Goal: Task Accomplishment & Management: Manage account settings

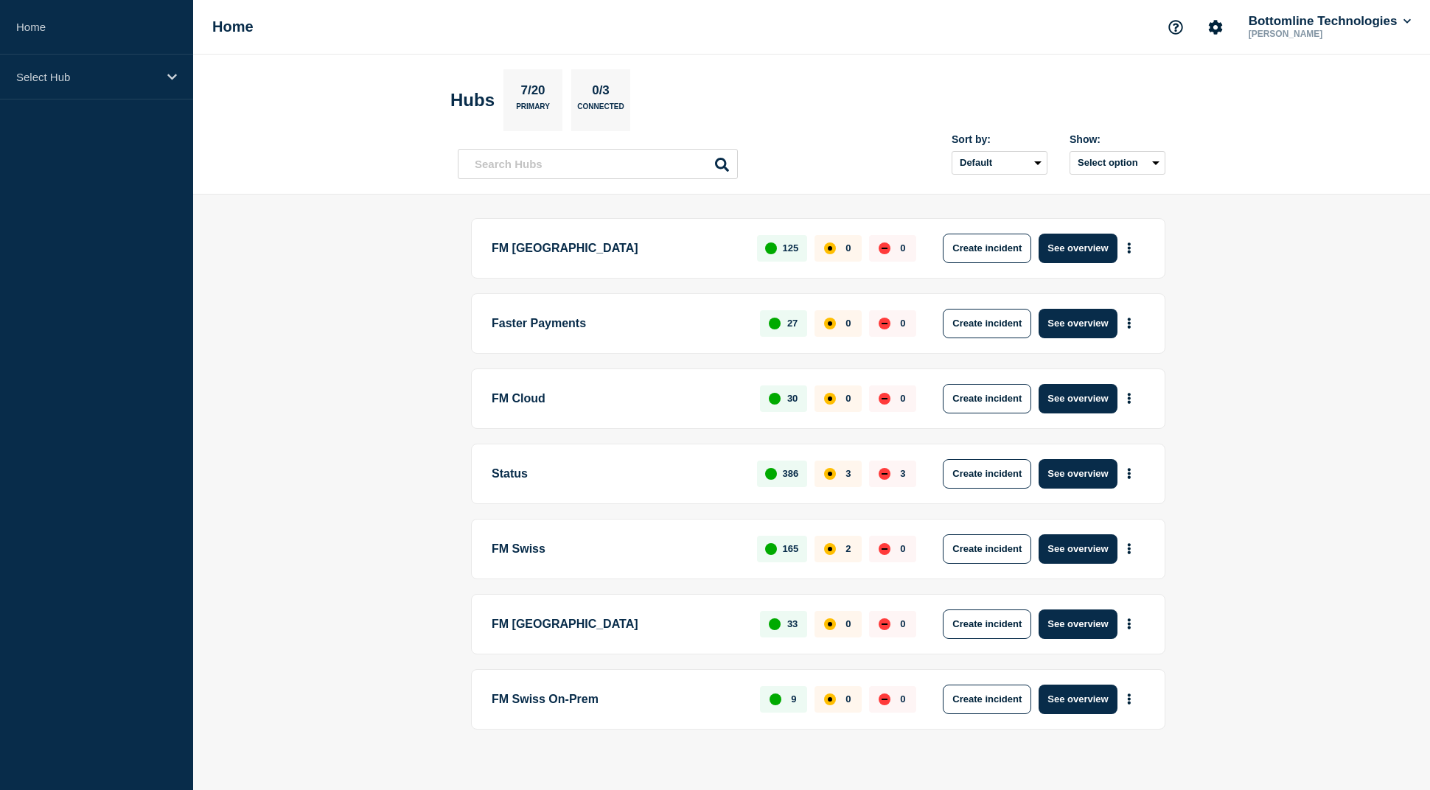
click at [1087, 402] on button "See overview" at bounding box center [1078, 398] width 78 height 29
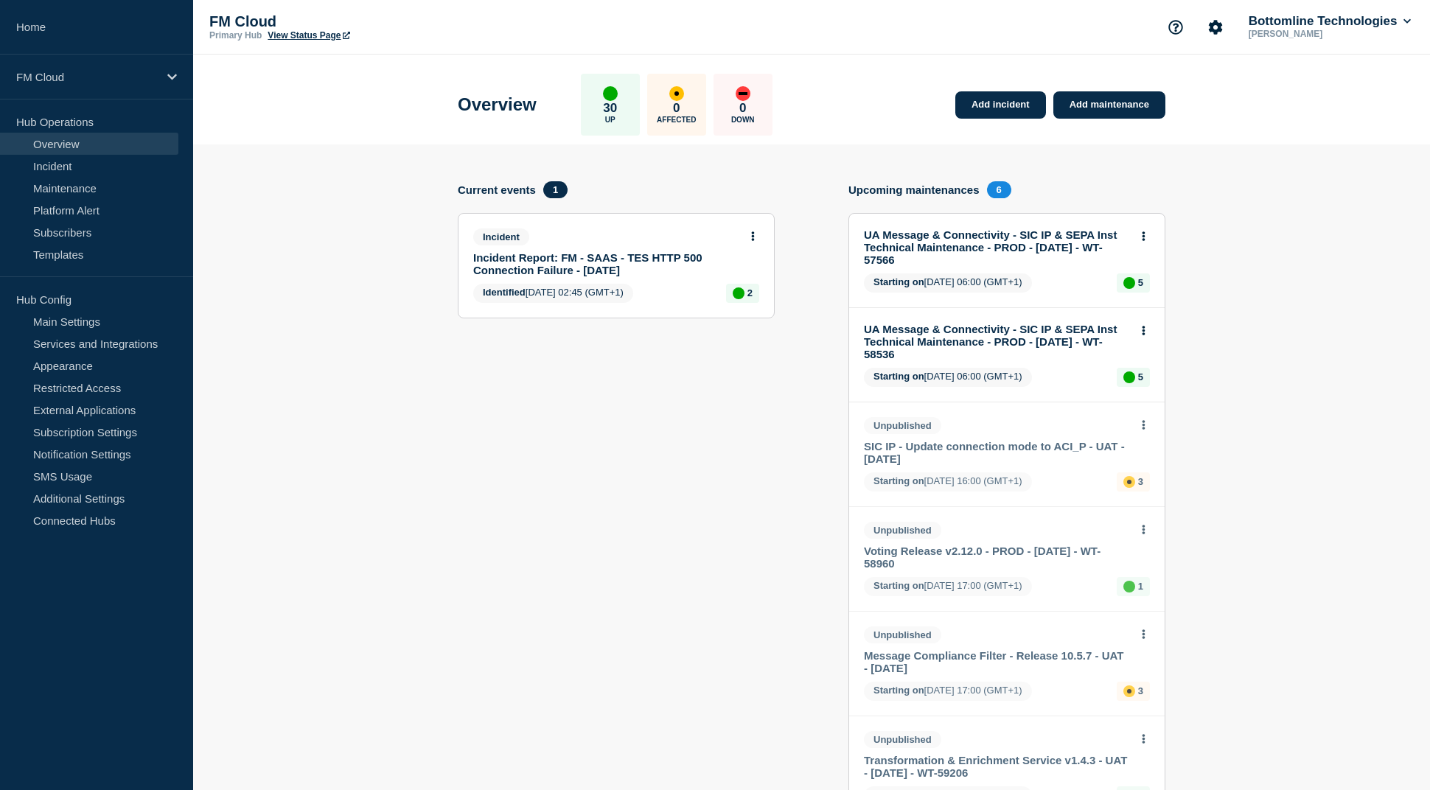
drag, startPoint x: 97, startPoint y: 197, endPoint x: 189, endPoint y: 180, distance: 93.0
click at [97, 197] on link "Maintenance" at bounding box center [89, 188] width 178 height 22
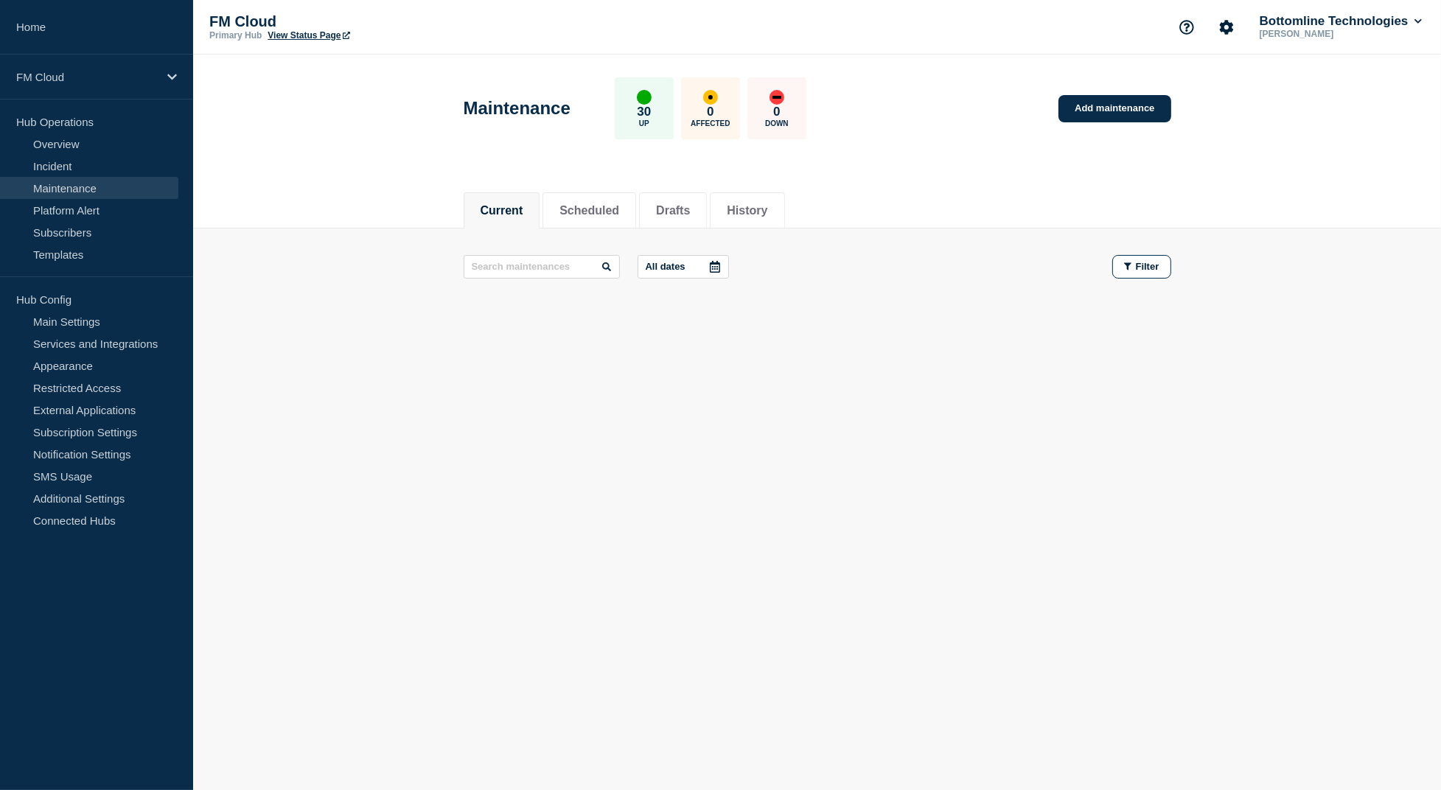
drag, startPoint x: 463, startPoint y: 567, endPoint x: 549, endPoint y: 529, distance: 93.7
click at [463, 567] on body "Home FM Cloud Hub Operations Overview Incident Maintenance Platform Alert Subsc…" at bounding box center [720, 395] width 1441 height 790
drag, startPoint x: 706, startPoint y: 210, endPoint x: 720, endPoint y: 219, distance: 17.2
click at [690, 210] on button "Drafts" at bounding box center [673, 210] width 34 height 13
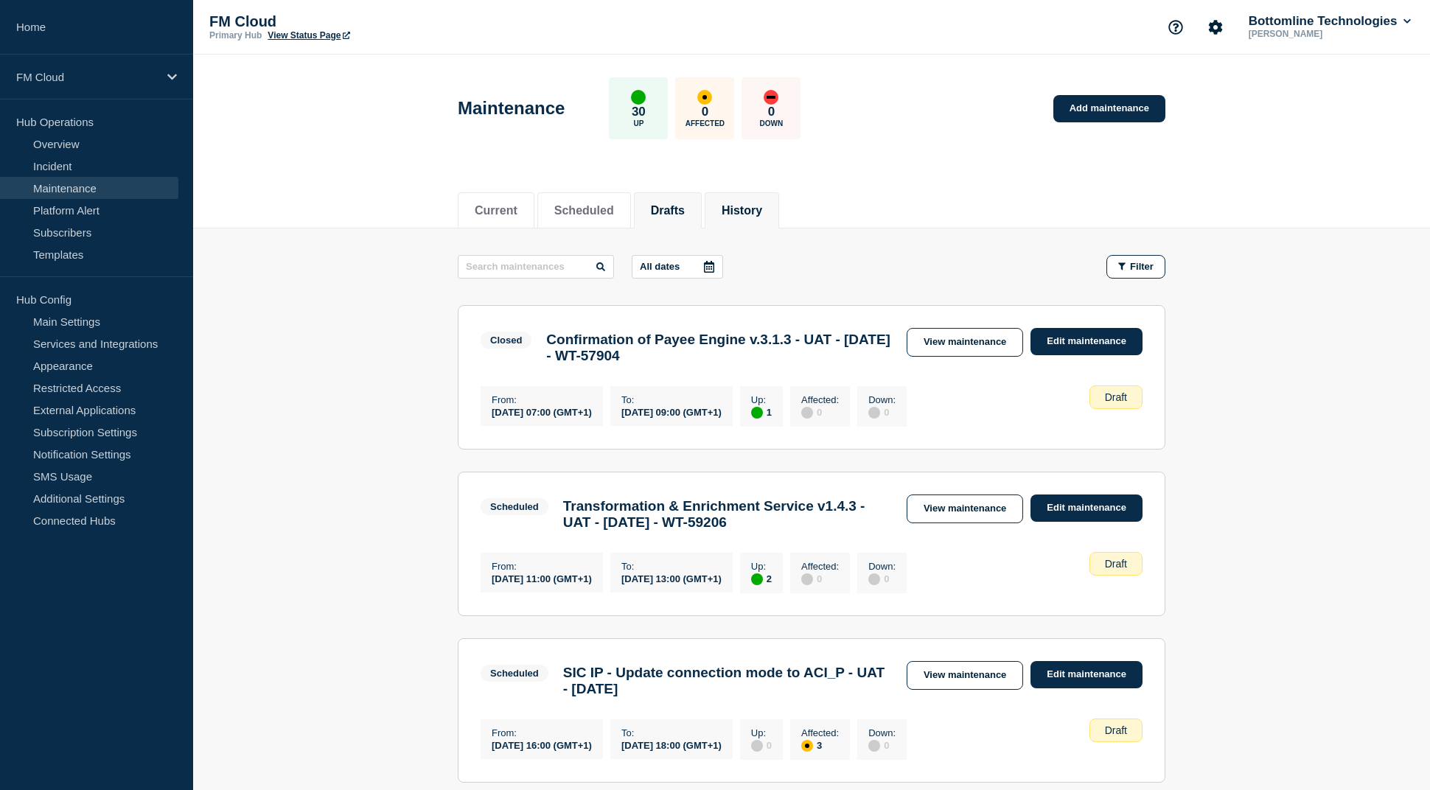
click at [779, 216] on li "History" at bounding box center [742, 210] width 74 height 36
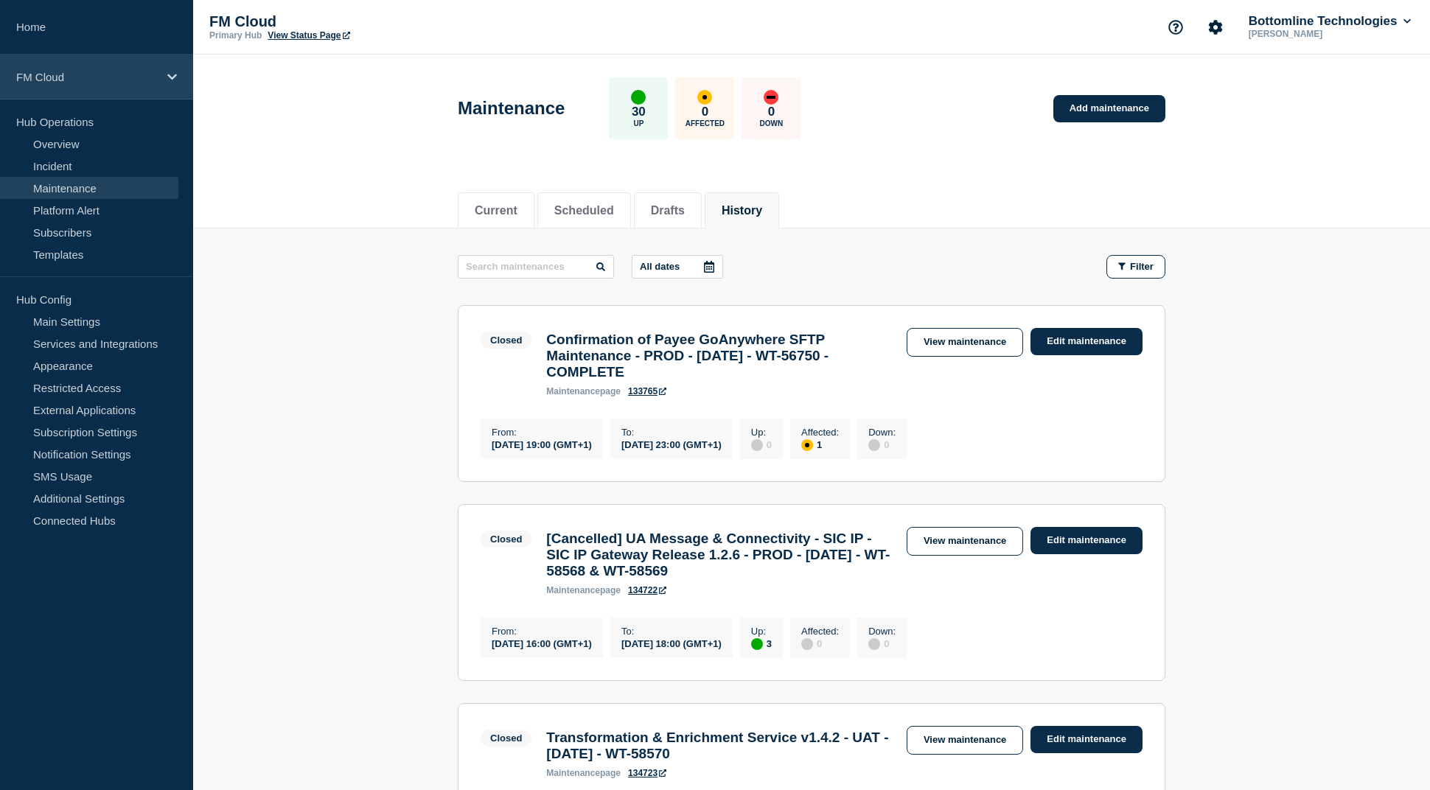
click at [121, 80] on p "FM Cloud" at bounding box center [87, 77] width 142 height 13
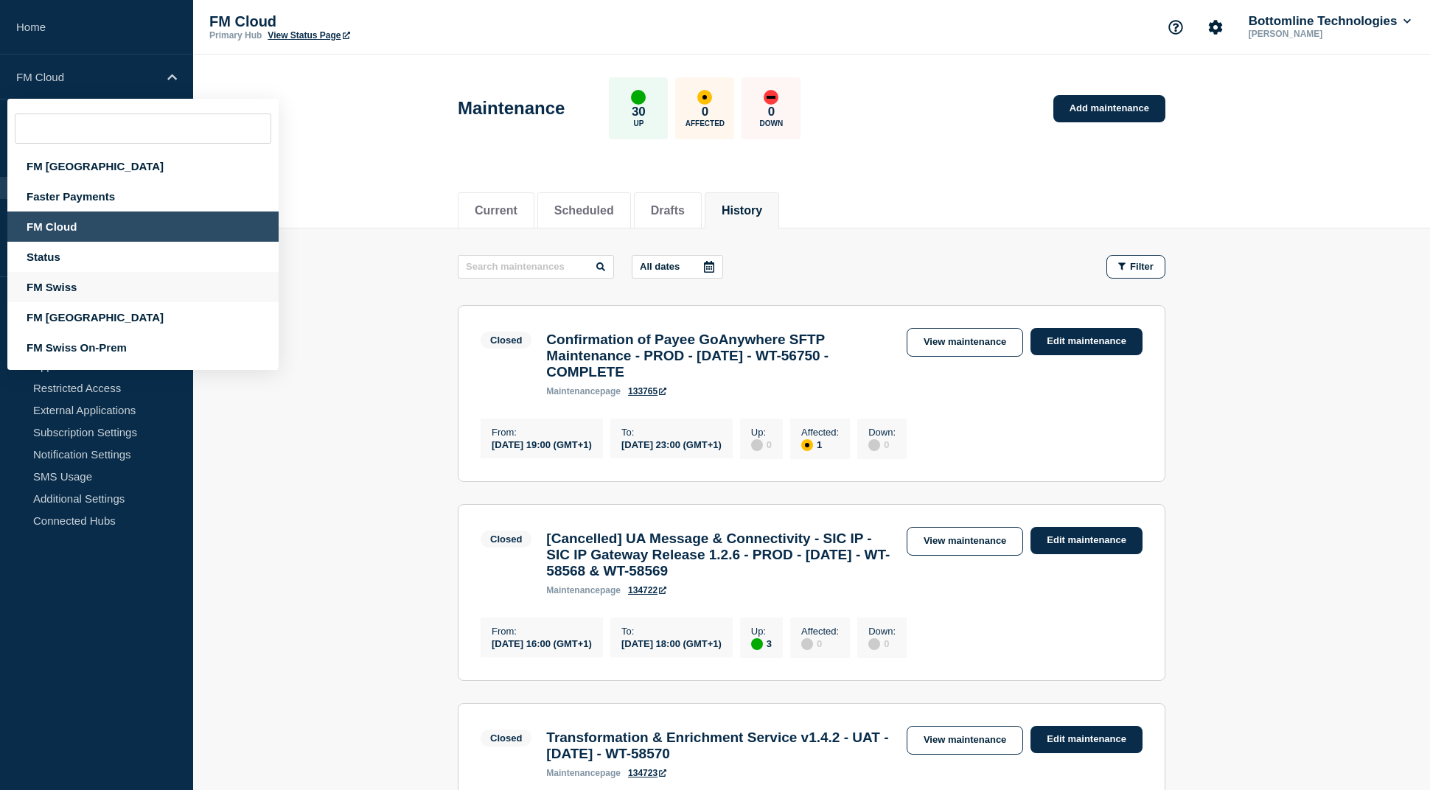
click at [130, 297] on div "FM Swiss" at bounding box center [142, 287] width 271 height 30
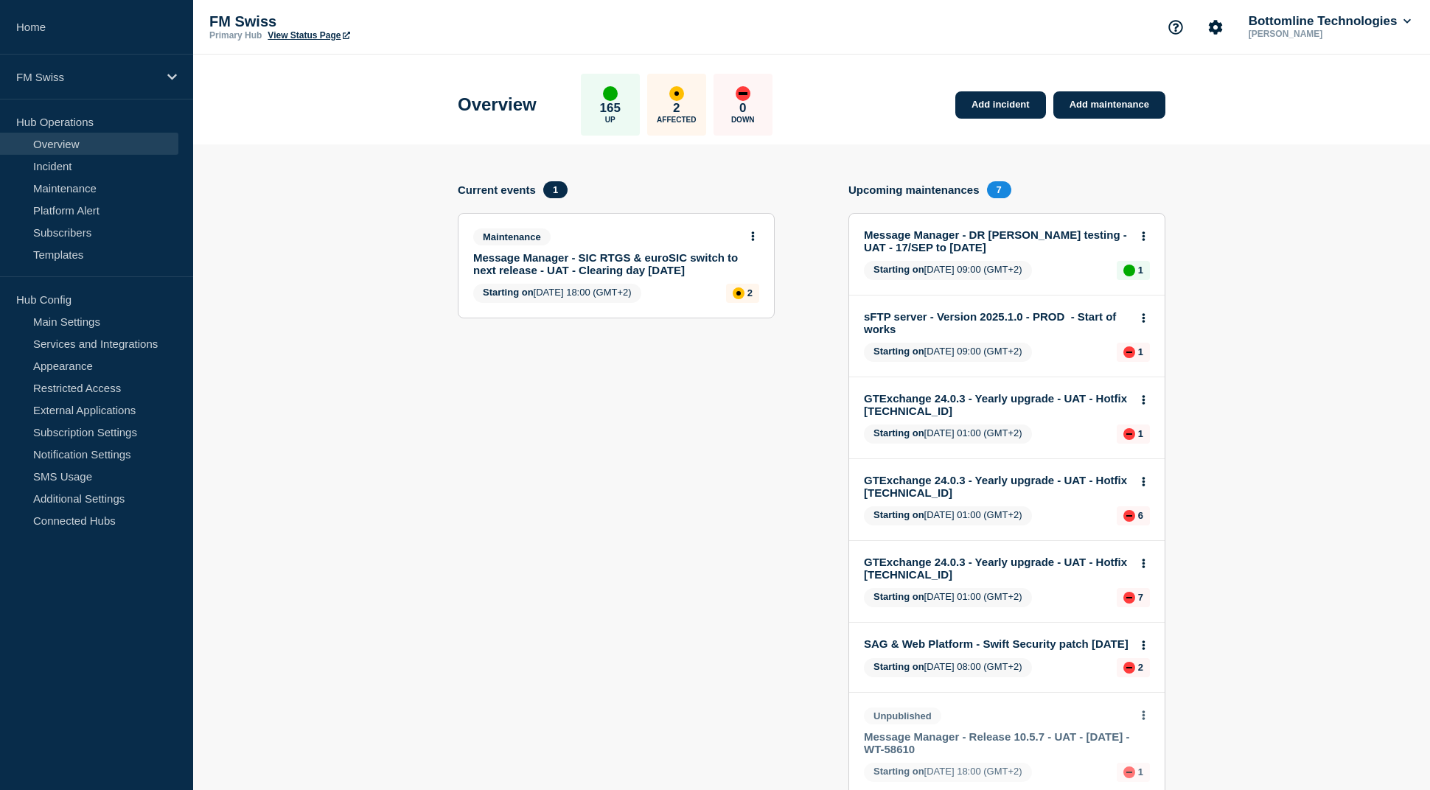
click at [617, 268] on link "Message Manager - SIC RTGS & euroSIC switch to next release - UAT - Clearing da…" at bounding box center [606, 263] width 266 height 25
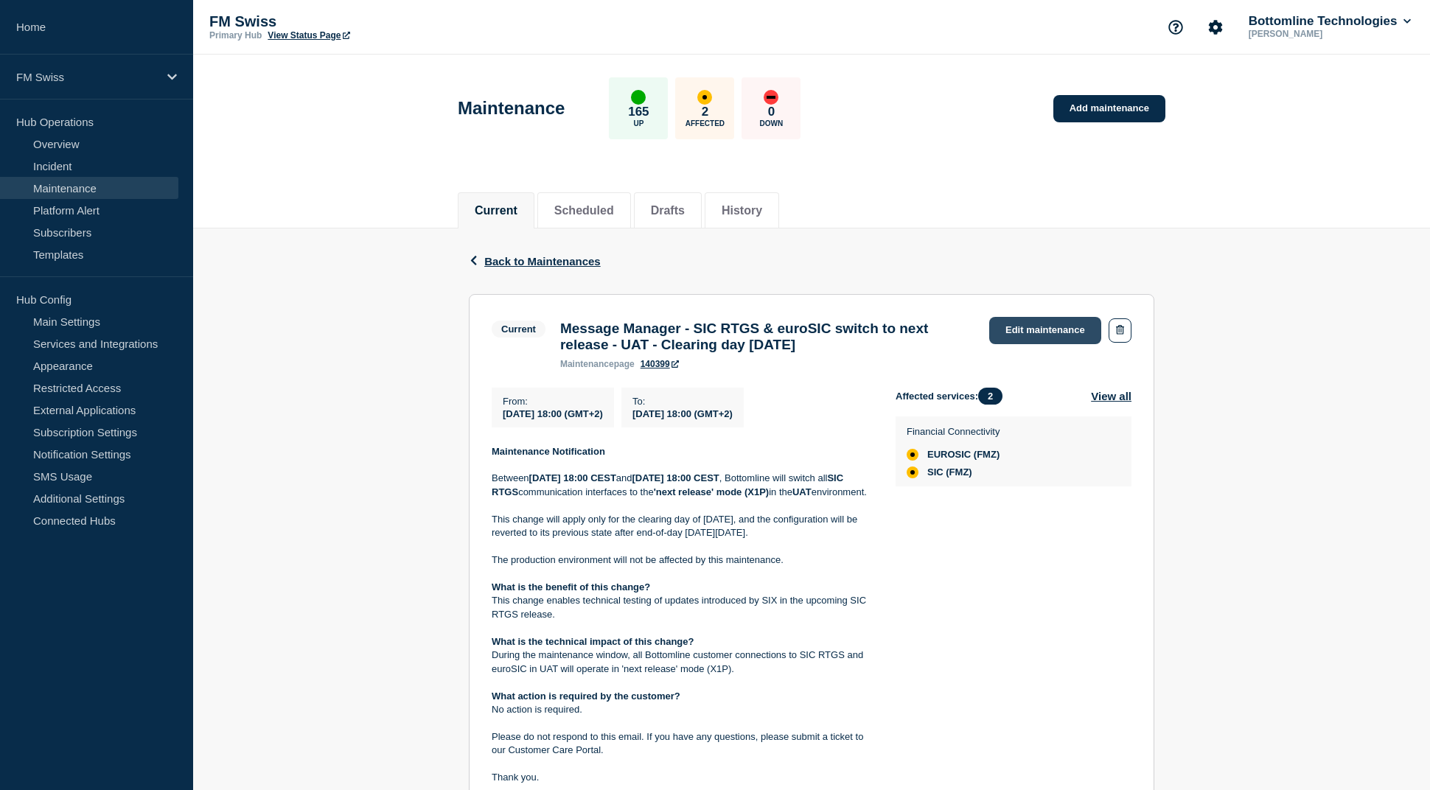
click at [1050, 323] on link "Edit maintenance" at bounding box center [1045, 330] width 112 height 27
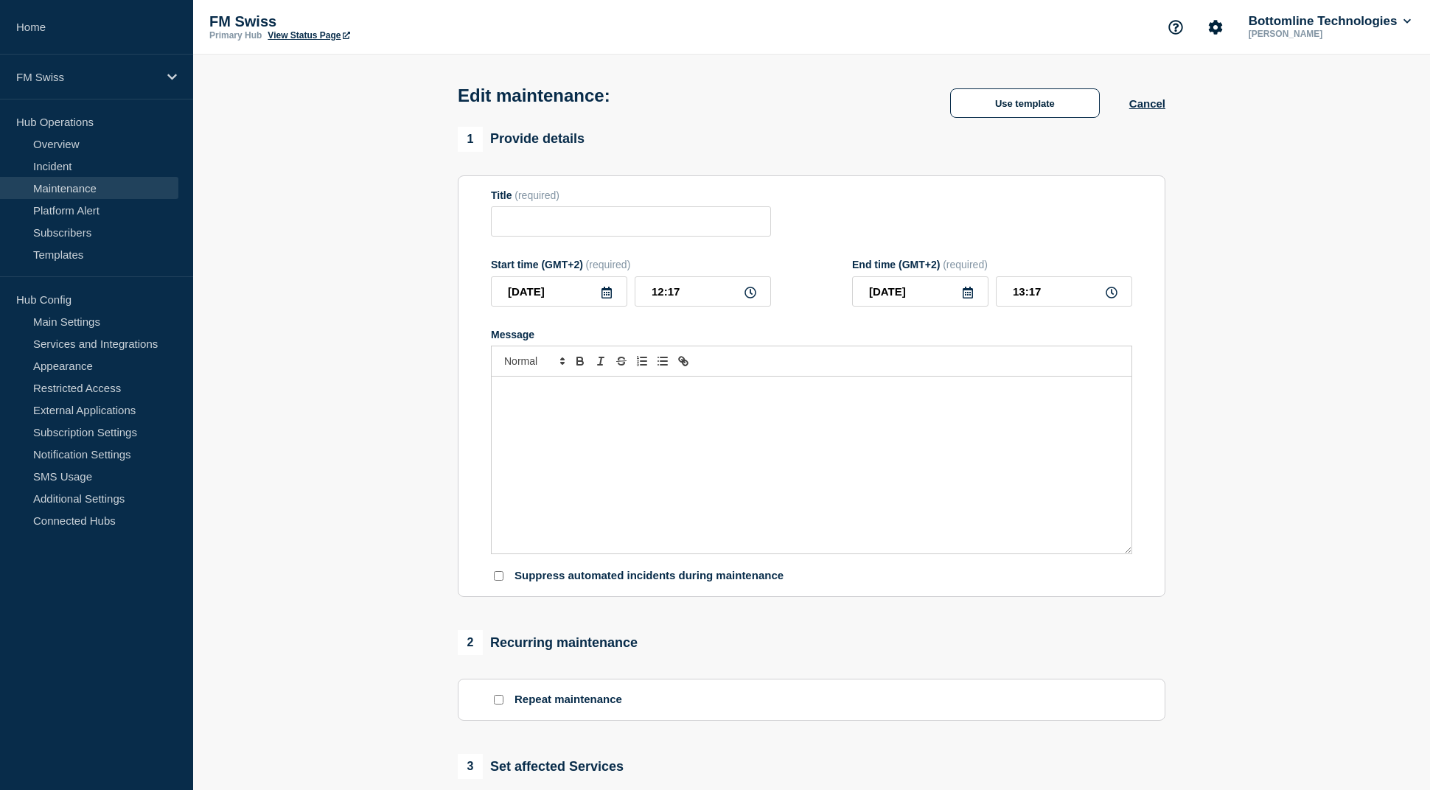
type input "Message Manager - SIC RTGS & euroSIC switch to next release - UAT - Clearing da…"
type input "2025-09-15"
type input "18:00"
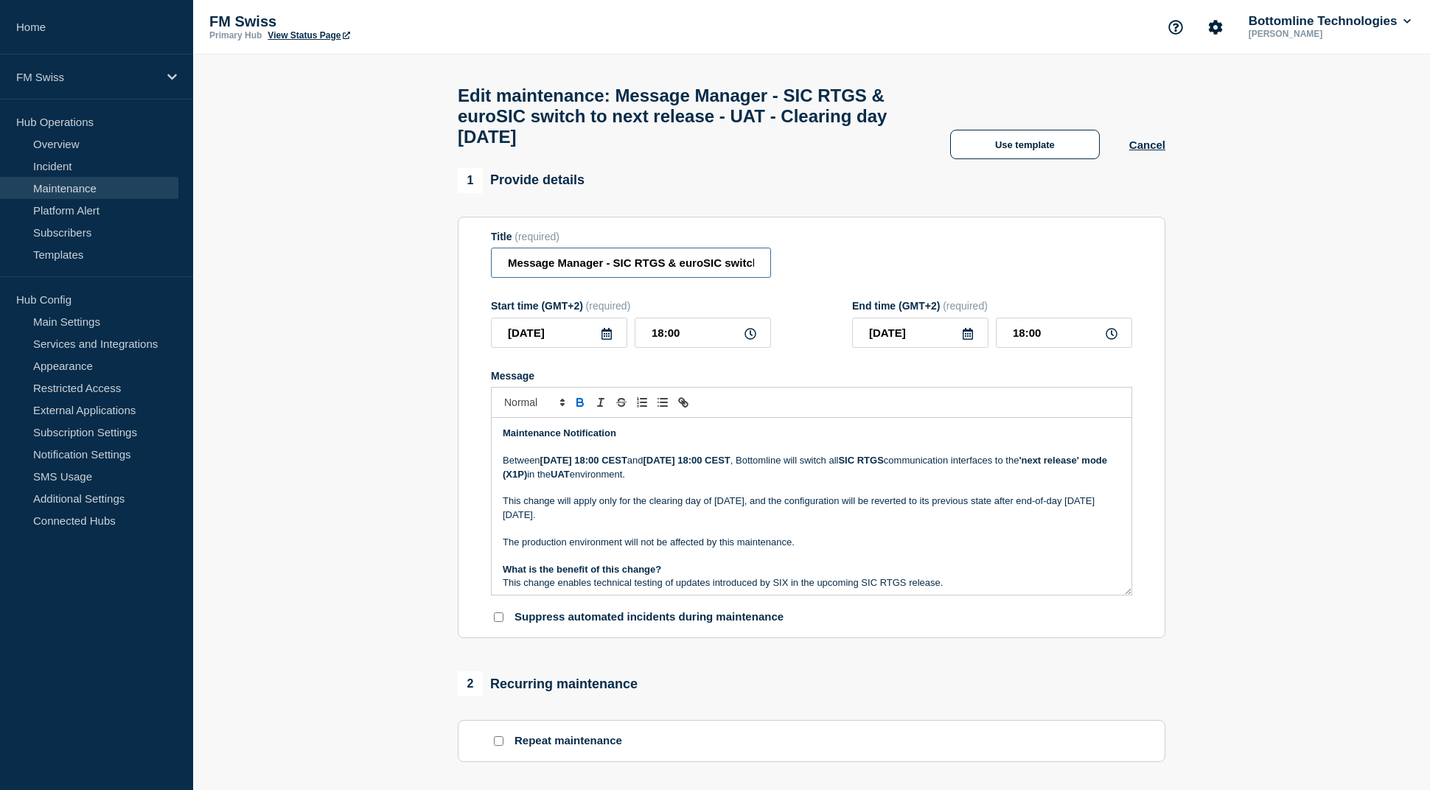
click at [553, 276] on input "Message Manager - SIC RTGS & euroSIC switch to next release - UAT - Clearing da…" at bounding box center [631, 263] width 280 height 30
type input "[CANCELLED] Message Manager - SIC RTGS & euroSIC switch to next release - UAT -…"
click at [560, 439] on strong "Maintenance Notification" at bounding box center [560, 433] width 114 height 11
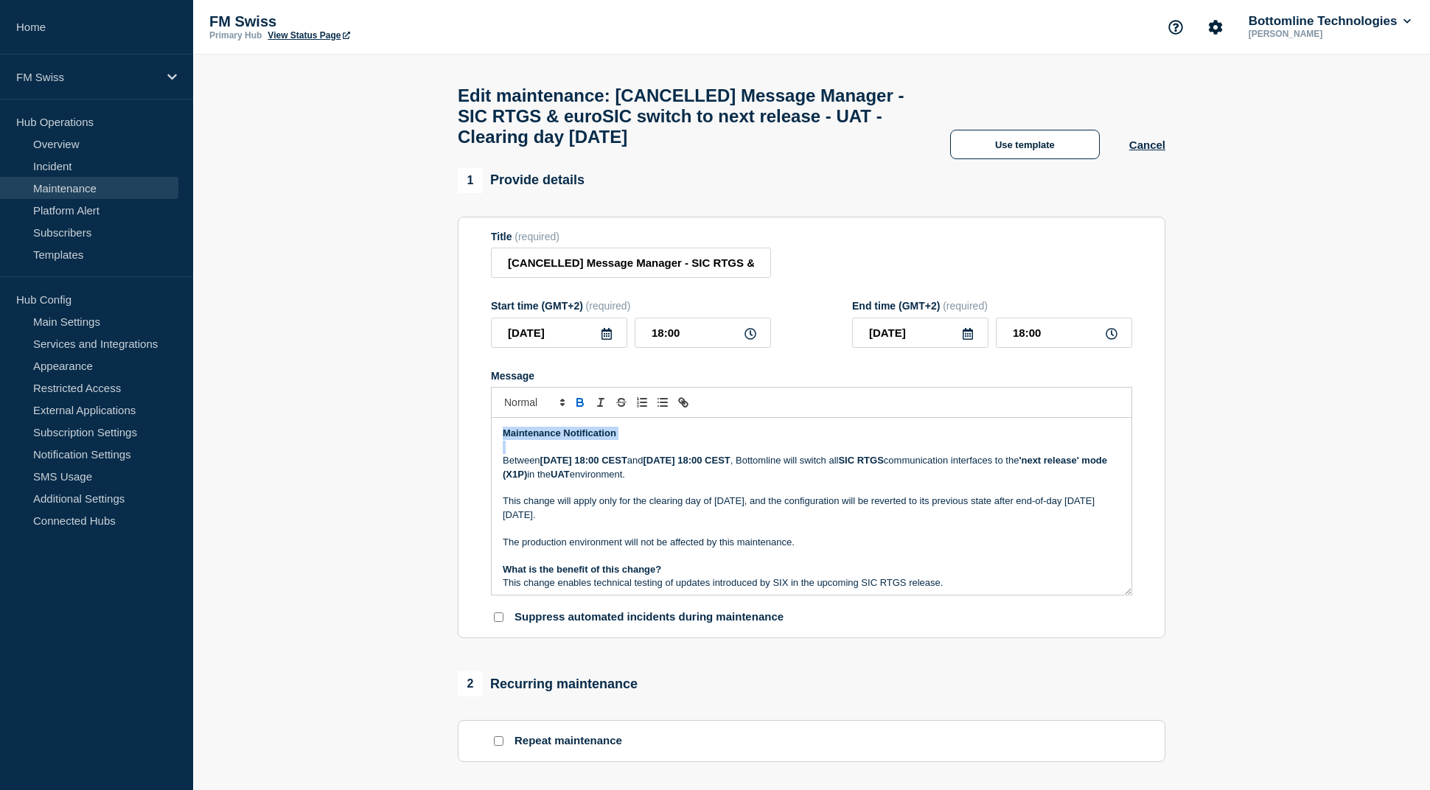
click at [560, 439] on strong "Maintenance Notification" at bounding box center [560, 433] width 114 height 11
copy strong "Maintenance Notification"
paste div "Message"
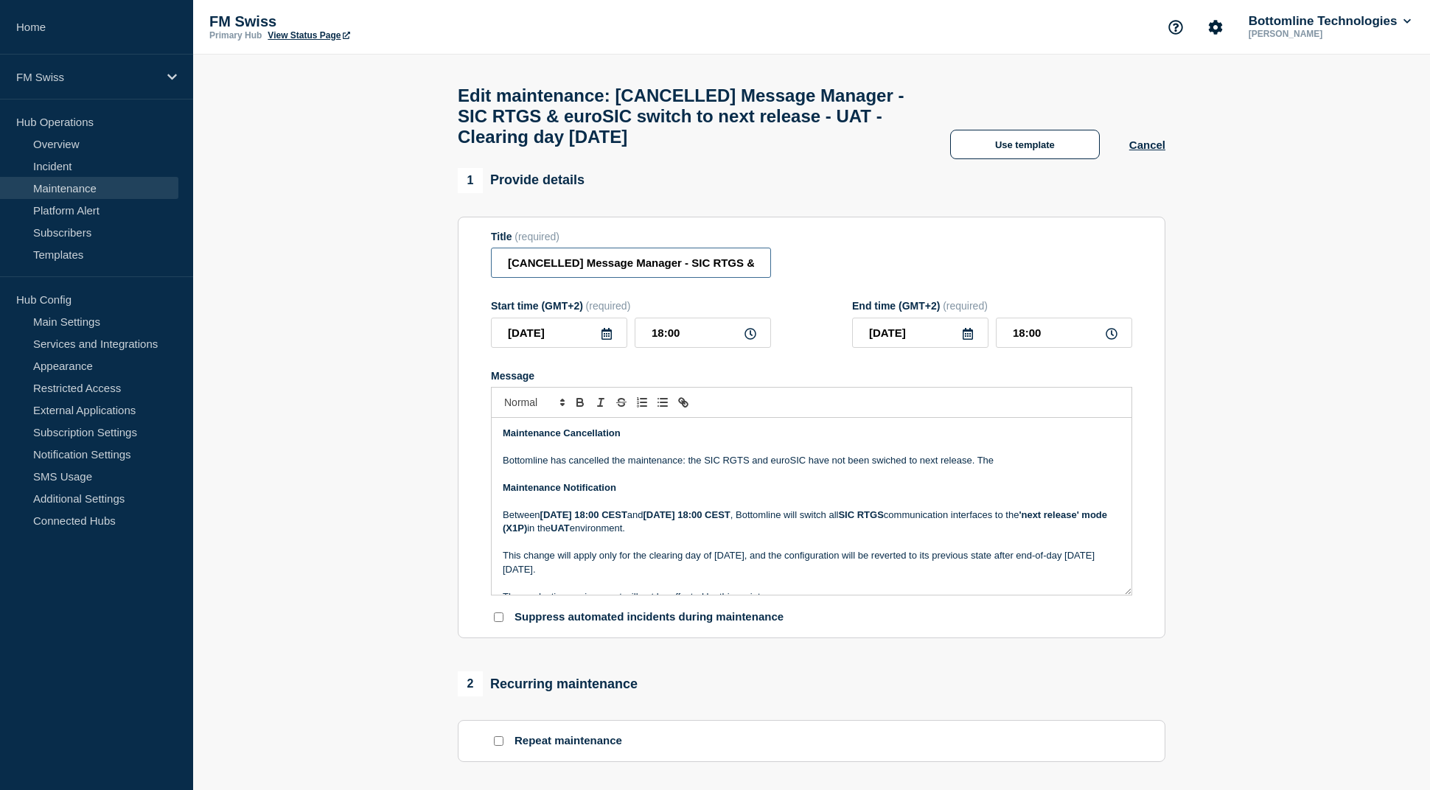
click at [567, 274] on input "[CANCELLED] Message Manager - SIC RTGS & euroSIC switch to next release - UAT -…" at bounding box center [631, 263] width 280 height 30
click at [641, 481] on p "Message" at bounding box center [812, 474] width 618 height 13
click at [627, 467] on p "Bottomline has cancelled the maintenance: the SIC RGTS and euroSIC have not bee…" at bounding box center [812, 460] width 618 height 13
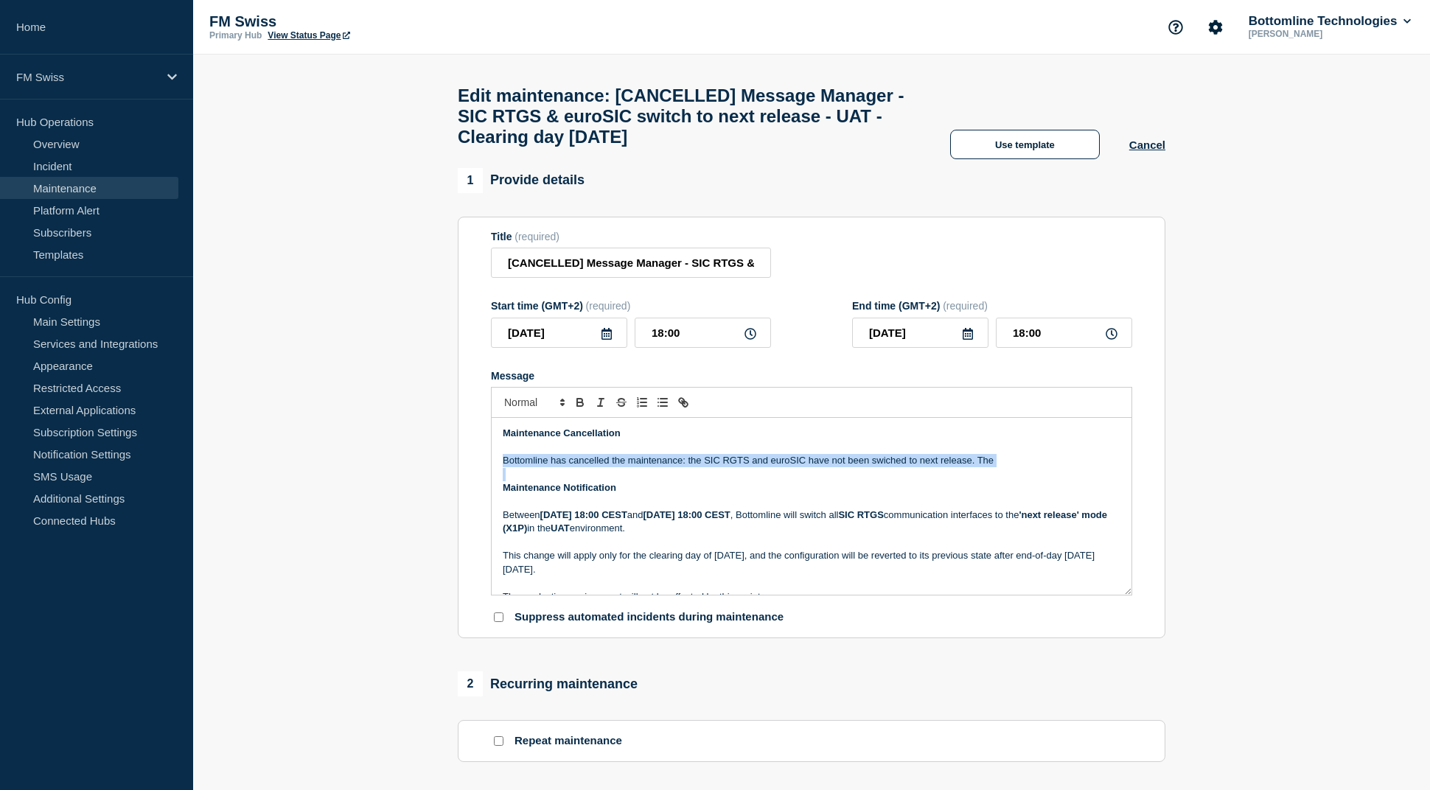
click at [627, 467] on p "Bottomline has cancelled the maintenance: the SIC RGTS and euroSIC have not bee…" at bounding box center [812, 460] width 618 height 13
click at [997, 467] on p "Bottomline has cancelled the maintenance: the SIC RGTS and euroSIC have not bee…" at bounding box center [812, 460] width 618 height 13
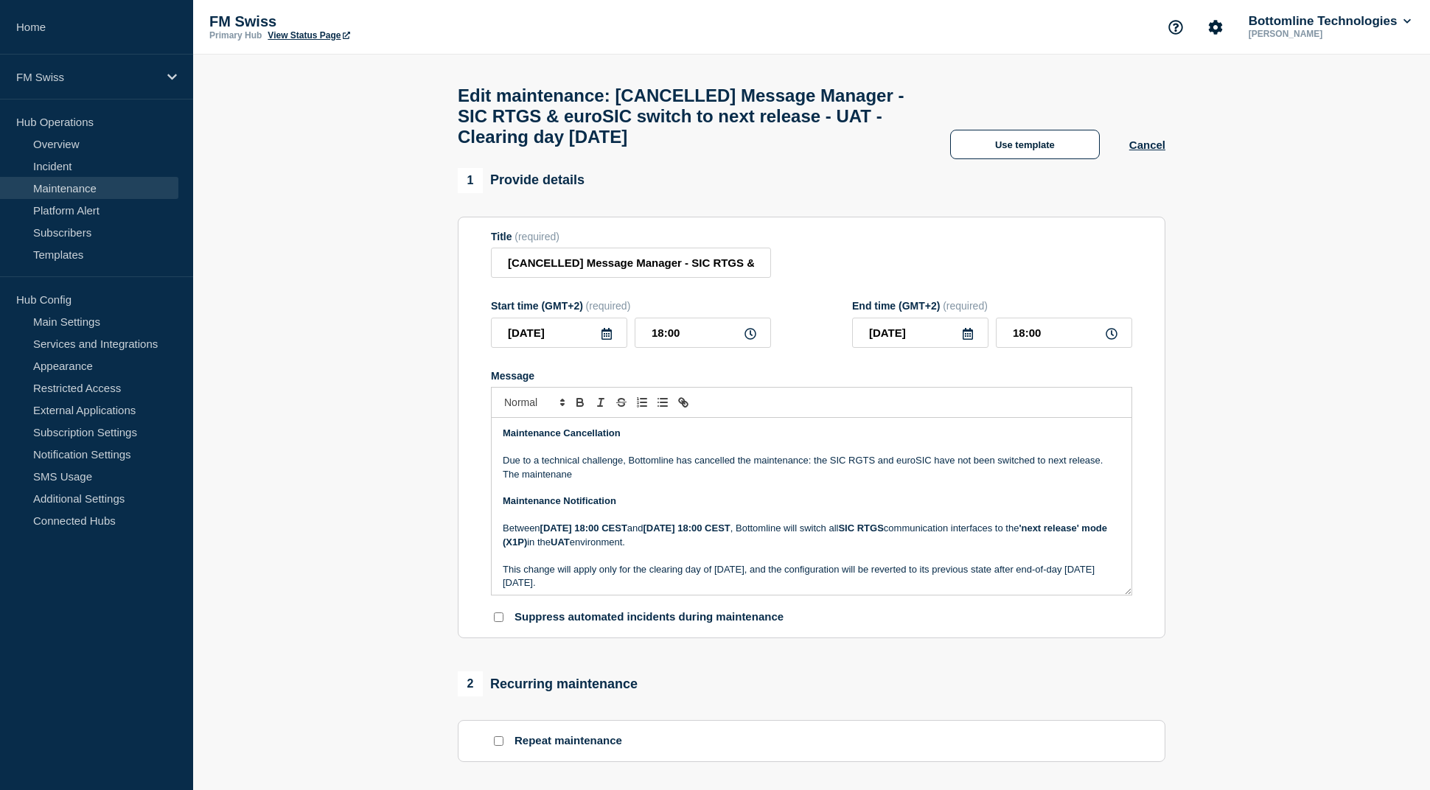
click at [694, 495] on p "Message" at bounding box center [812, 487] width 618 height 13
click at [650, 481] on p "Due to a technical challenge, Bottomline has cancelled the maintenance: the SIC…" at bounding box center [812, 467] width 618 height 27
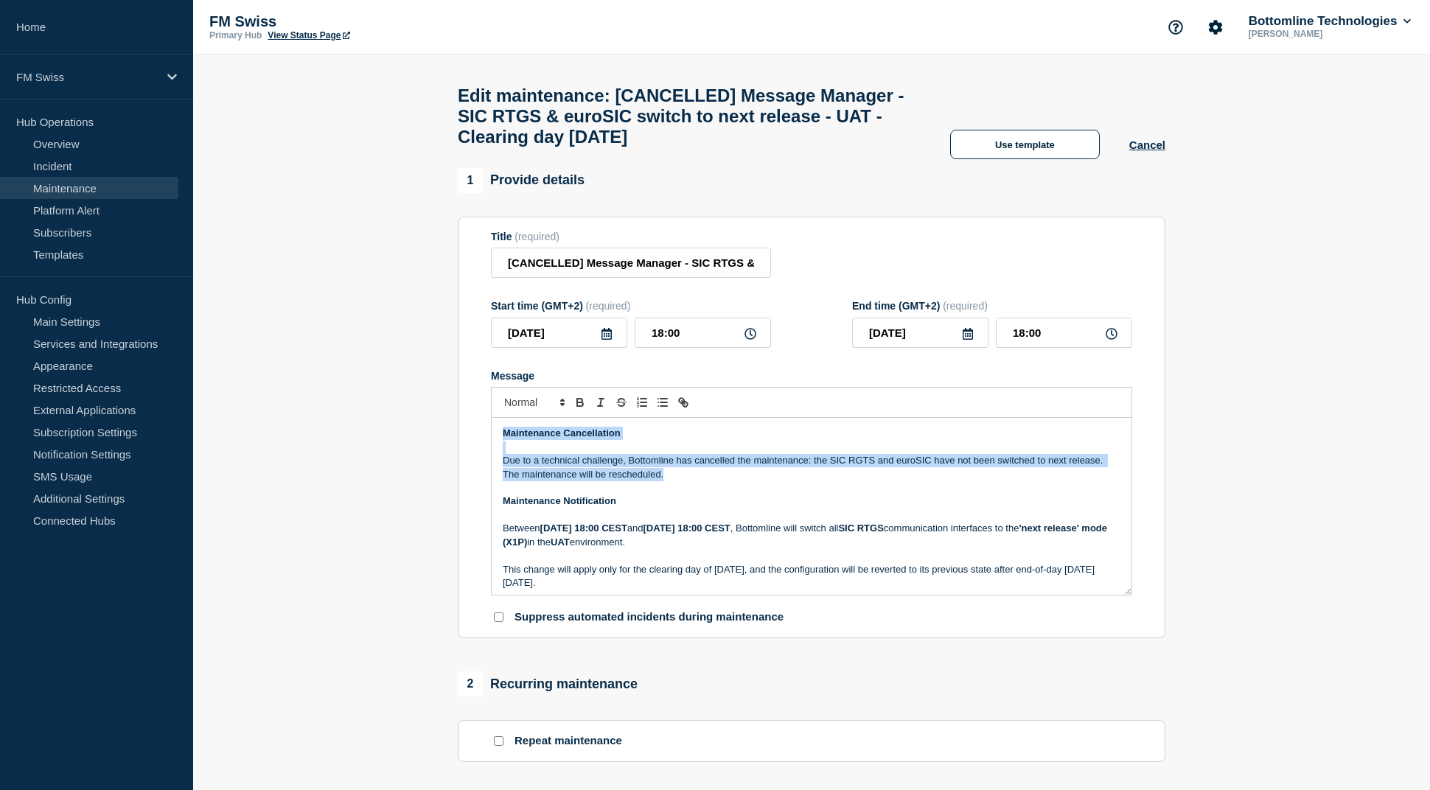
copy div "Maintenance Cancellation Due to a technical challenge, Bottomline has cancelled…"
click at [672, 481] on p "Due to a technical challenge, Bottomline has cancelled the maintenance: the SIC…" at bounding box center [812, 467] width 618 height 27
drag, startPoint x: 672, startPoint y: 490, endPoint x: 478, endPoint y: 445, distance: 199.0
click at [478, 445] on section "Title (required) [CANCELLED] Message Manager - SIC RTGS & euroSIC switch to nex…" at bounding box center [812, 428] width 708 height 422
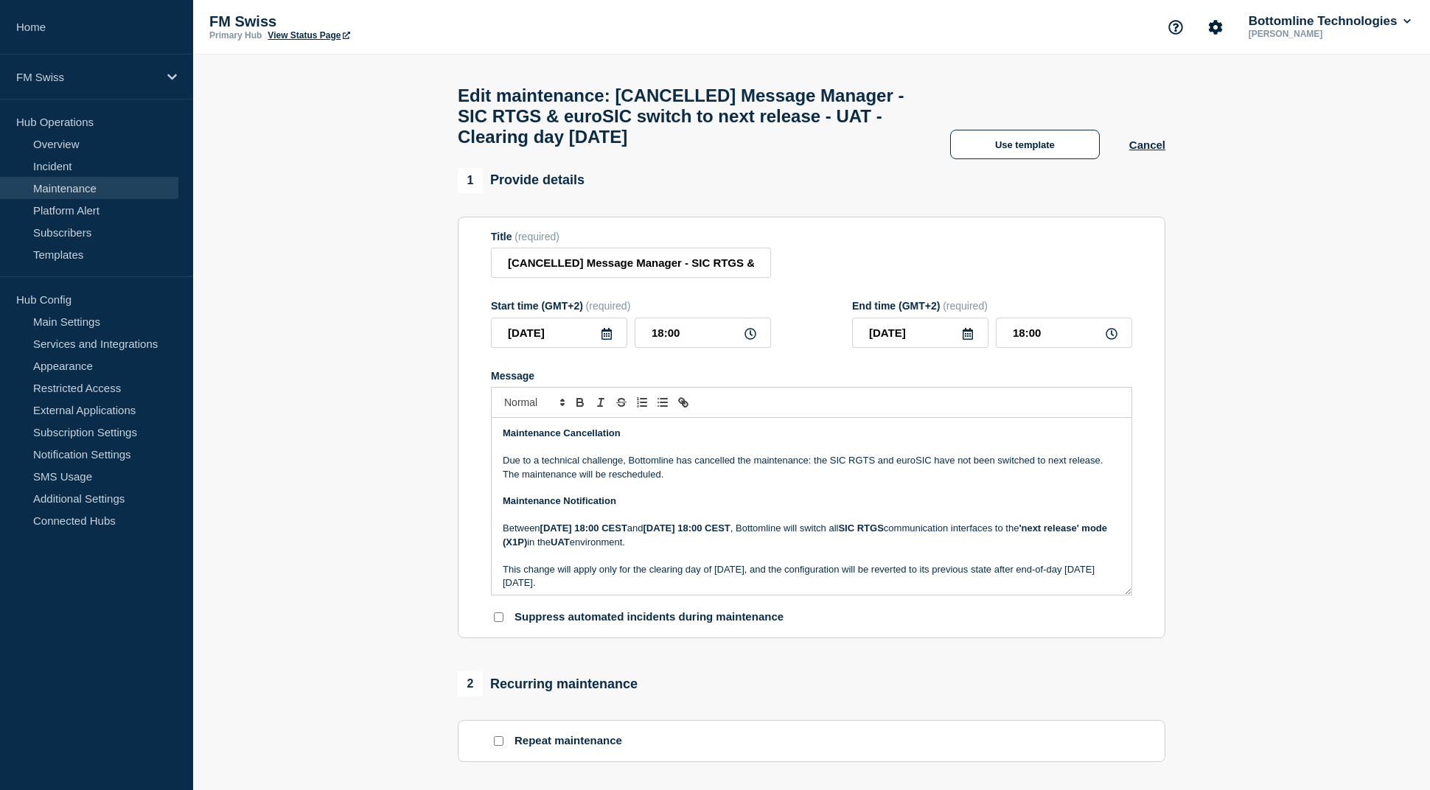
click at [668, 481] on p "Due to a technical challenge, Bottomline has cancelled the maintenance: the SIC…" at bounding box center [812, 467] width 618 height 27
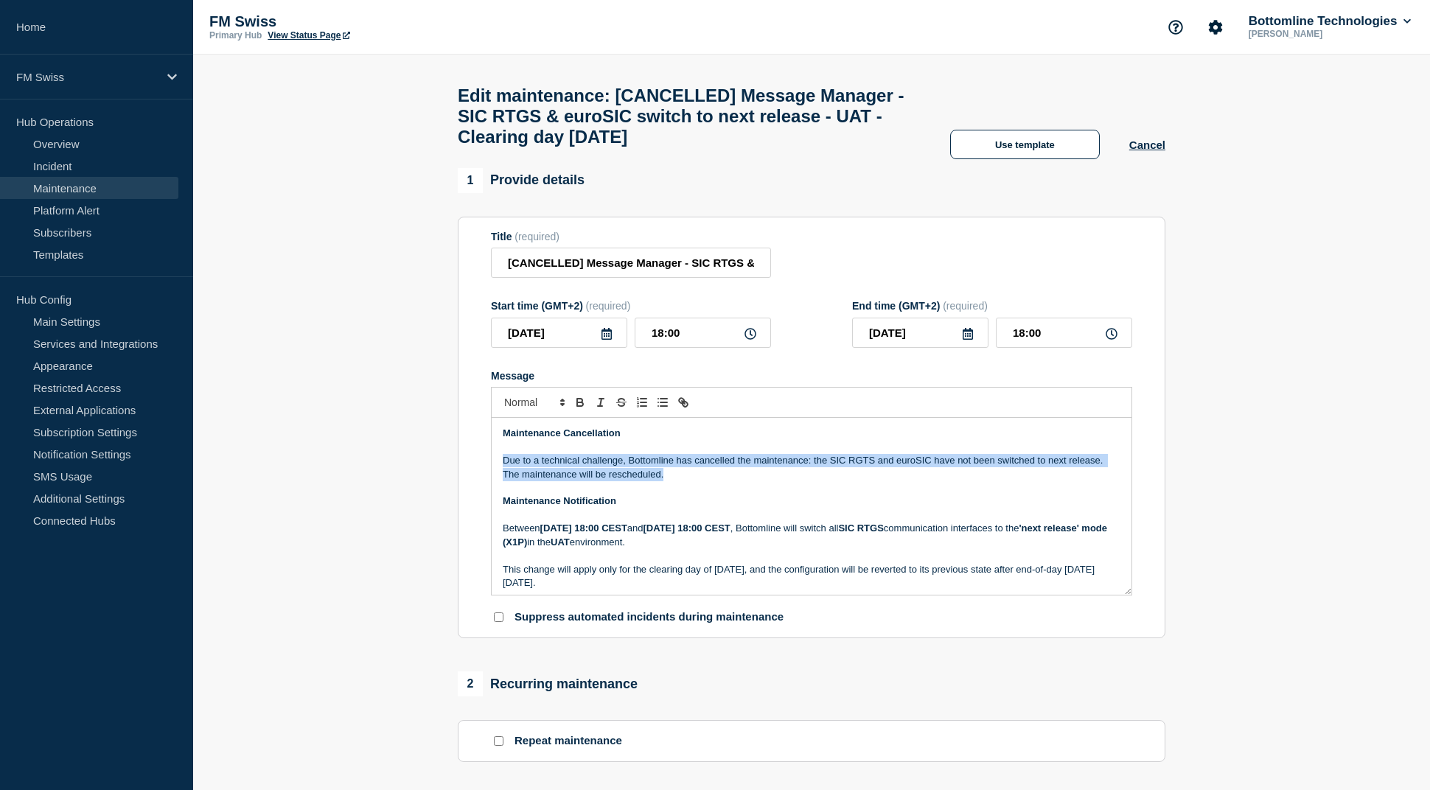
drag, startPoint x: 677, startPoint y: 487, endPoint x: 487, endPoint y: 473, distance: 189.9
click at [487, 473] on section "Title (required) [CANCELLED] Message Manager - SIC RTGS & euroSIC switch to nex…" at bounding box center [812, 428] width 708 height 422
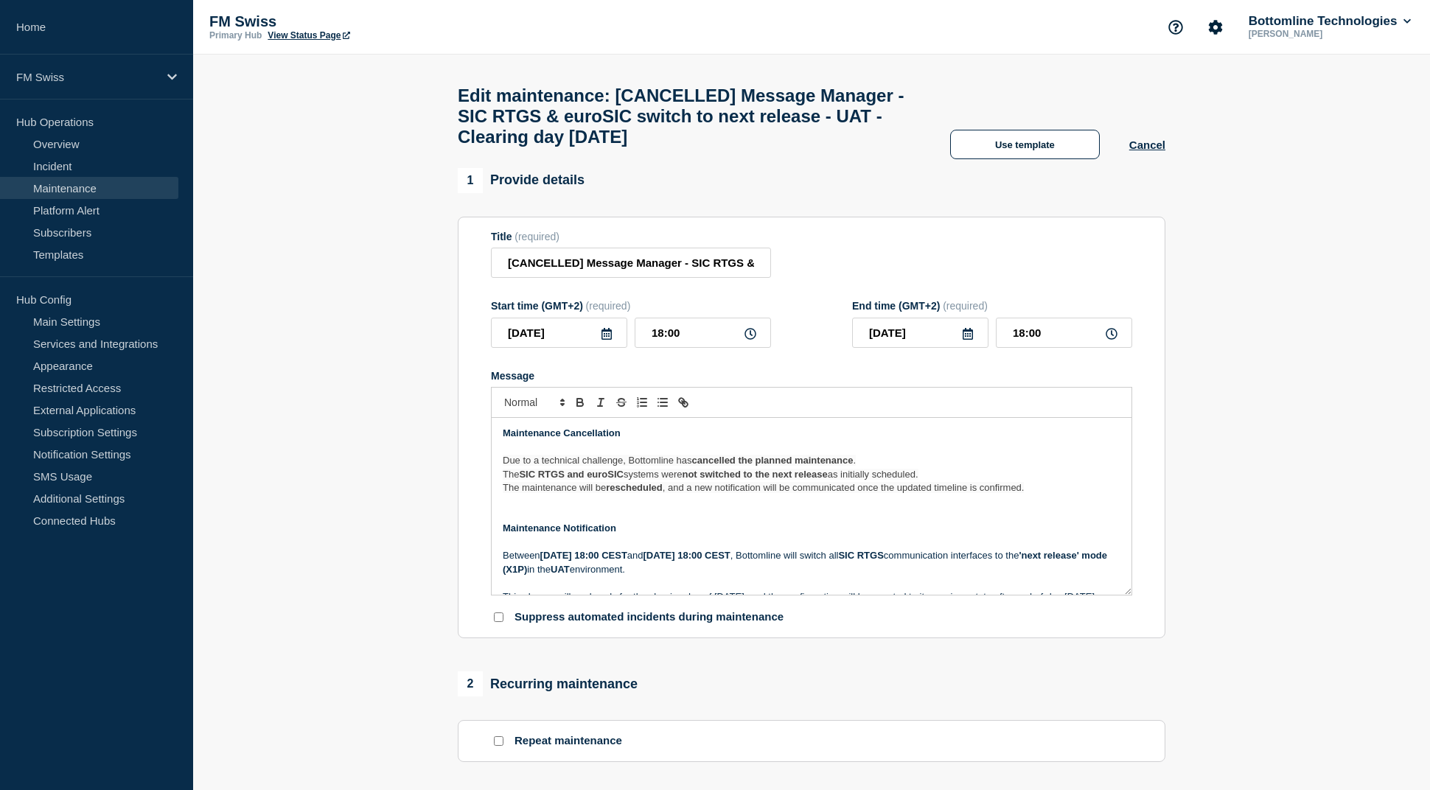
click at [825, 454] on p "Message" at bounding box center [812, 447] width 618 height 13
click at [891, 467] on p "Due to a technical challenge, Bottomline has cancelled the planned maintenance ." at bounding box center [812, 460] width 618 height 13
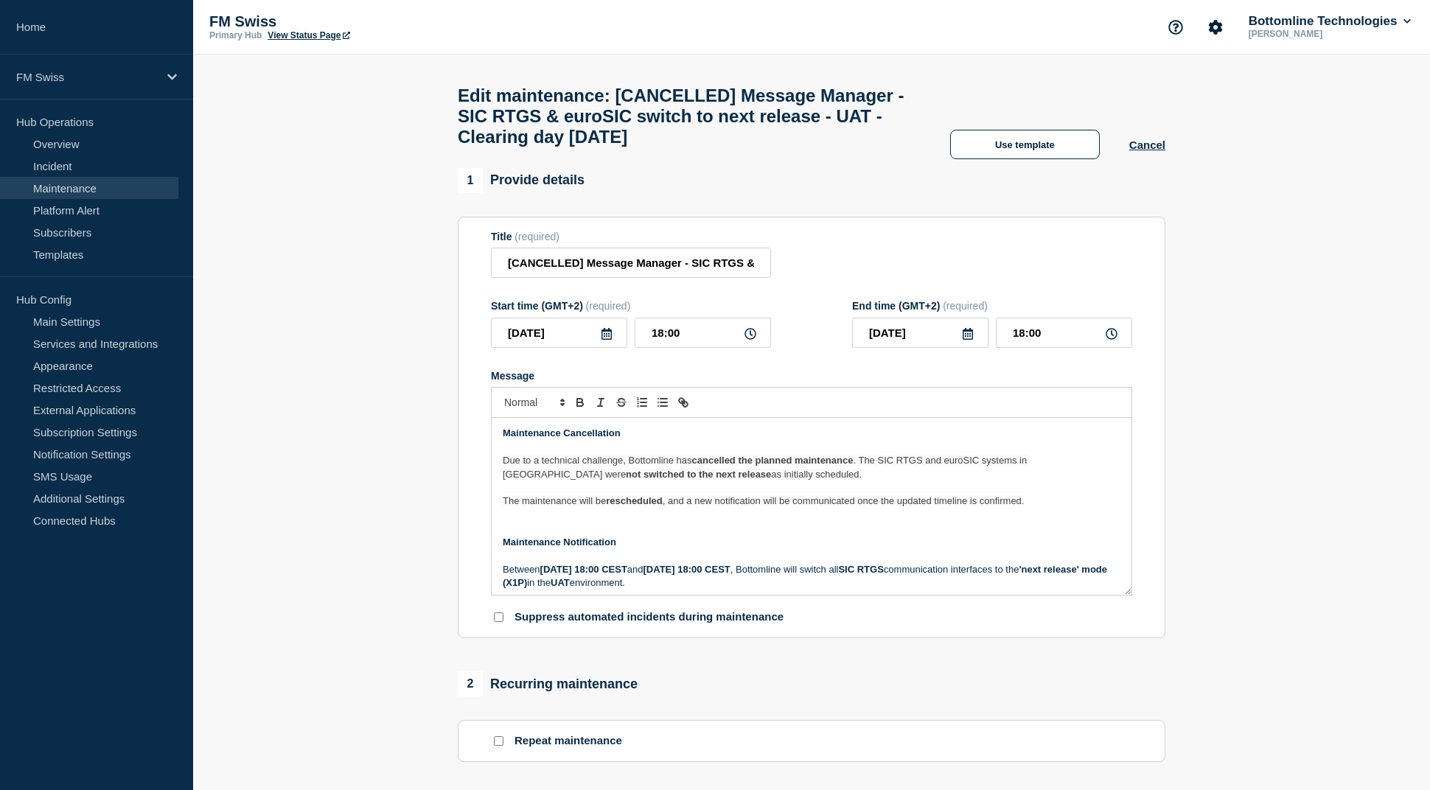
click at [651, 506] on strong "rescheduled" at bounding box center [634, 500] width 57 height 11
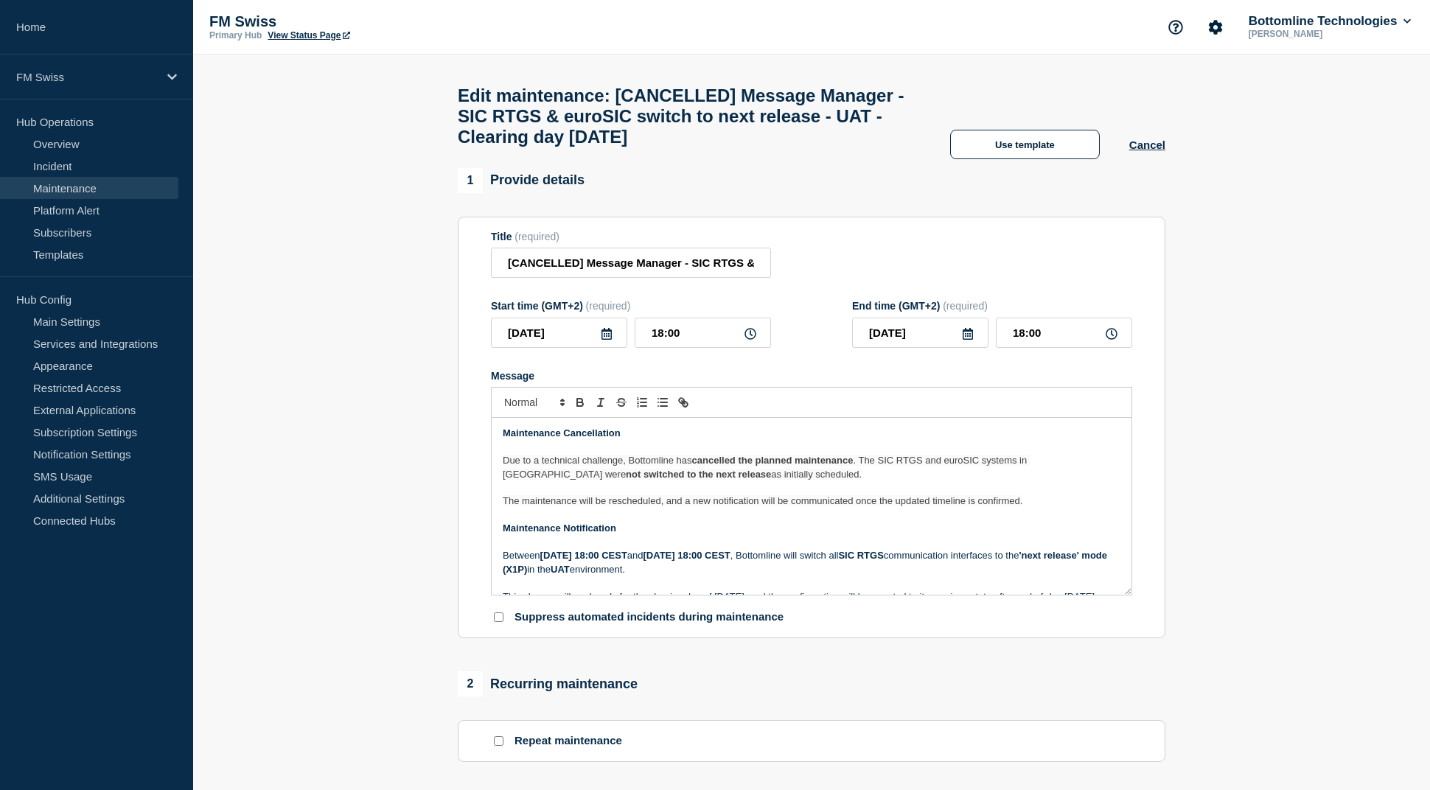
drag, startPoint x: 951, startPoint y: 473, endPoint x: 862, endPoint y: 507, distance: 95.7
click at [862, 495] on p "Message" at bounding box center [812, 487] width 618 height 13
click at [899, 522] on p "Message" at bounding box center [812, 515] width 618 height 13
click at [899, 506] on span "The maintenance will be rescheduled, and a new notification will be communicate…" at bounding box center [763, 500] width 520 height 11
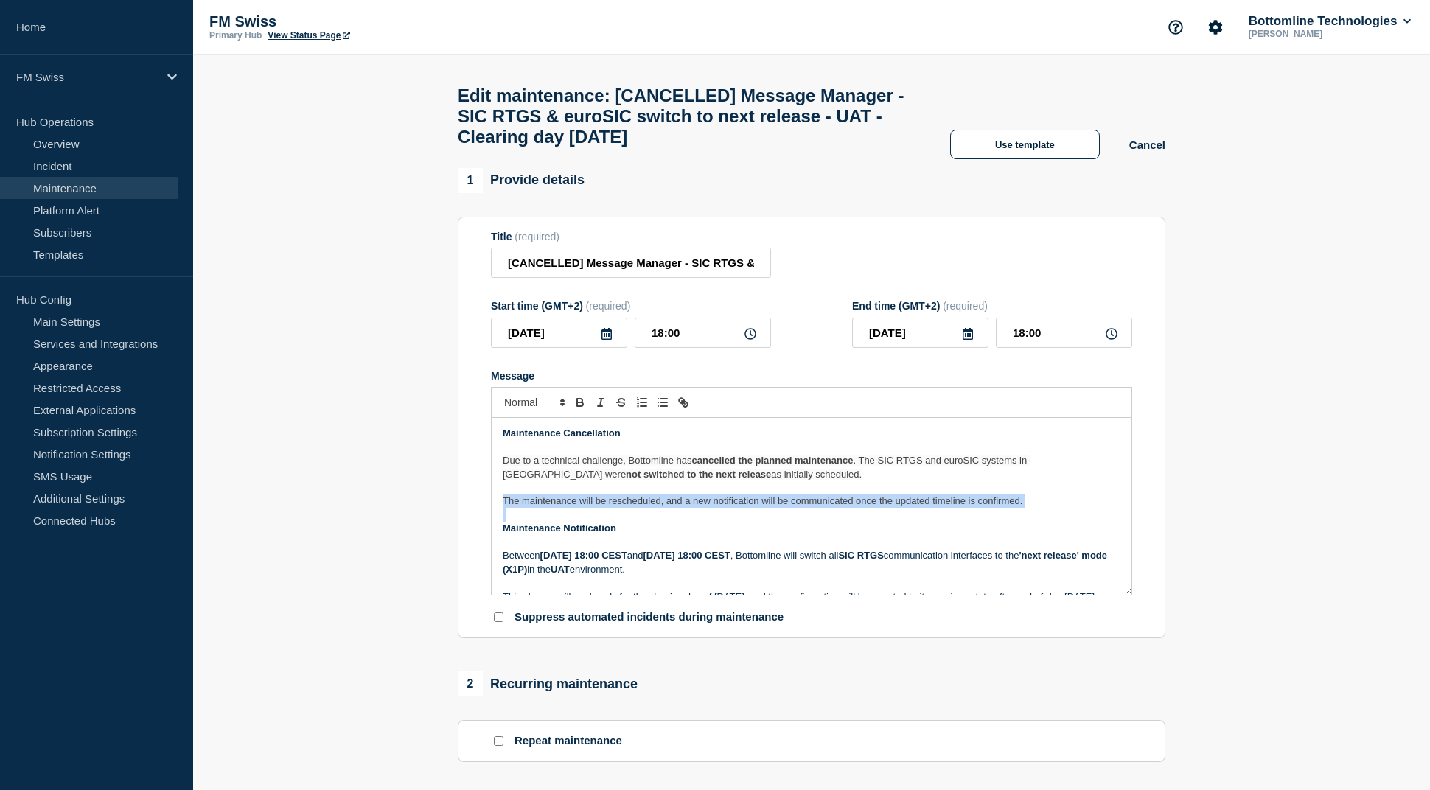
click at [899, 506] on span "The maintenance will be rescheduled, and a new notification will be communicate…" at bounding box center [763, 500] width 520 height 11
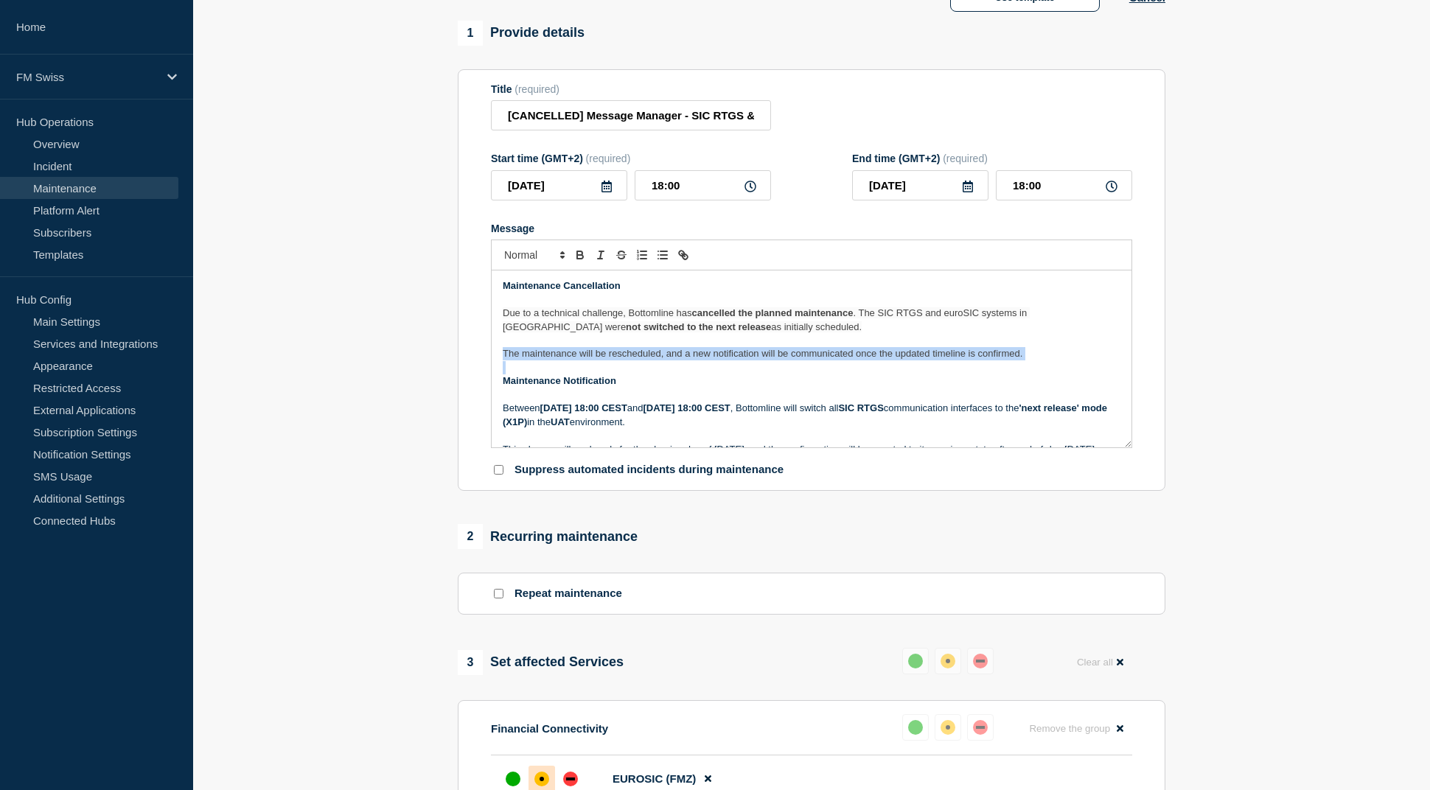
click at [610, 375] on p "Message" at bounding box center [812, 367] width 618 height 13
click at [630, 359] on span "The maintenance will be rescheduled, and a new notification will be communicate…" at bounding box center [763, 353] width 520 height 11
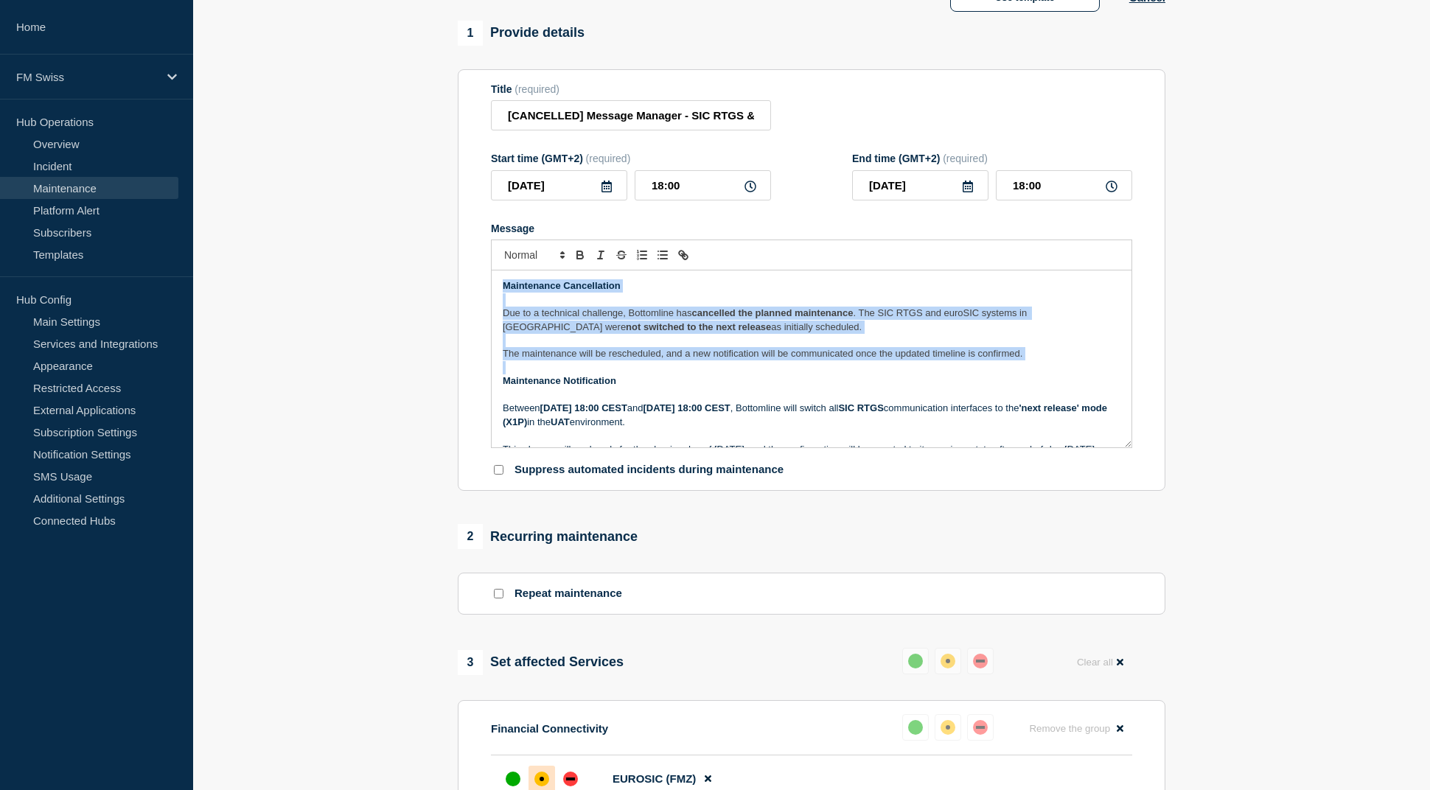
drag, startPoint x: 630, startPoint y: 368, endPoint x: 524, endPoint y: 296, distance: 127.4
click at [524, 296] on div "Maintenance Cancellation Due to a technical challenge, Bottomline has cancelled…" at bounding box center [812, 359] width 640 height 177
copy div "Maintenance Cancellation Due to a technical challenge, Bottomline has cancelled…"
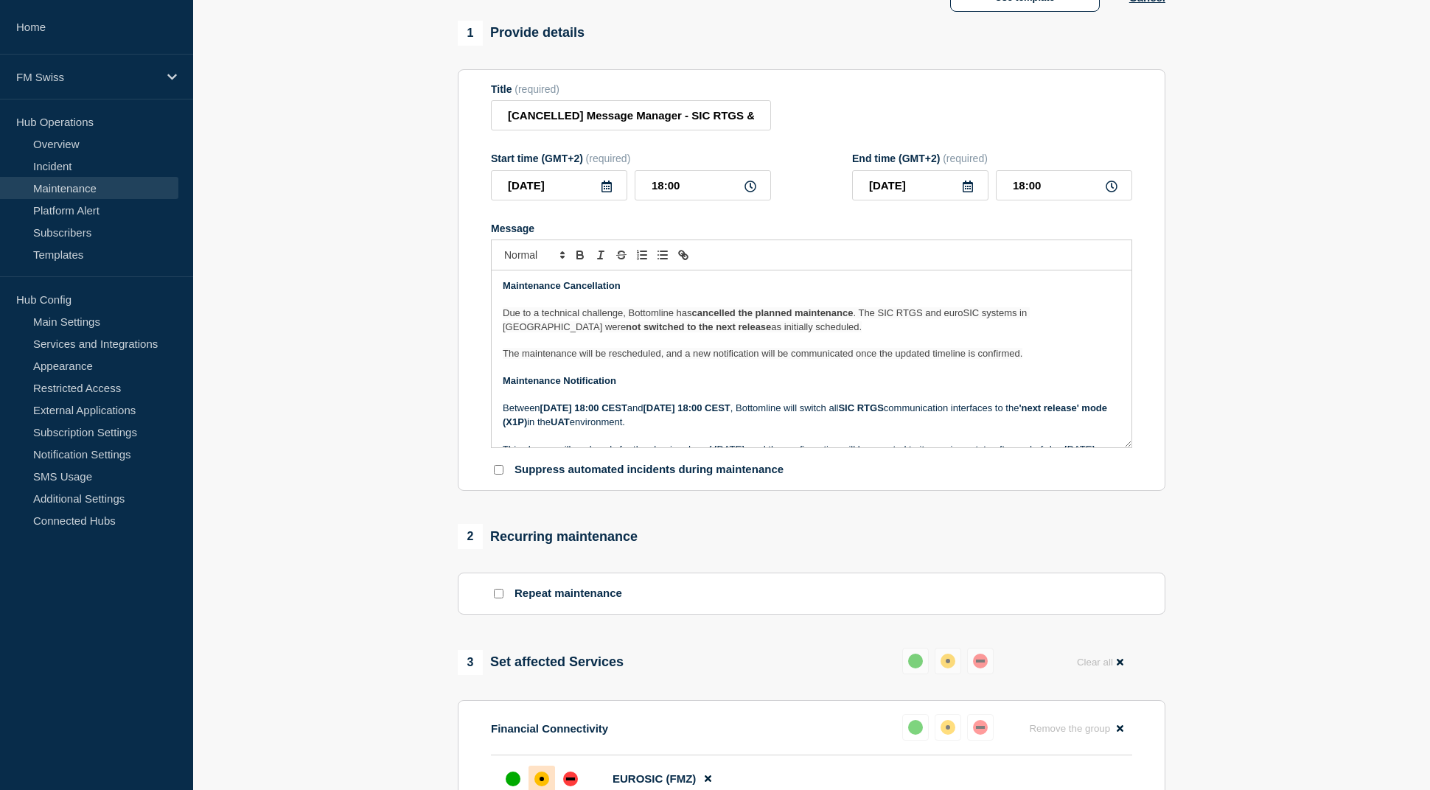
drag, startPoint x: 841, startPoint y: 133, endPoint x: 865, endPoint y: 128, distance: 24.3
click at [843, 131] on div "Title (required) [CANCELLED] Message Manager - SIC RTGS & euroSIC switch to nex…" at bounding box center [811, 107] width 641 height 48
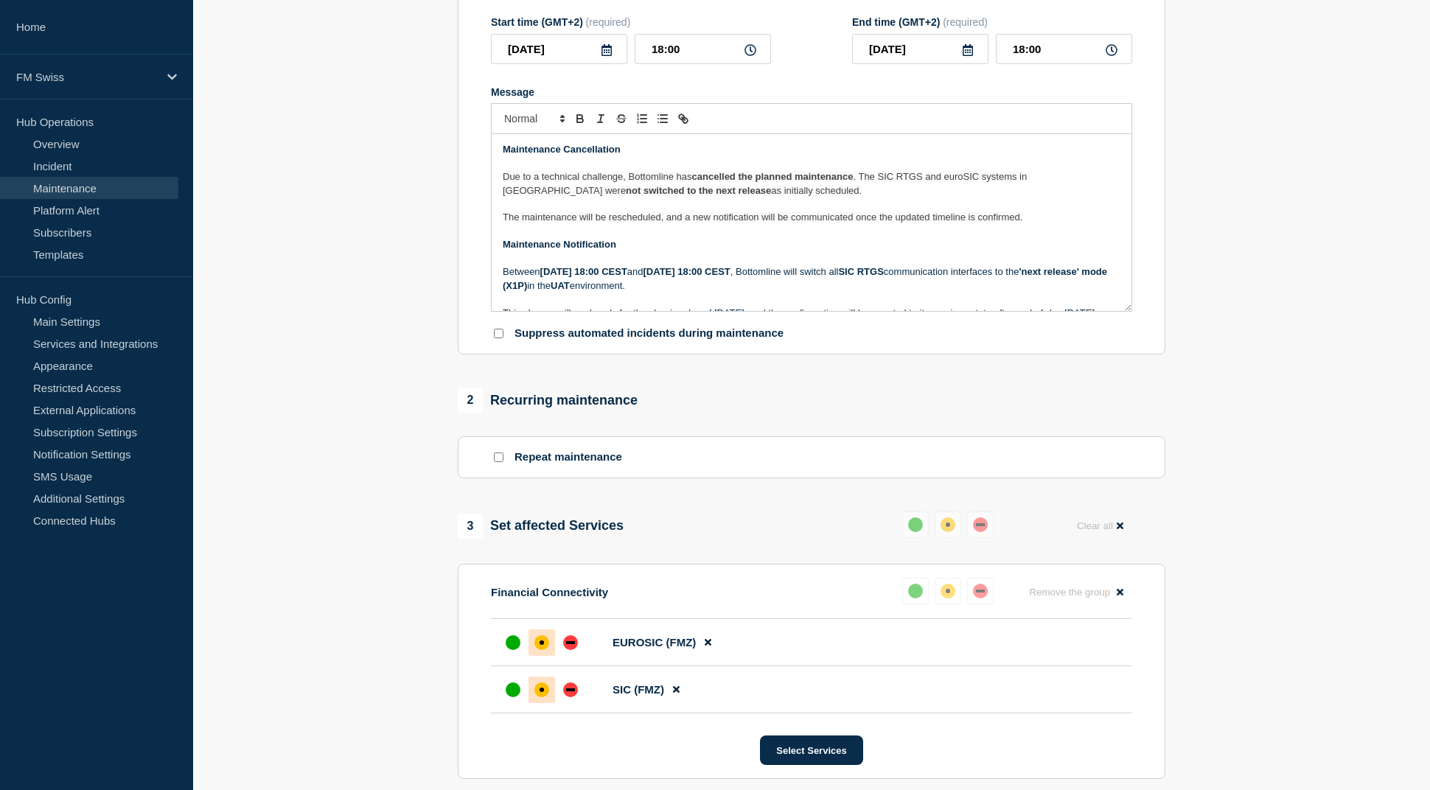
scroll to position [600, 0]
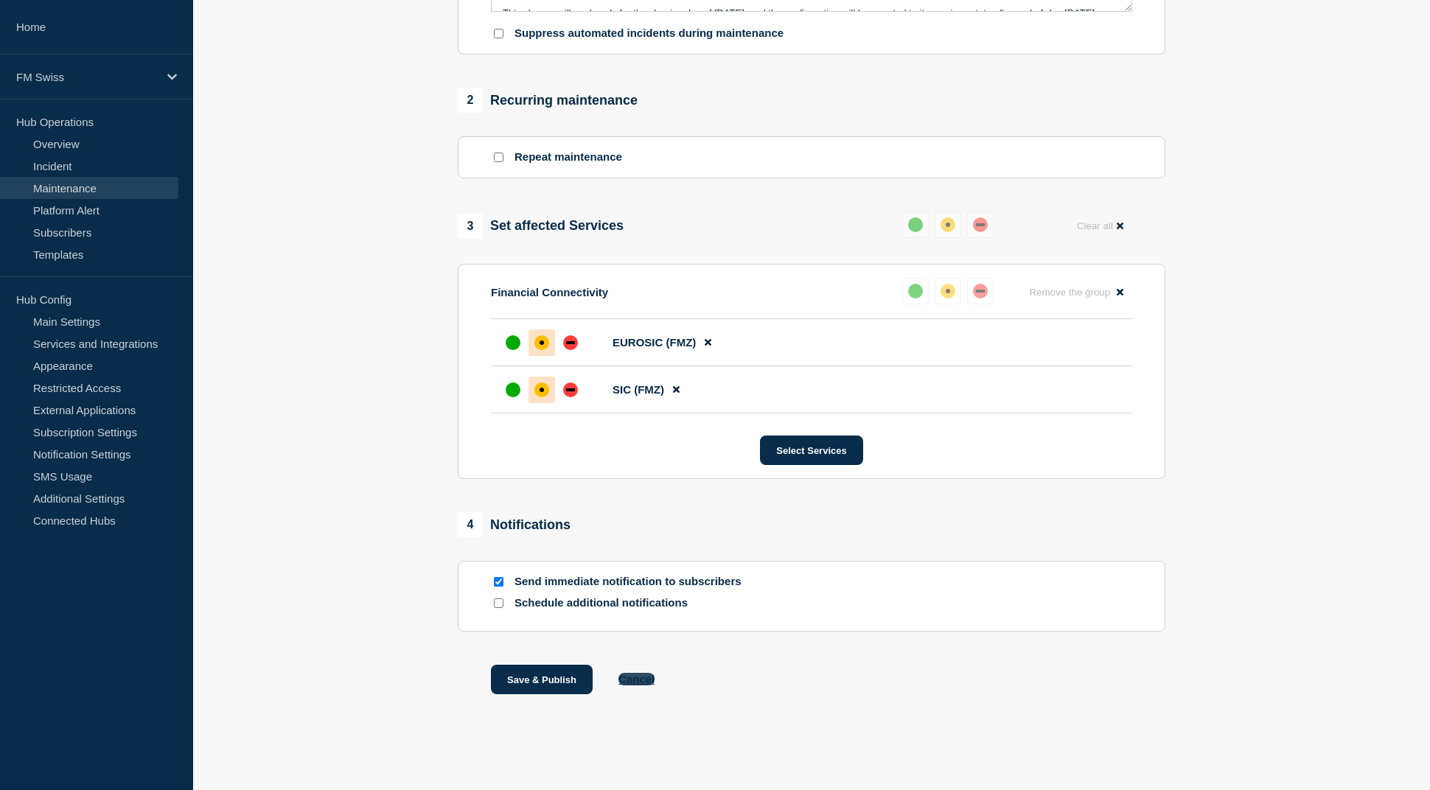
click at [642, 675] on button "Cancel" at bounding box center [637, 679] width 36 height 13
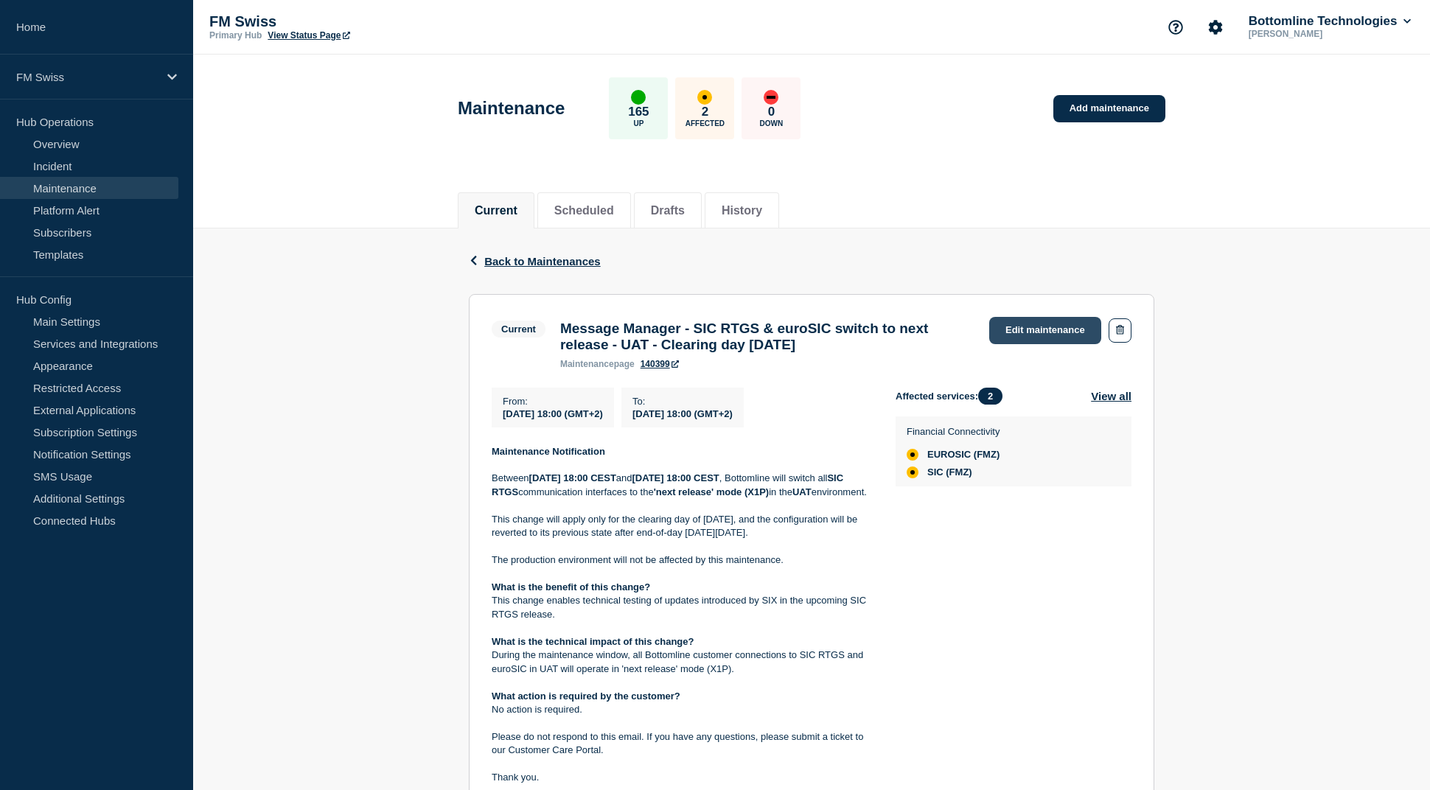
click at [1076, 337] on link "Edit maintenance" at bounding box center [1045, 330] width 112 height 27
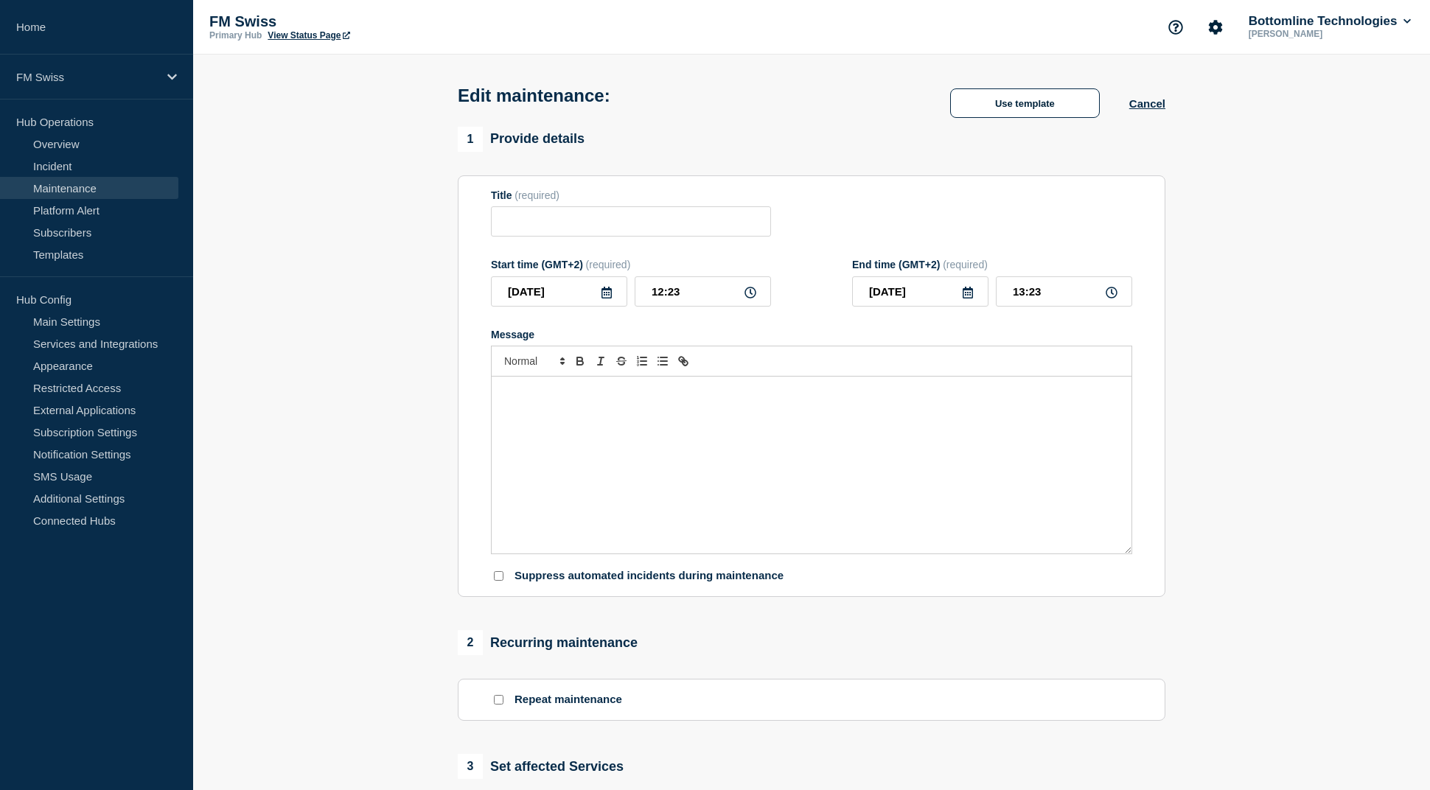
type input "Message Manager - SIC RTGS & euroSIC switch to next release - UAT - Clearing da…"
type input "2025-09-15"
type input "18:00"
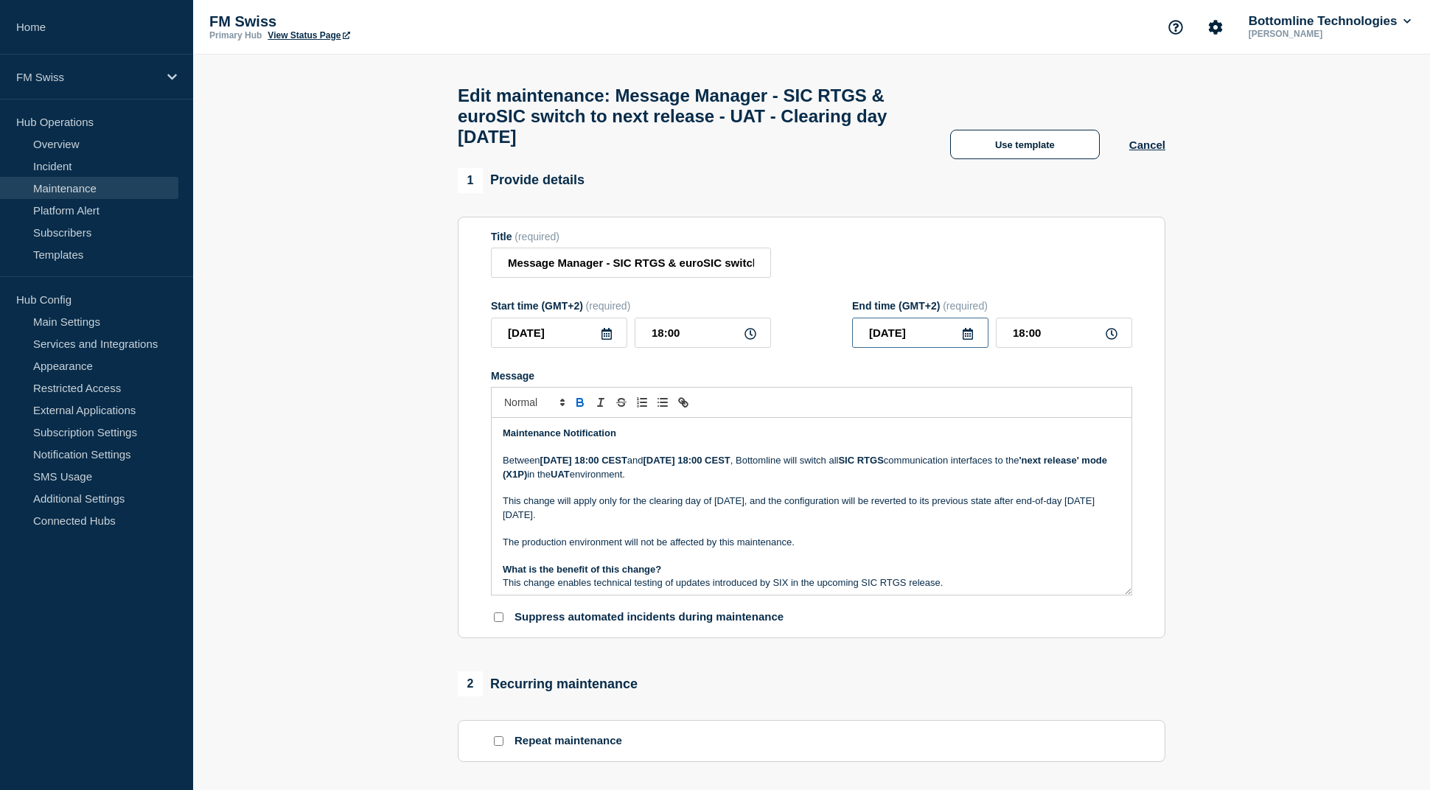
click at [916, 345] on input "[DATE]" at bounding box center [920, 333] width 136 height 30
type input "2025-09-15"
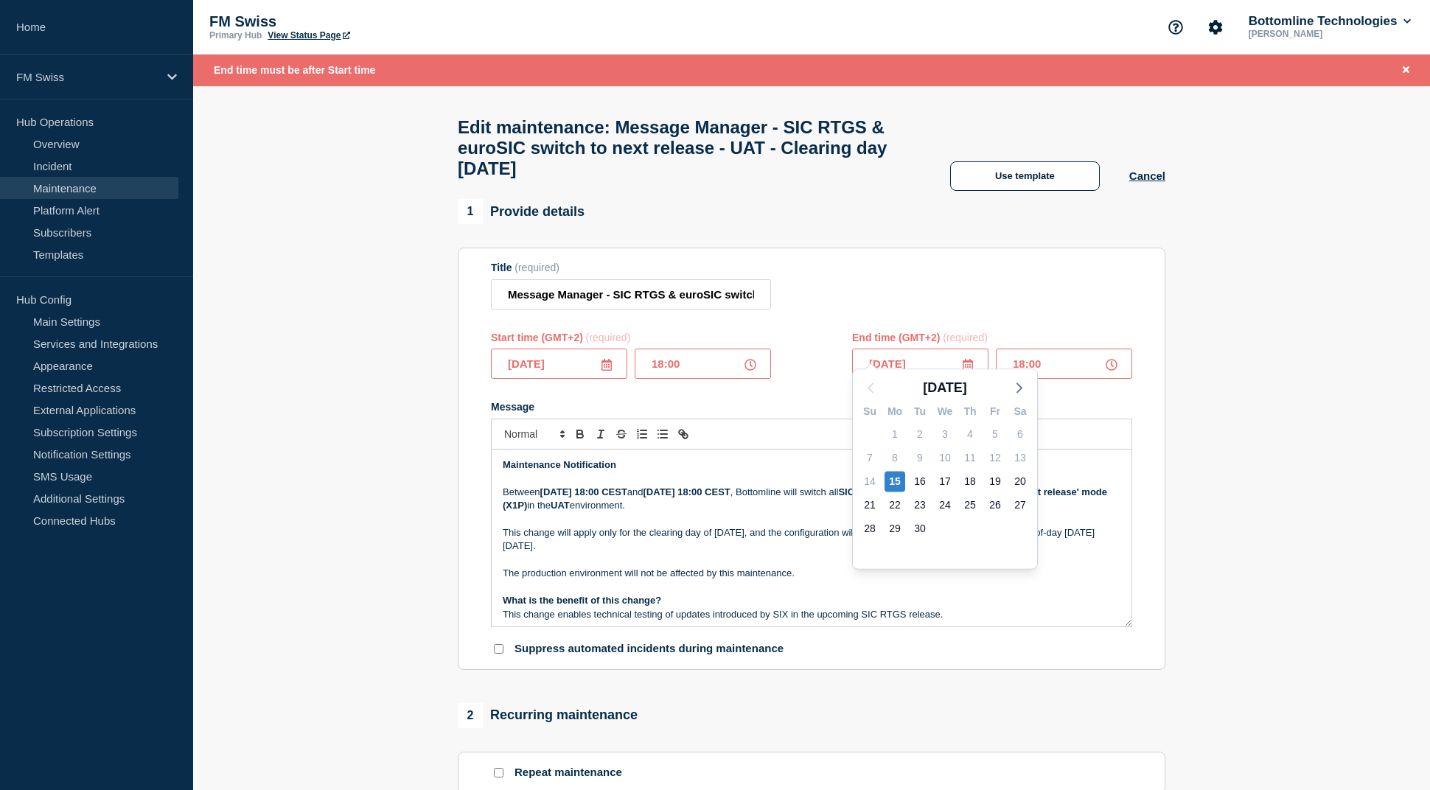
click at [1132, 281] on div "Title (required) Message Manager - SIC RTGS & euroSIC switch to next release - …" at bounding box center [811, 286] width 641 height 48
drag, startPoint x: 1030, startPoint y: 382, endPoint x: 1038, endPoint y: 380, distance: 8.4
click at [1031, 379] on input "18:00" at bounding box center [1064, 364] width 136 height 30
type input "18:01"
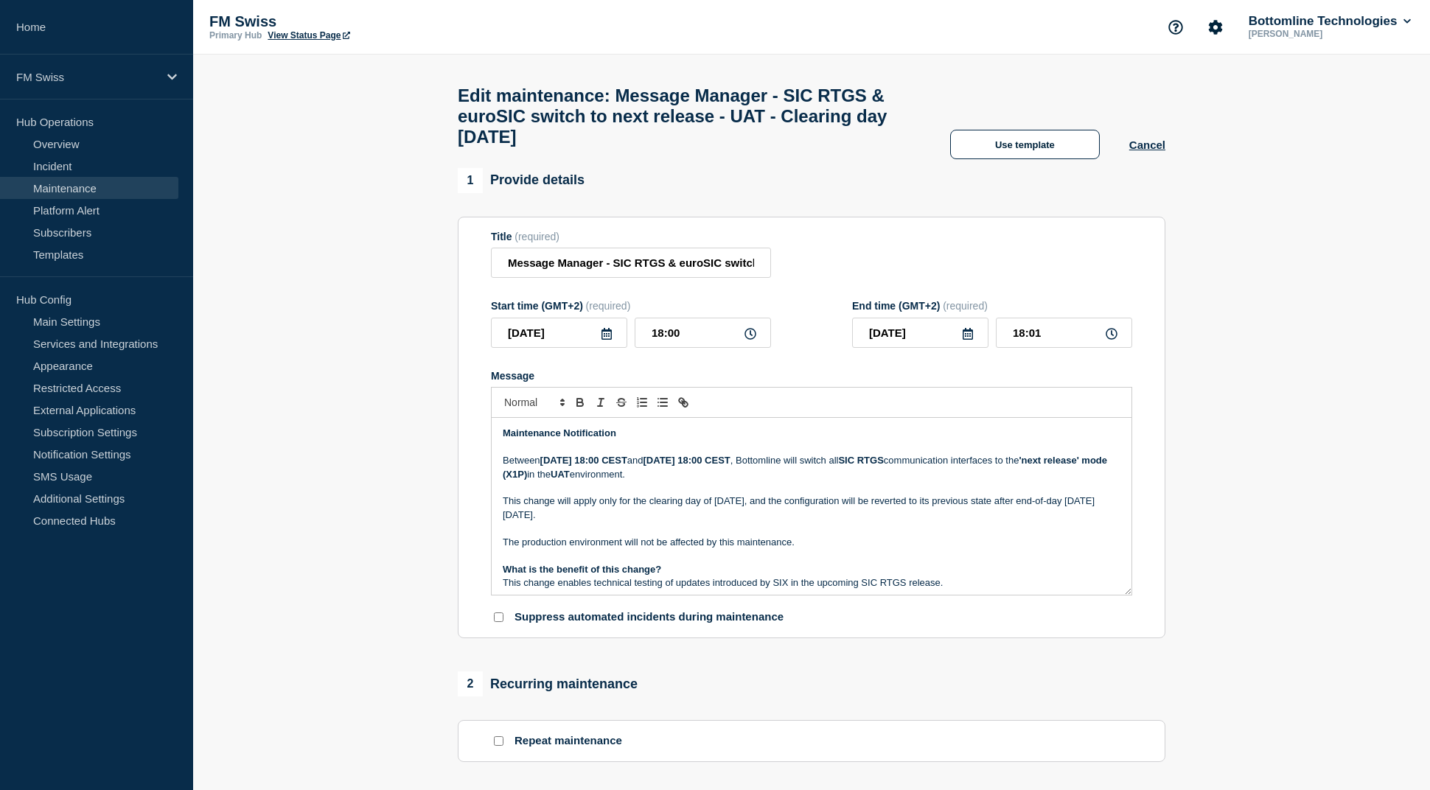
click at [565, 440] on p "Maintenance Notification" at bounding box center [812, 433] width 618 height 13
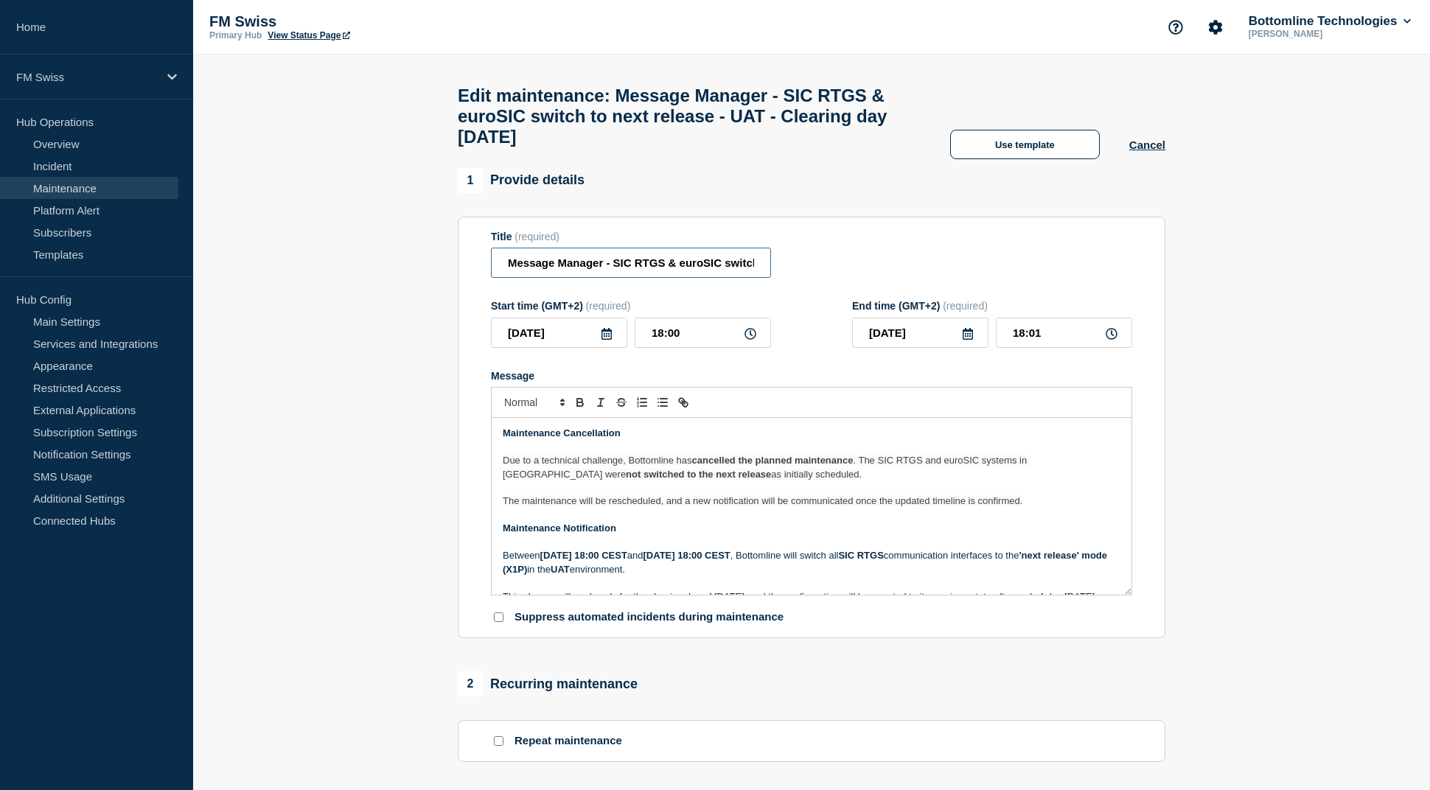
click at [503, 276] on input "Message Manager - SIC RTGS & euroSIC switch to next release - UAT - Clearing da…" at bounding box center [631, 263] width 280 height 30
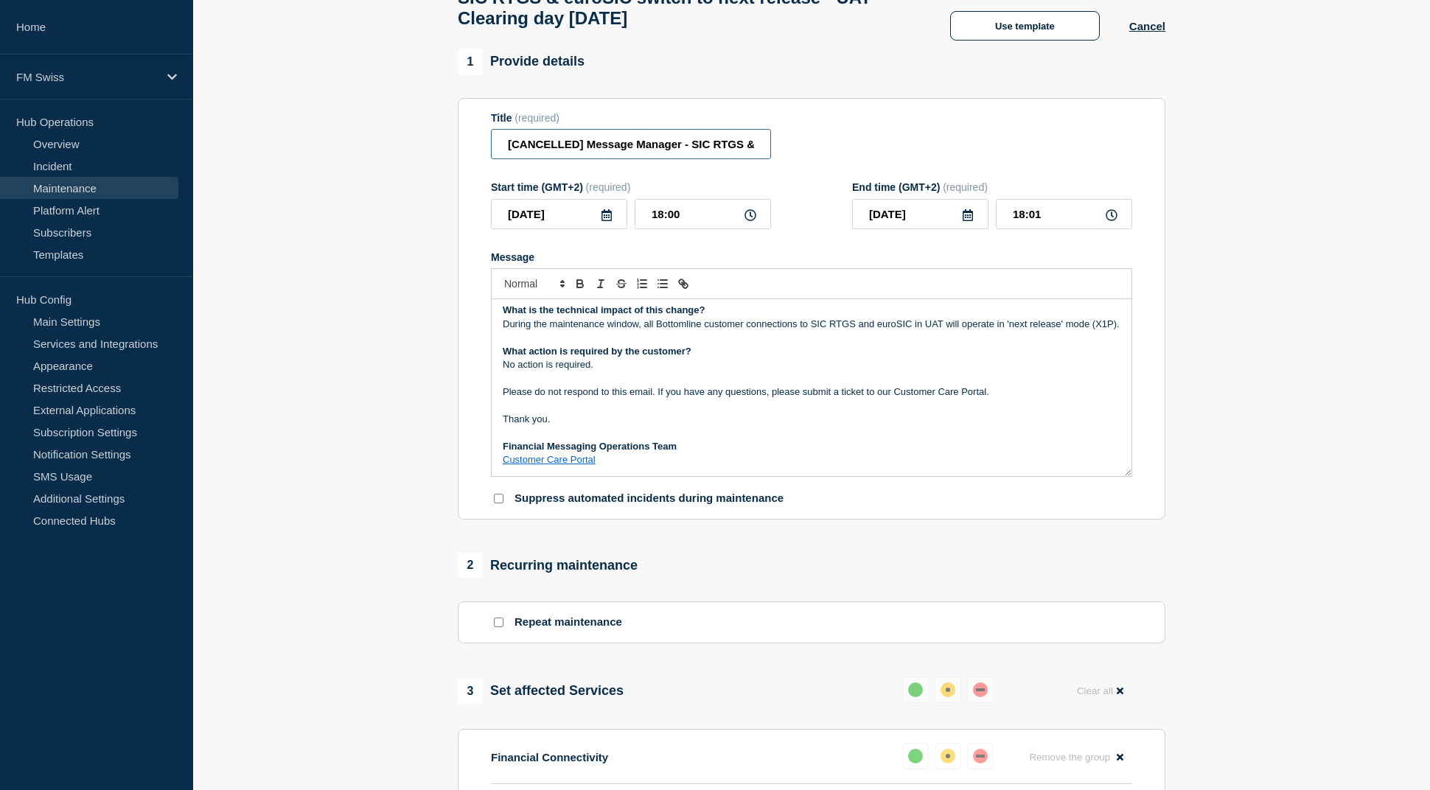
scroll to position [600, 0]
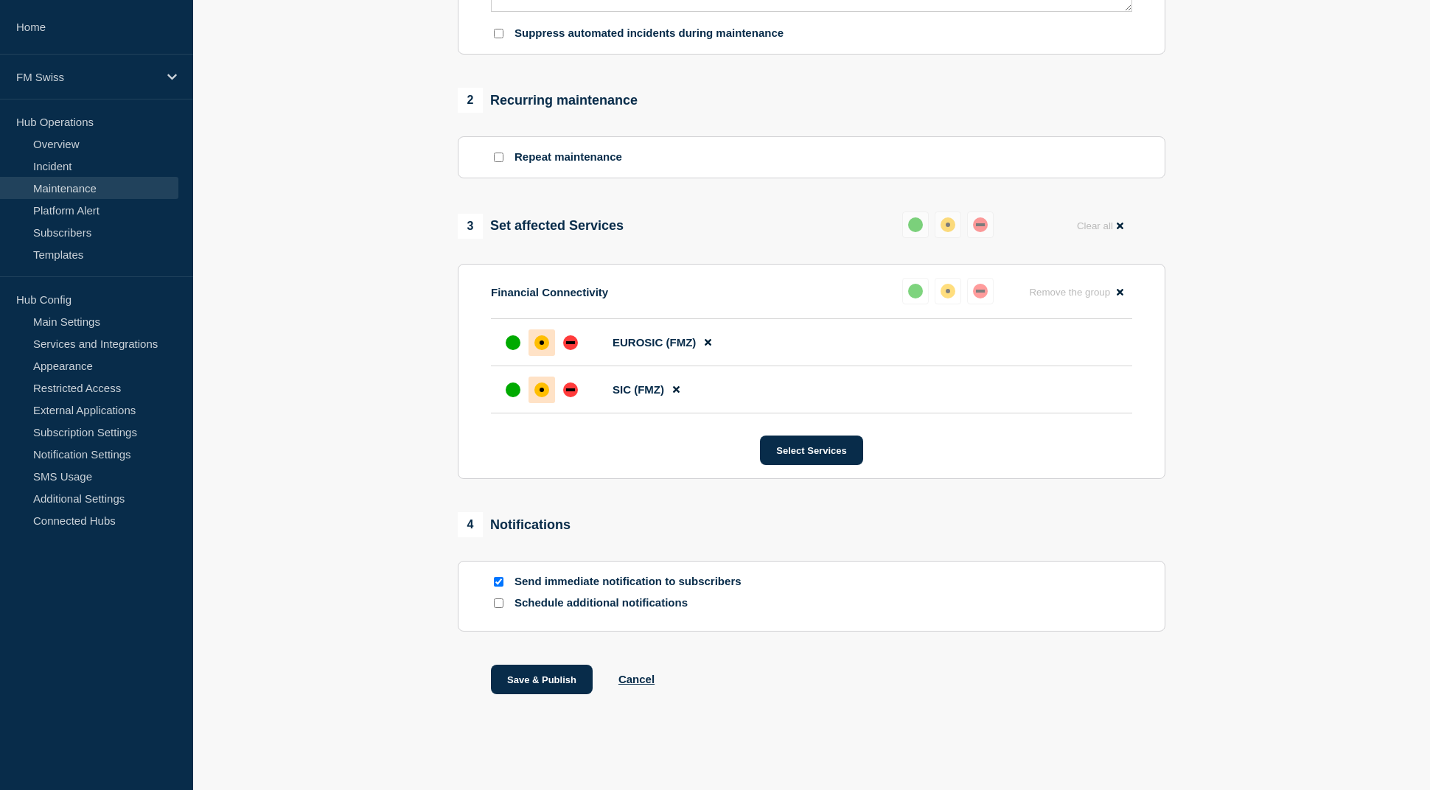
type input "[CANCELLED] Message Manager - SIC RTGS & euroSIC switch to next release - UAT -…"
click at [918, 291] on div "up" at bounding box center [915, 291] width 15 height 15
click at [958, 265] on button "Reset" at bounding box center [951, 271] width 30 height 13
click at [905, 294] on div "Financial Connectivity Remove the group Remove" at bounding box center [811, 298] width 641 height 41
click at [917, 289] on div "up" at bounding box center [921, 291] width 15 height 15
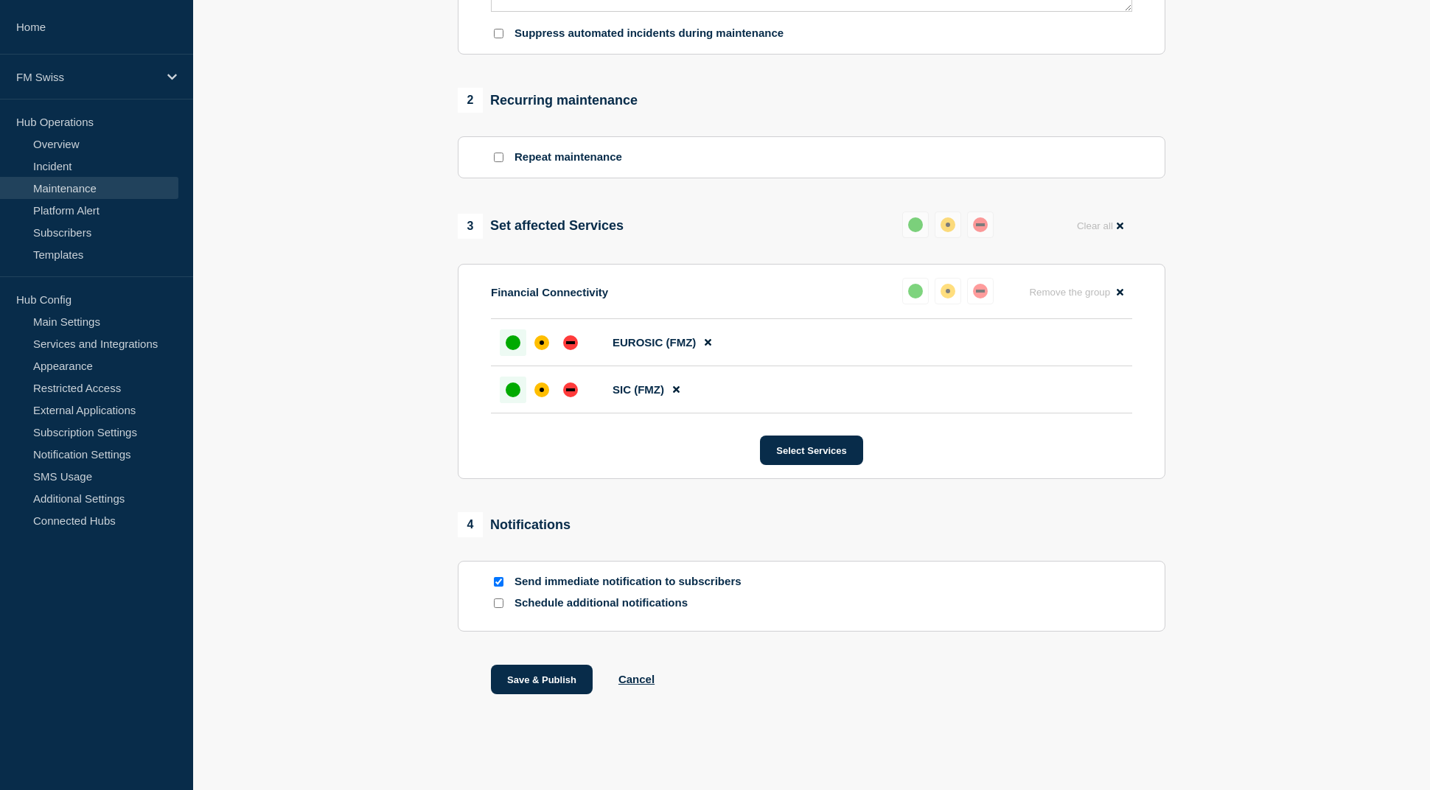
drag, startPoint x: 546, startPoint y: 683, endPoint x: 577, endPoint y: 644, distance: 50.3
click at [546, 682] on button "Save & Publish" at bounding box center [542, 679] width 102 height 29
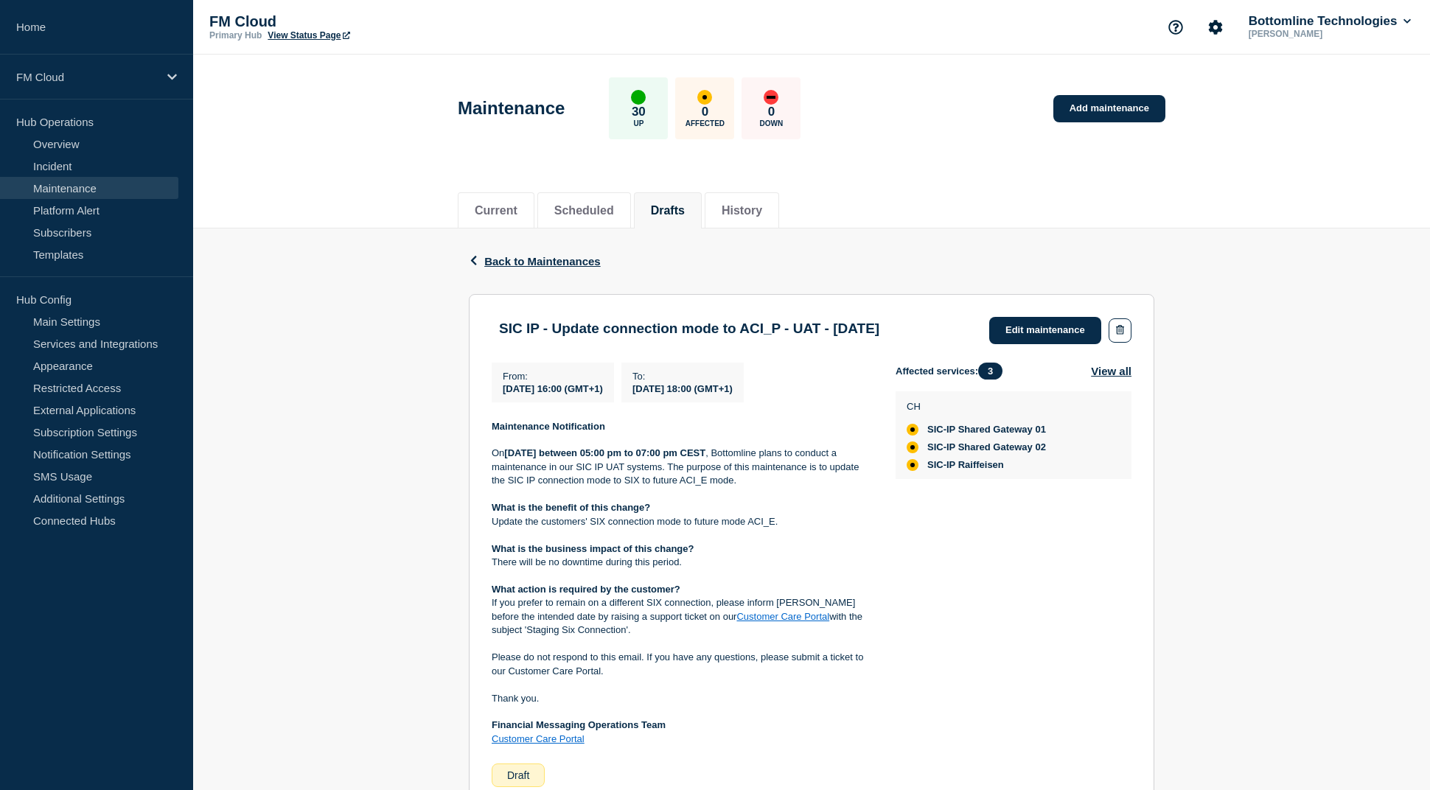
click at [1051, 231] on div "Back Back to Maintenances" at bounding box center [812, 262] width 686 height 66
click at [1046, 324] on link "Edit maintenance" at bounding box center [1045, 330] width 112 height 27
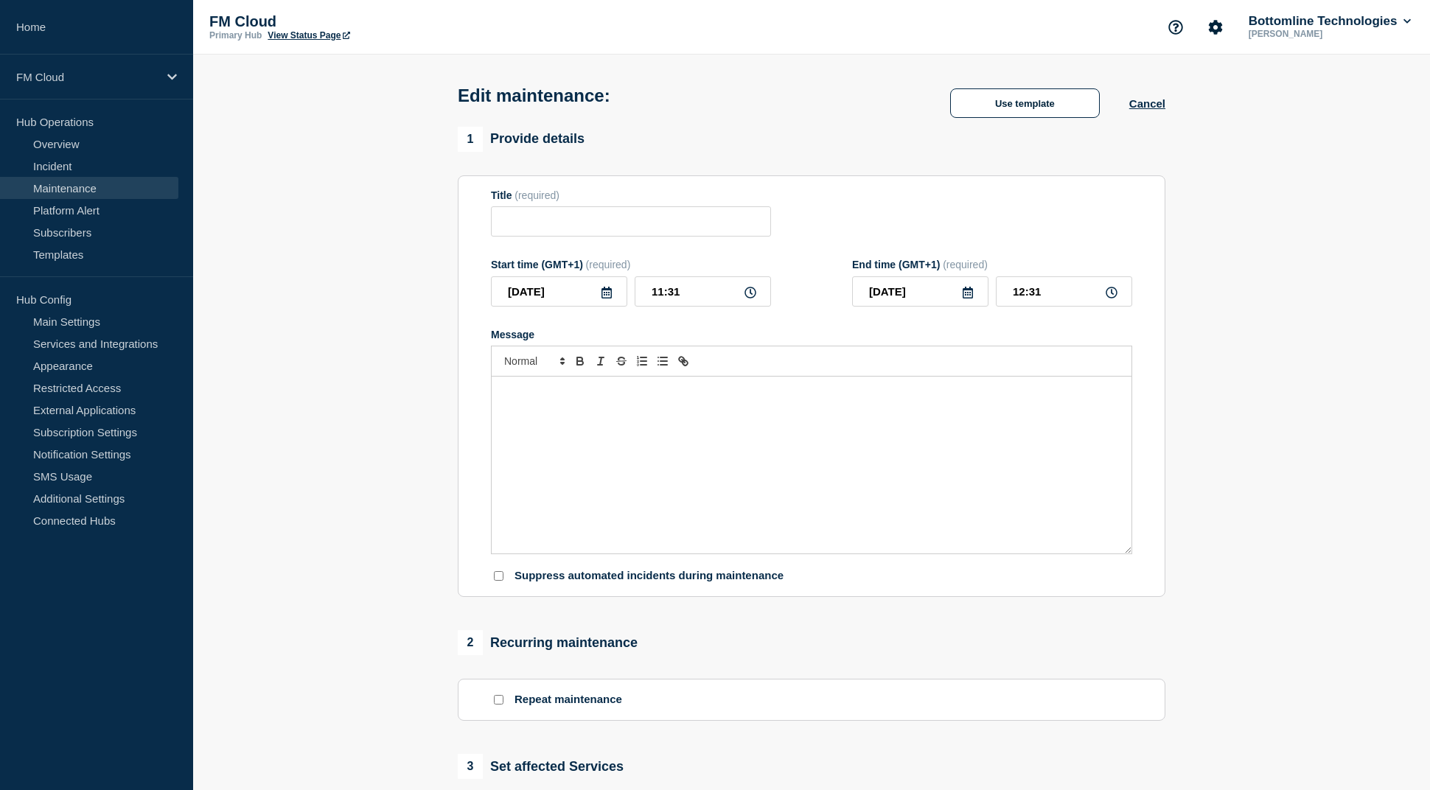
type input "SIC IP - Update connection mode to ACI_P - UAT - [DATE]"
type input "[DATE]"
type input "16:00"
type input "[DATE]"
type input "18:00"
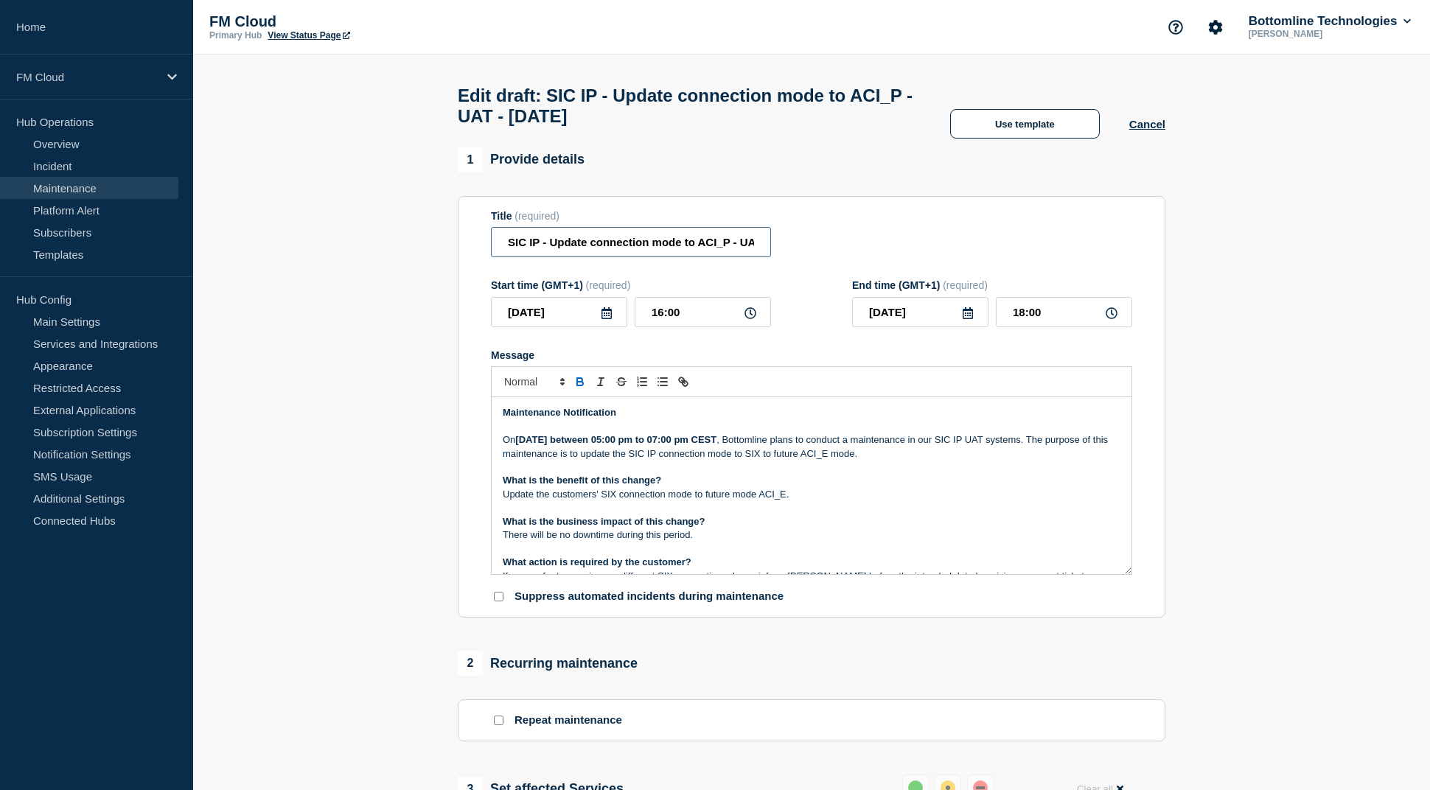
click at [550, 246] on input "SIC IP - Update connection mode to ACI_P - UAT - [DATE]" at bounding box center [631, 242] width 280 height 30
paste input "UA Message & Connectivity - SIC IP"
click at [692, 474] on p "Message" at bounding box center [812, 467] width 618 height 13
drag, startPoint x: 715, startPoint y: 271, endPoint x: 885, endPoint y: 272, distance: 169.6
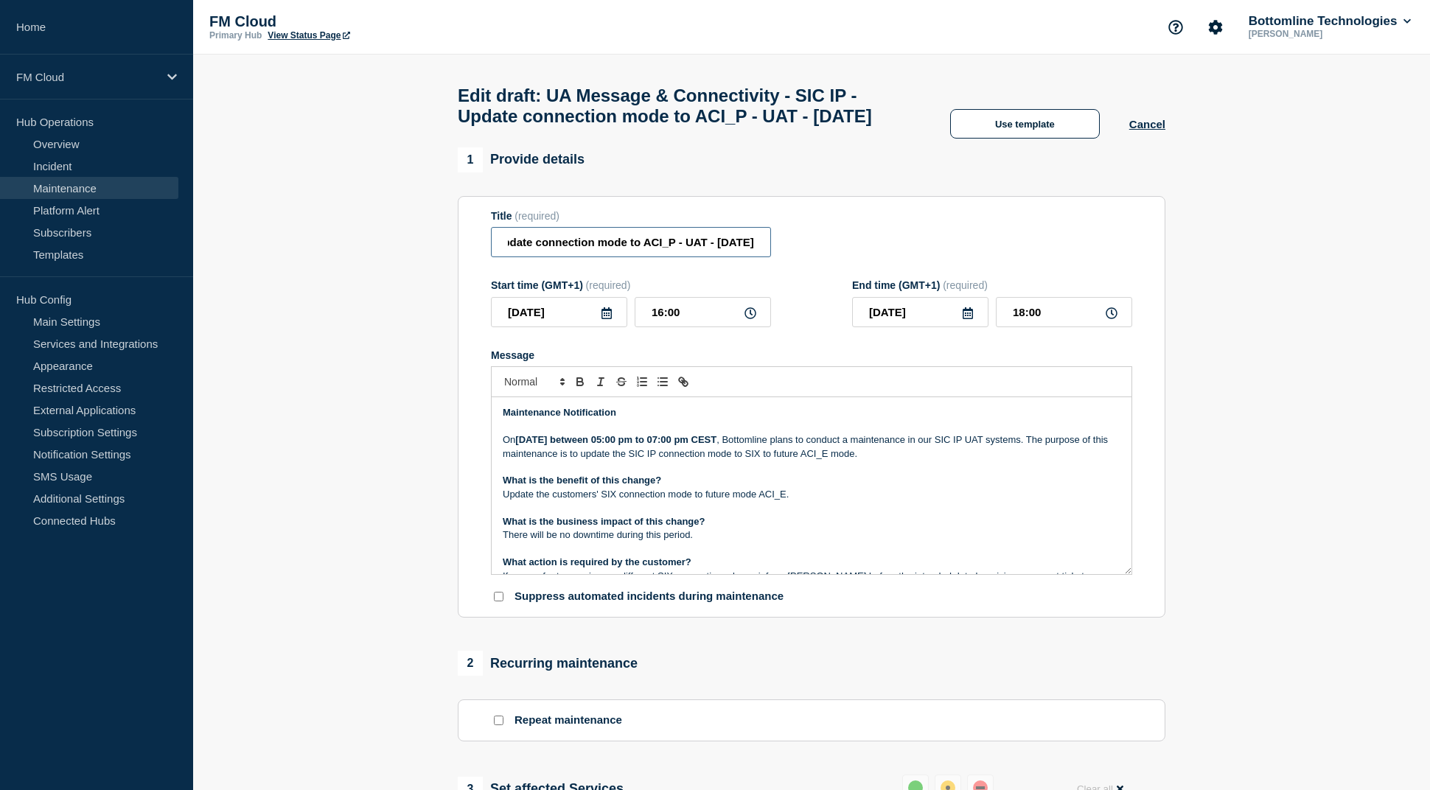
click at [885, 258] on div "Title (required) UA Message & Connectivity - SIC IP - Update connection mode to…" at bounding box center [811, 234] width 641 height 48
click at [702, 257] on input "UA Message & Connectivity - SIC IP - Update connection mode to ACI_P - UAT - [D…" at bounding box center [631, 242] width 280 height 30
click at [693, 257] on input "UA Message & Connectivity - SIC IP - Update connection mode to ACI_P - UAT - [D…" at bounding box center [631, 242] width 280 height 30
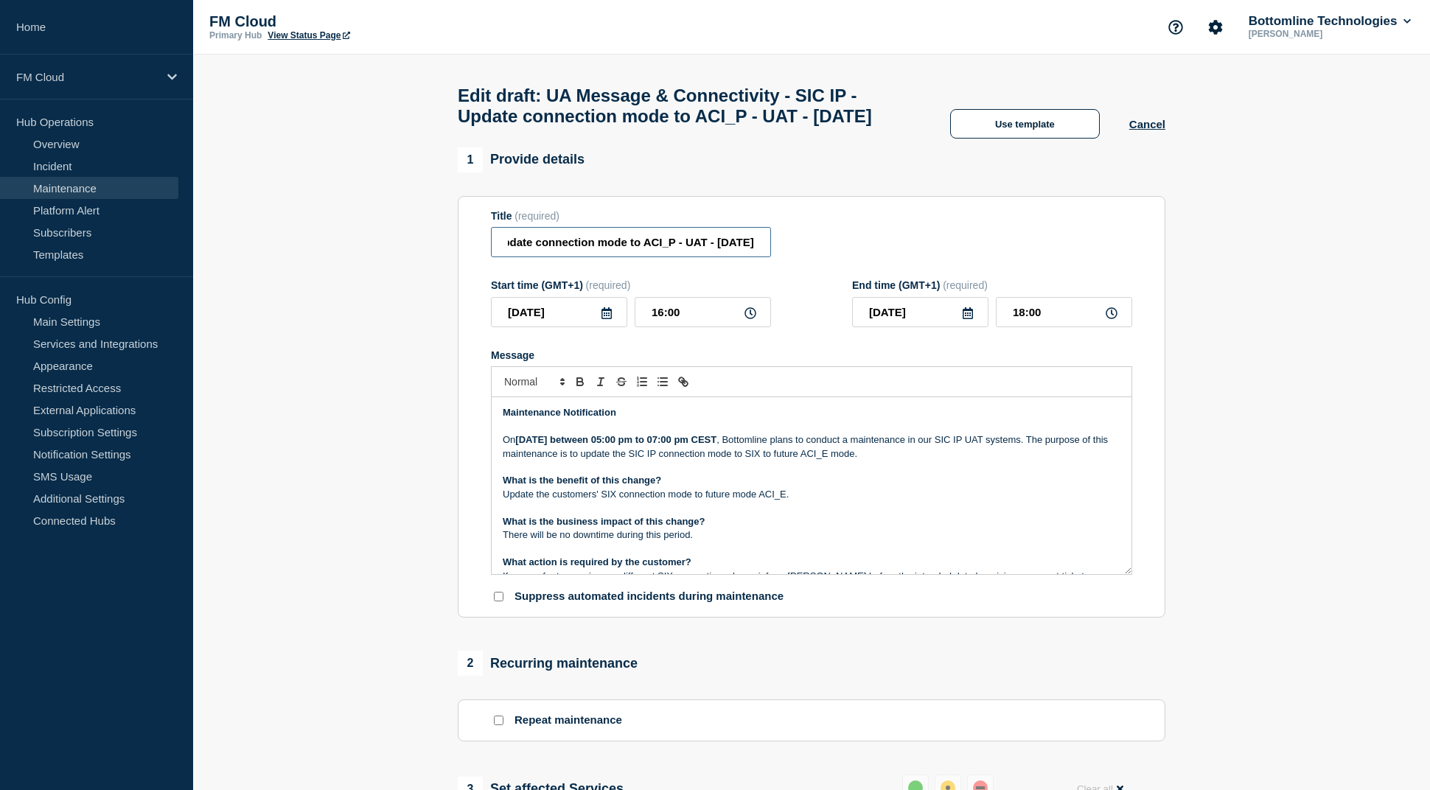
type input "UA Message & Connectivity - SIC IP - Update connection mode to ACI_P - UAT - [D…"
click at [663, 501] on p "Update the customers' SIX connection mode to future mode ACI_E." at bounding box center [812, 494] width 618 height 13
click at [583, 445] on strong "[DATE] between 05:00 pm to 07:00 pm CEST" at bounding box center [615, 439] width 201 height 11
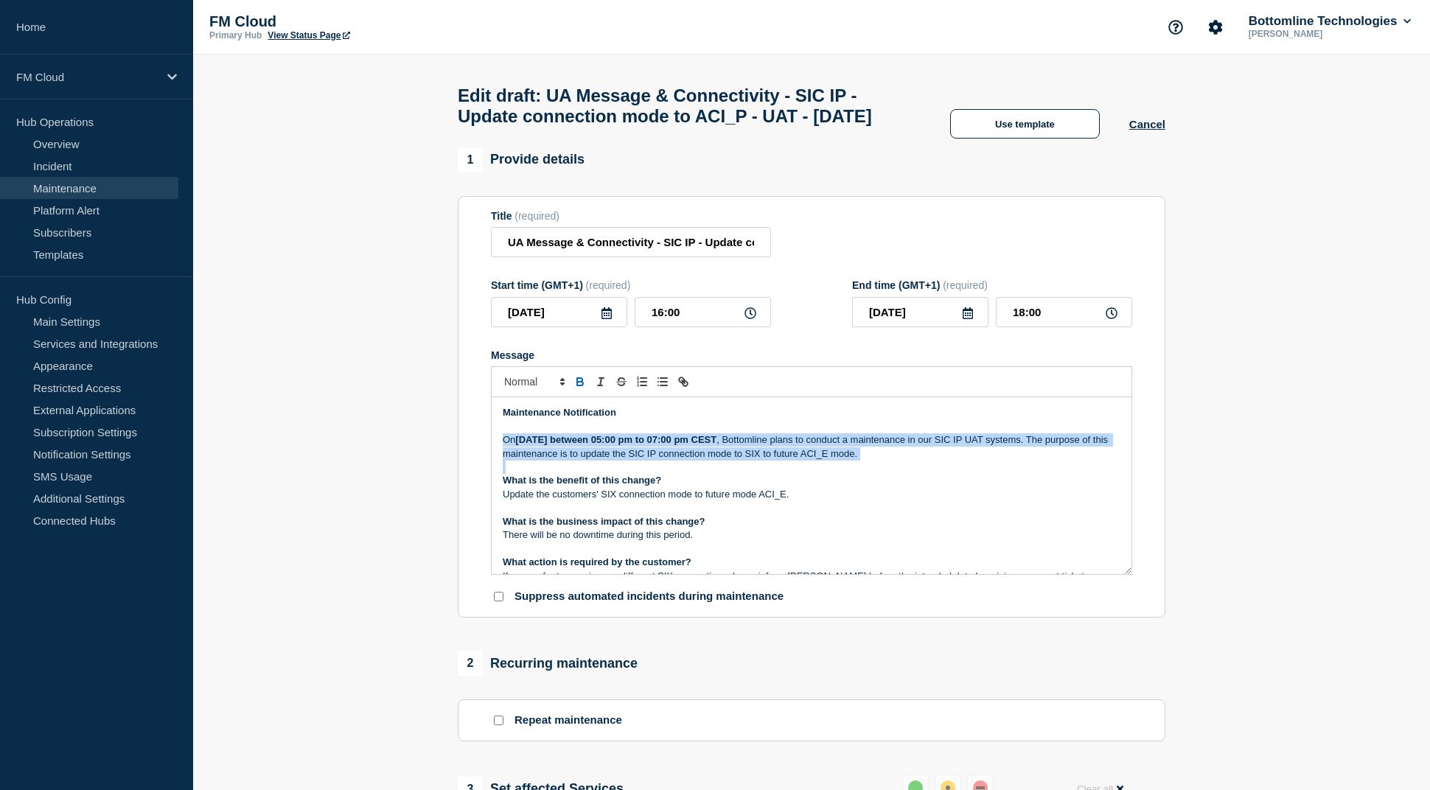
click at [583, 445] on strong "[DATE] between 05:00 pm to 07:00 pm CEST" at bounding box center [615, 439] width 201 height 11
click at [644, 445] on strong "[DATE] between 05:00 pm to 07:00 pm CEST" at bounding box center [615, 439] width 201 height 11
click at [687, 445] on strong "[DATE] between 05:00 pm to 07:00 pm CEST" at bounding box center [615, 439] width 201 height 11
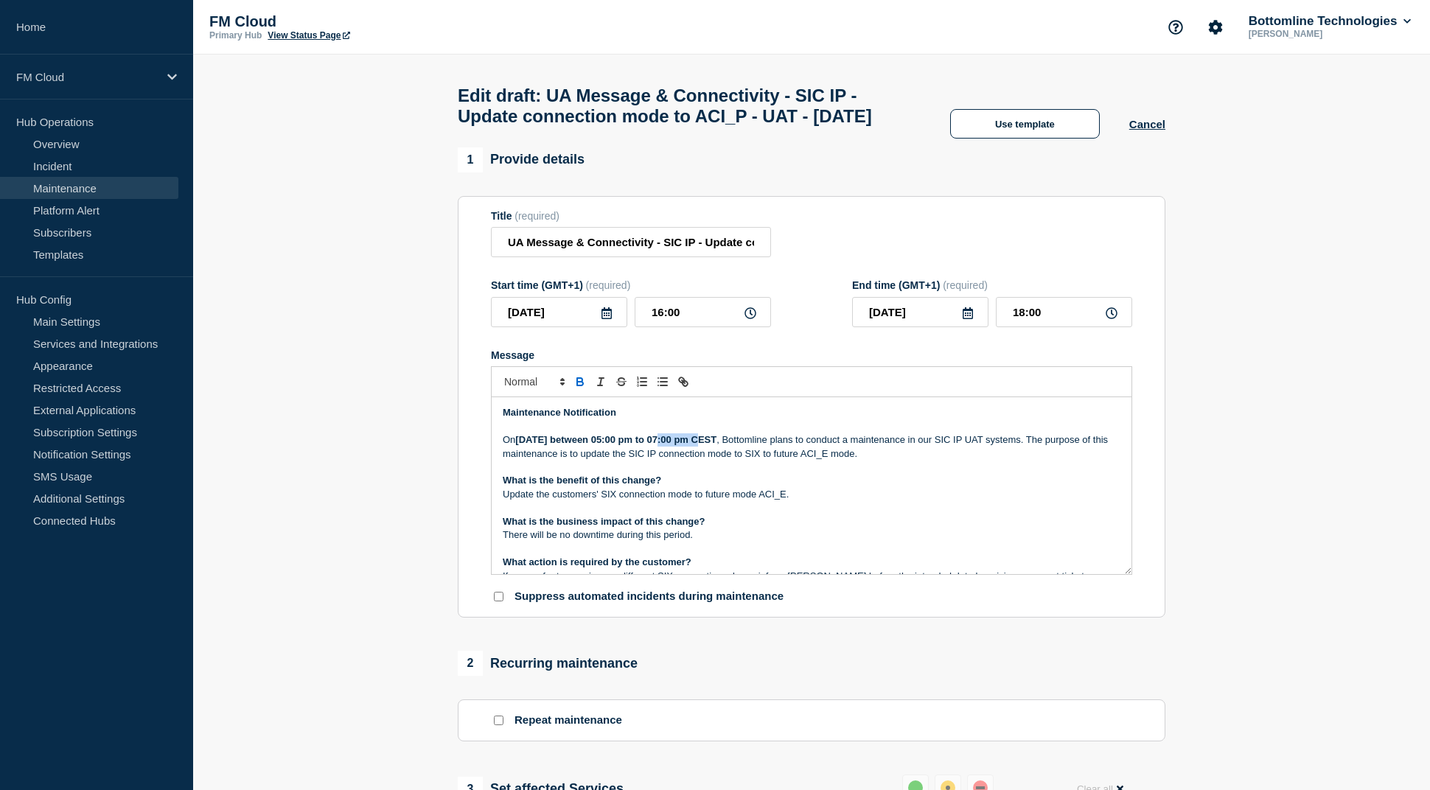
click at [687, 445] on strong "[DATE] between 05:00 pm to 07:00 pm CEST" at bounding box center [615, 439] width 201 height 11
click at [708, 445] on strong "05:00 pm to 07:00 pm CEST" at bounding box center [647, 439] width 126 height 11
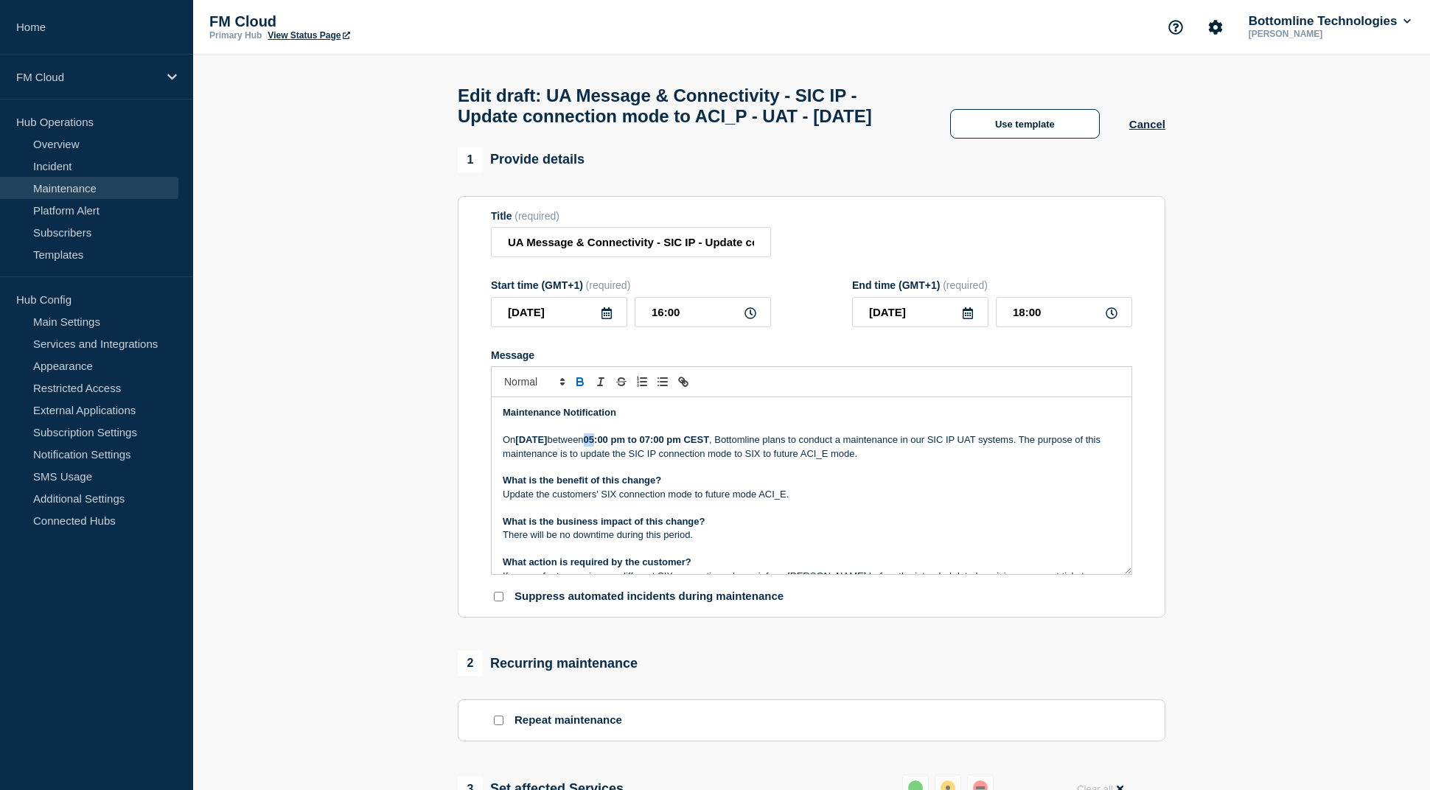
click at [708, 445] on strong "05:00 pm to 07:00 pm CEST" at bounding box center [647, 439] width 126 height 11
click at [867, 461] on p "[DATE][DATE] between 17:00 to 18:00 CEST , Bottomline plans to conduct a mainte…" at bounding box center [812, 446] width 618 height 27
click at [846, 461] on p "[DATE][DATE] between 17:00 to 18:00 CEST , Bottomline plans to conduct a mainte…" at bounding box center [812, 446] width 618 height 27
drag, startPoint x: 846, startPoint y: 477, endPoint x: 877, endPoint y: 474, distance: 30.4
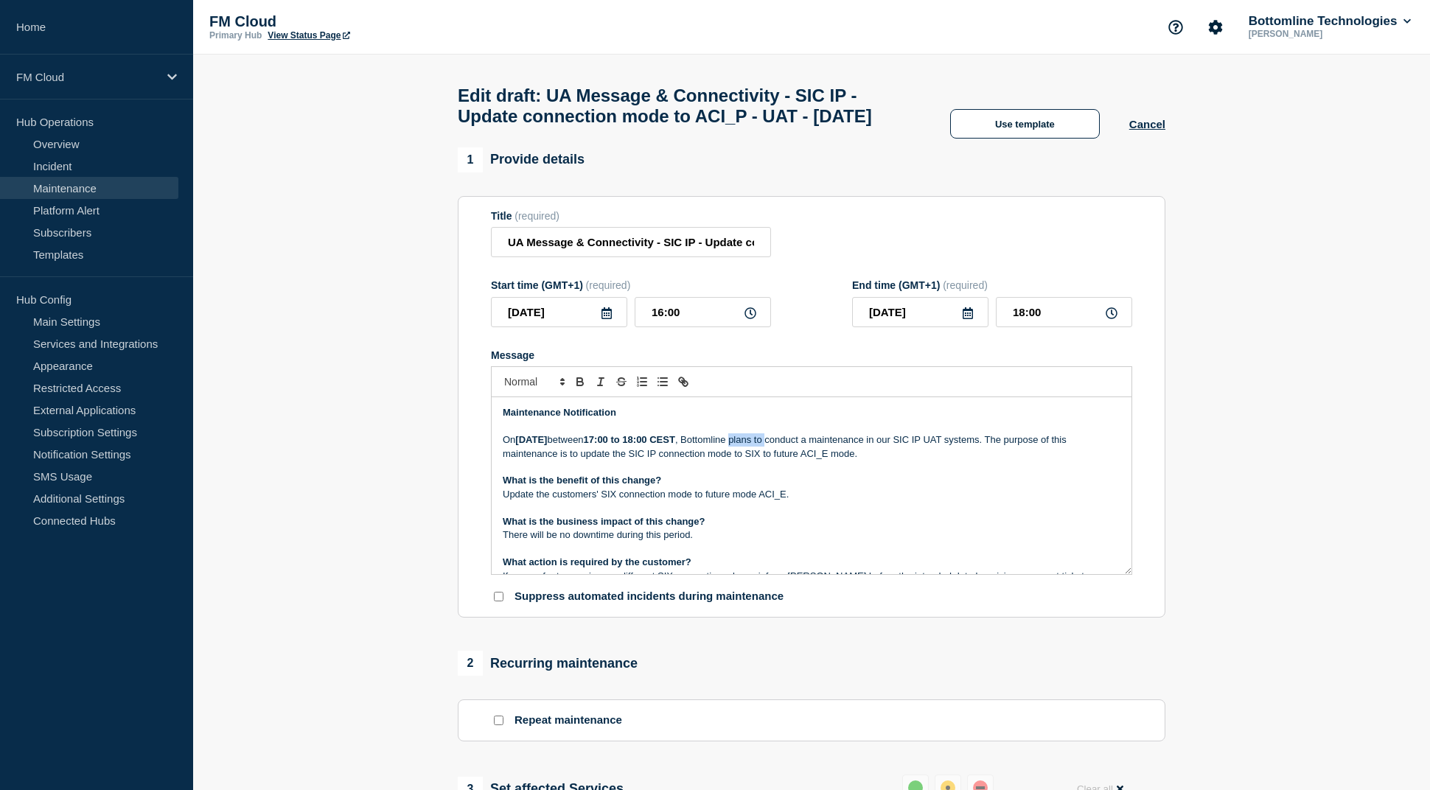
click at [877, 461] on p "[DATE][DATE] between 17:00 to 18:00 CEST , Bottomline plans to conduct a mainte…" at bounding box center [812, 446] width 618 height 27
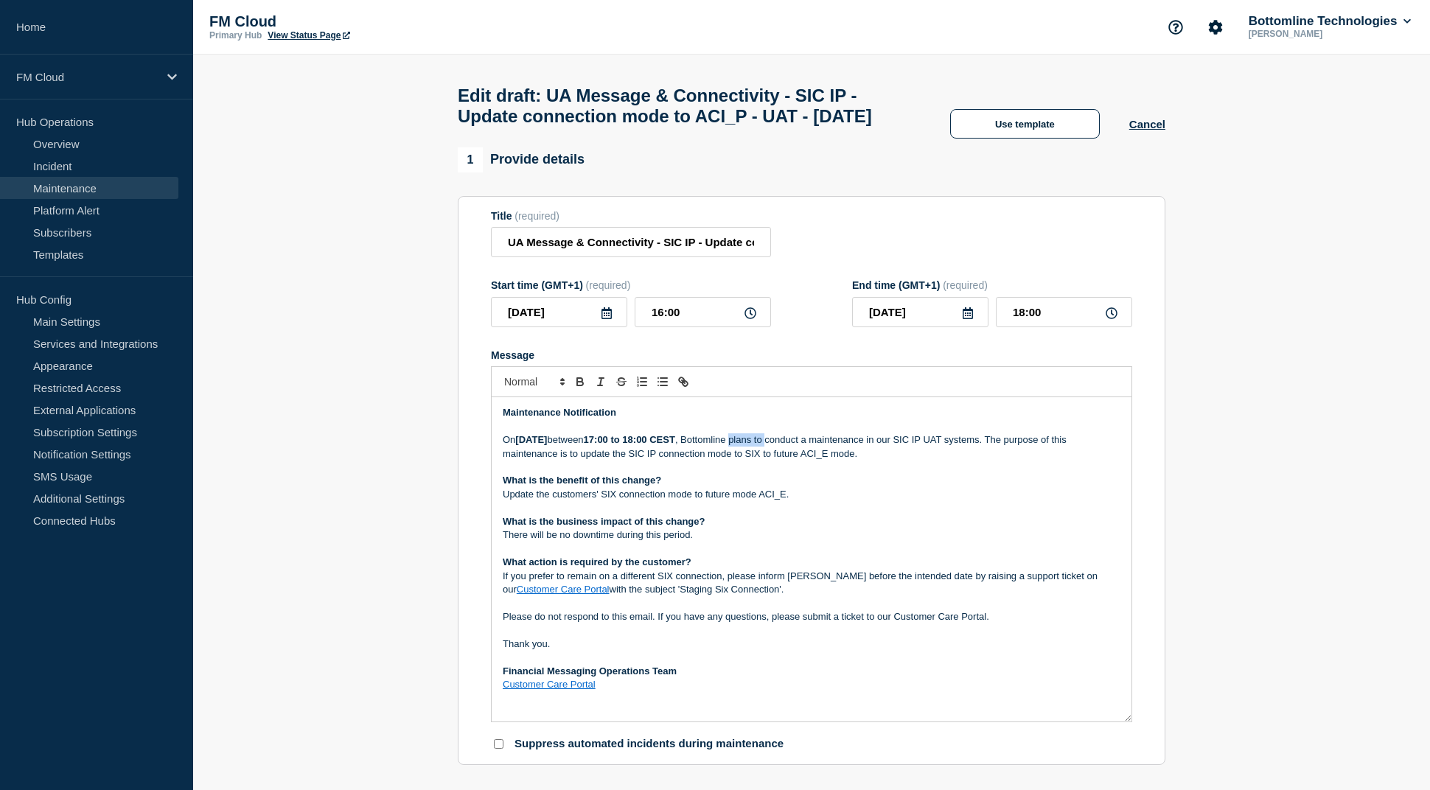
drag, startPoint x: 1122, startPoint y: 605, endPoint x: 1027, endPoint y: 656, distance: 108.2
click at [1115, 722] on div "Maintenance Notification [DATE][DATE] between 17:00 to 18:00 CEST , Bottomline …" at bounding box center [812, 559] width 640 height 324
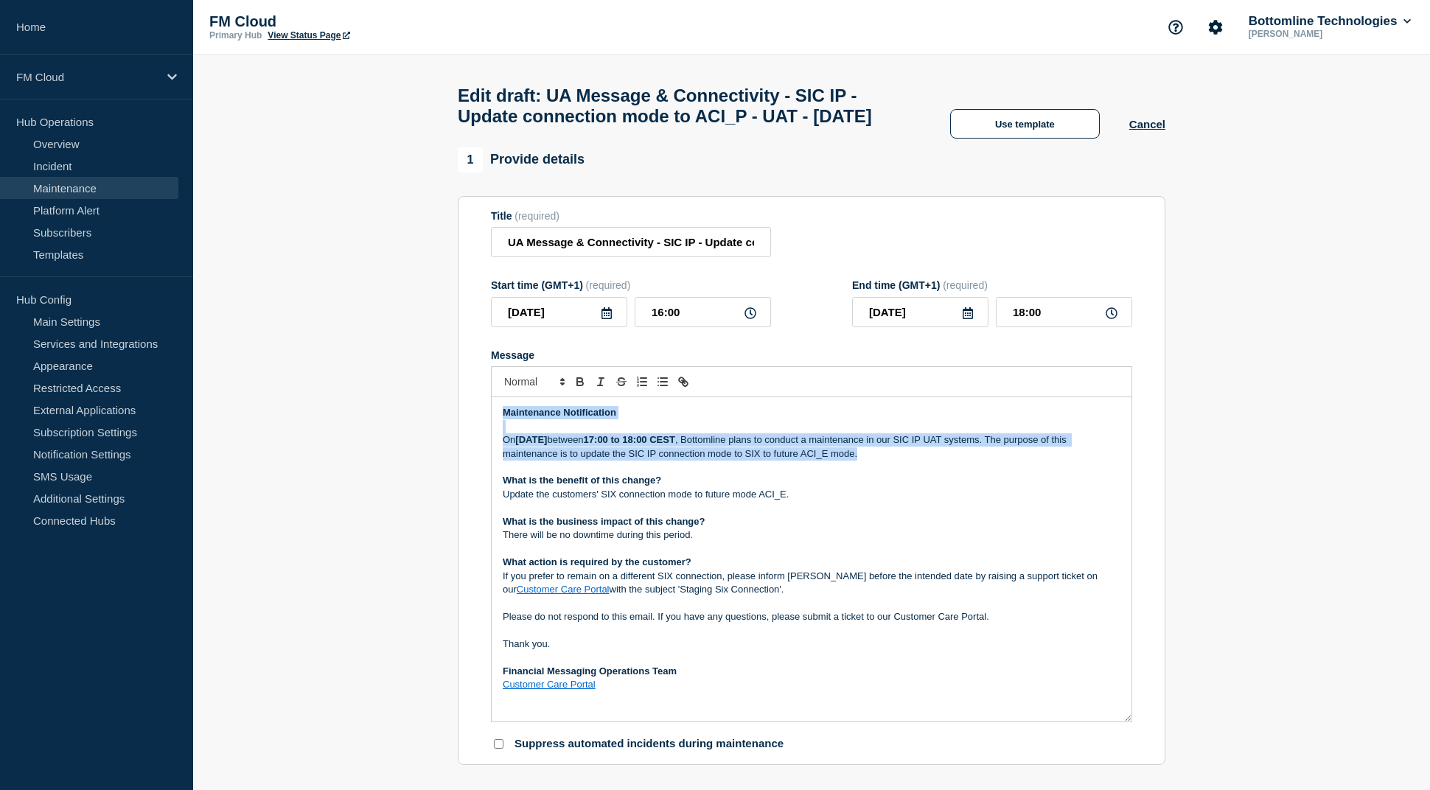
drag, startPoint x: 938, startPoint y: 487, endPoint x: 416, endPoint y: 444, distance: 523.8
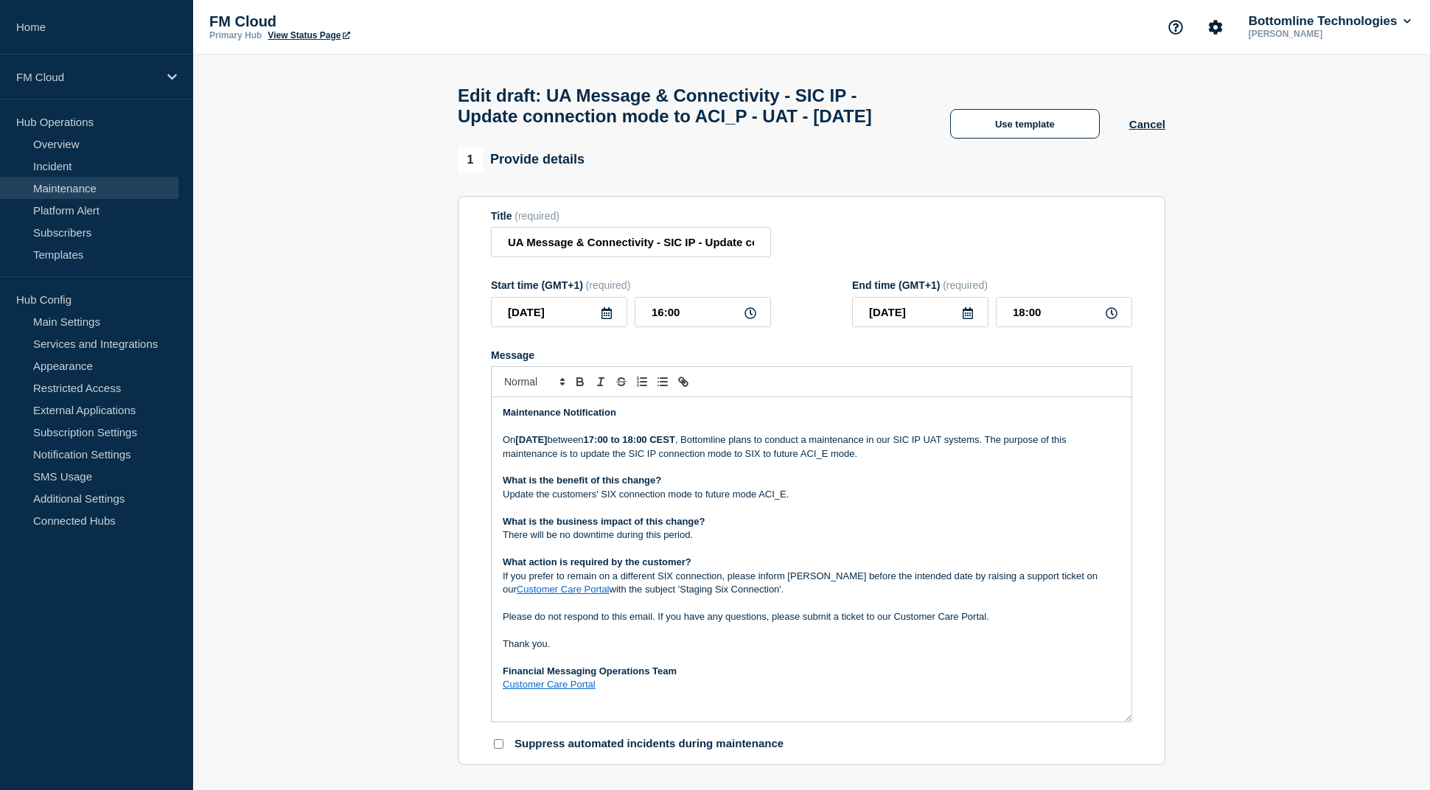
click at [716, 515] on p "Message" at bounding box center [812, 507] width 618 height 13
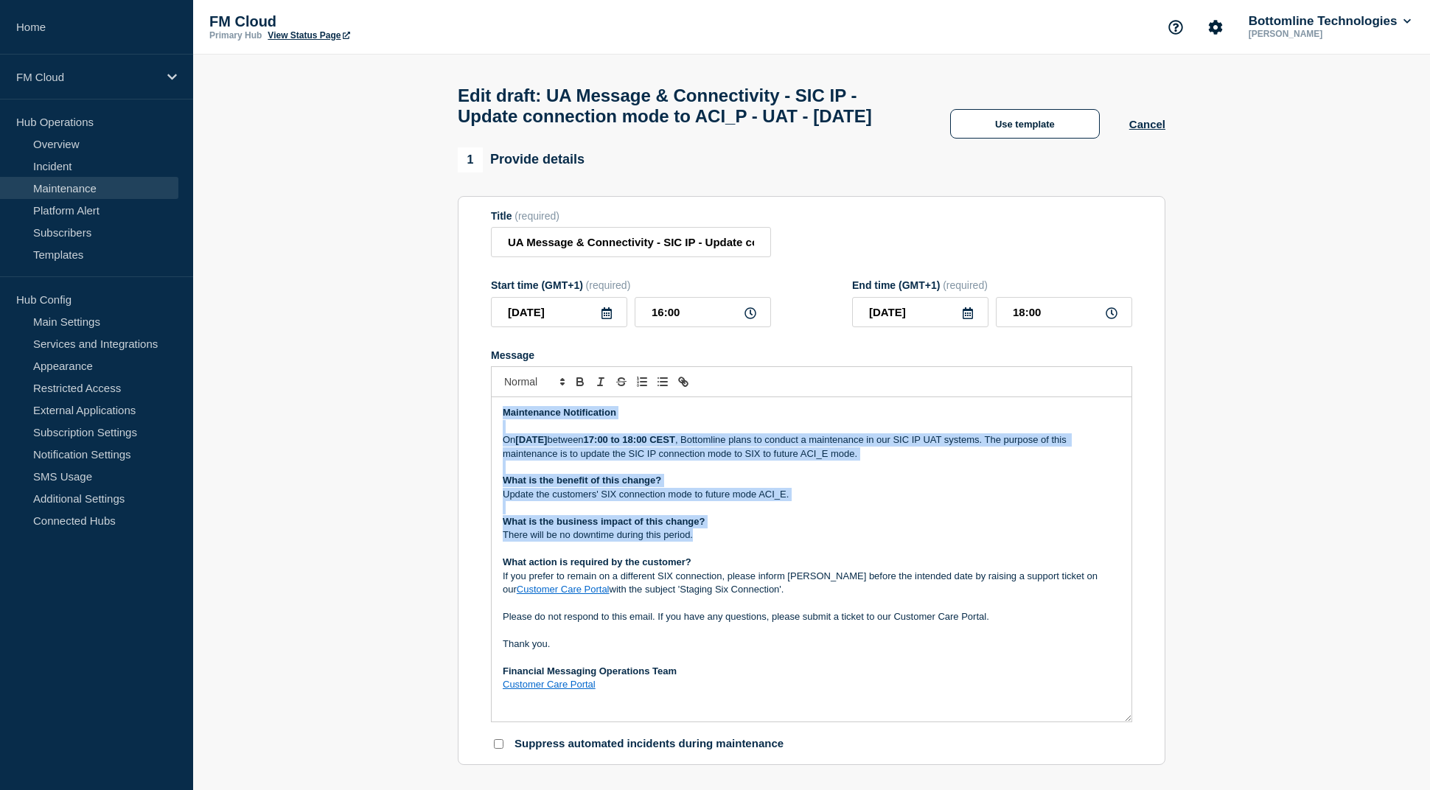
drag, startPoint x: 705, startPoint y: 574, endPoint x: 465, endPoint y: 448, distance: 270.7
click at [465, 448] on section "Title (required) UA Message & Connectivity - SIC IP - Update connection mode to…" at bounding box center [812, 481] width 708 height 570
copy div "Maintenance Notification [DATE][DATE] between 17:00 to 18:00 CEST , Bottomline …"
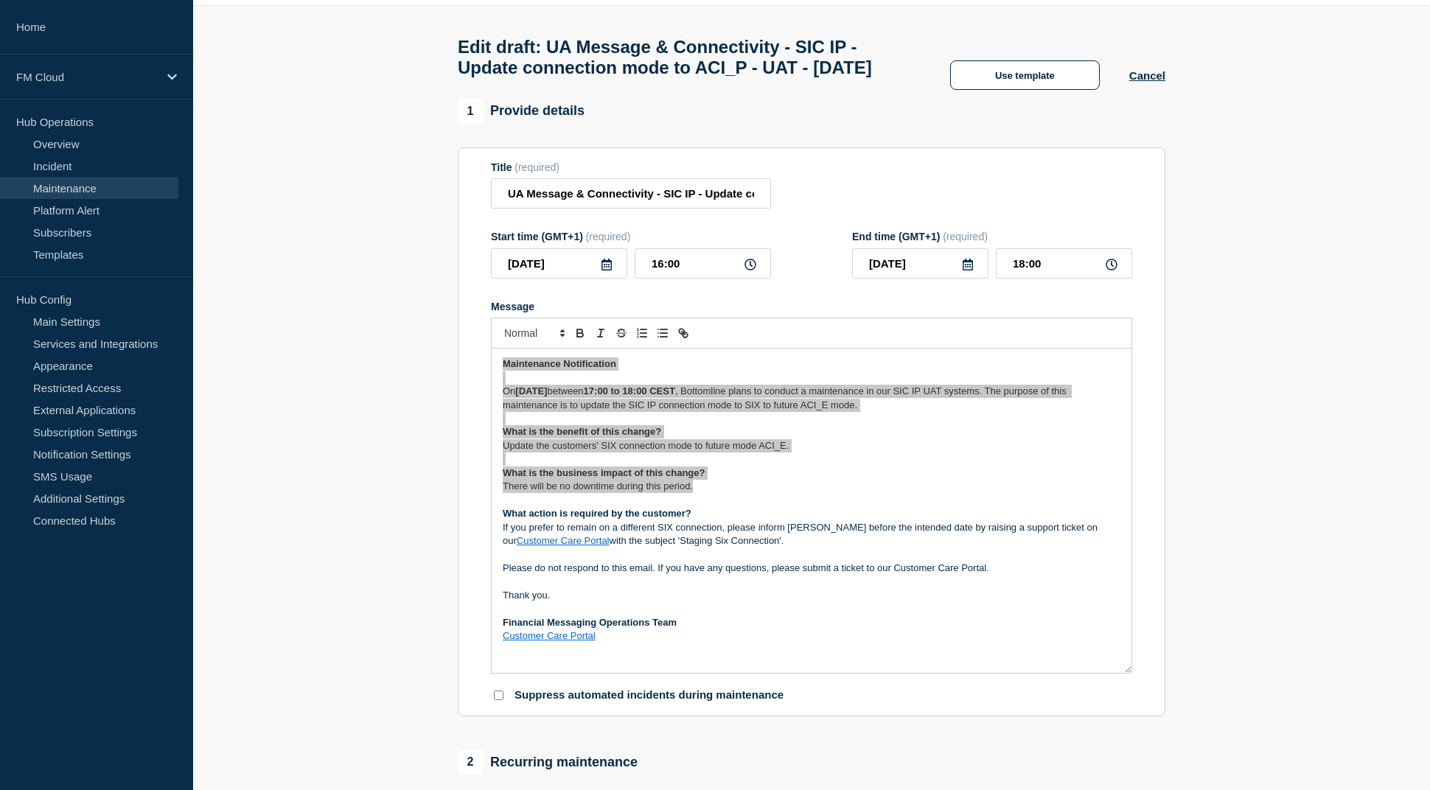
scroll to position [74, 0]
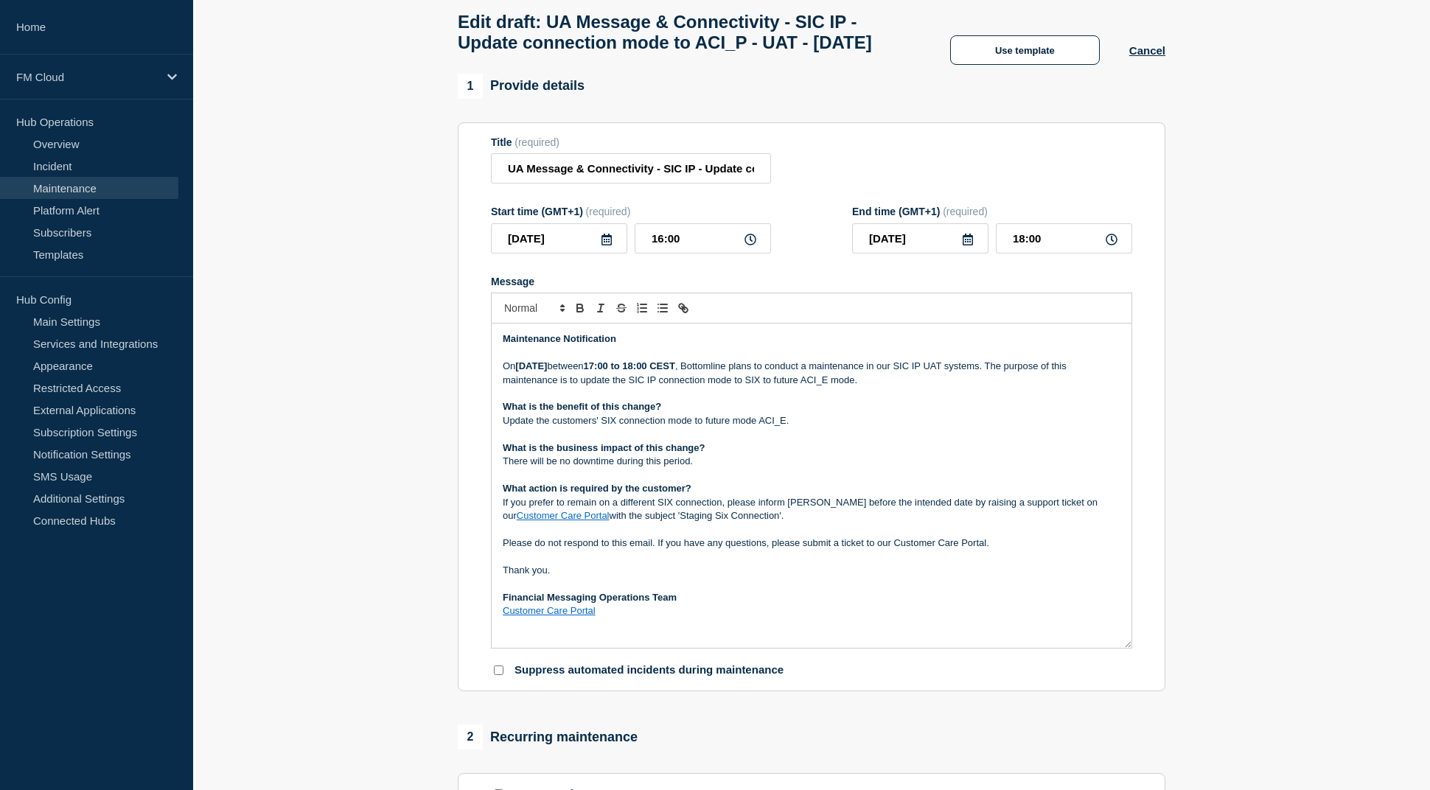
drag, startPoint x: 974, startPoint y: 506, endPoint x: 972, endPoint y: 498, distance: 8.2
click at [974, 500] on div "Maintenance Notification [DATE][DATE] between 17:00 to 18:00 CEST , Bottomline …" at bounding box center [812, 486] width 640 height 324
click at [855, 387] on p "[DATE][DATE] between 17:00 to 18:00 CEST , Bottomline plans to conduct a mainte…" at bounding box center [812, 373] width 618 height 27
drag, startPoint x: 855, startPoint y: 402, endPoint x: 969, endPoint y: 405, distance: 114.3
click at [969, 387] on p "[DATE][DATE] between 17:00 to 18:00 CEST , Bottomline plans to conduct a mainte…" at bounding box center [812, 373] width 618 height 27
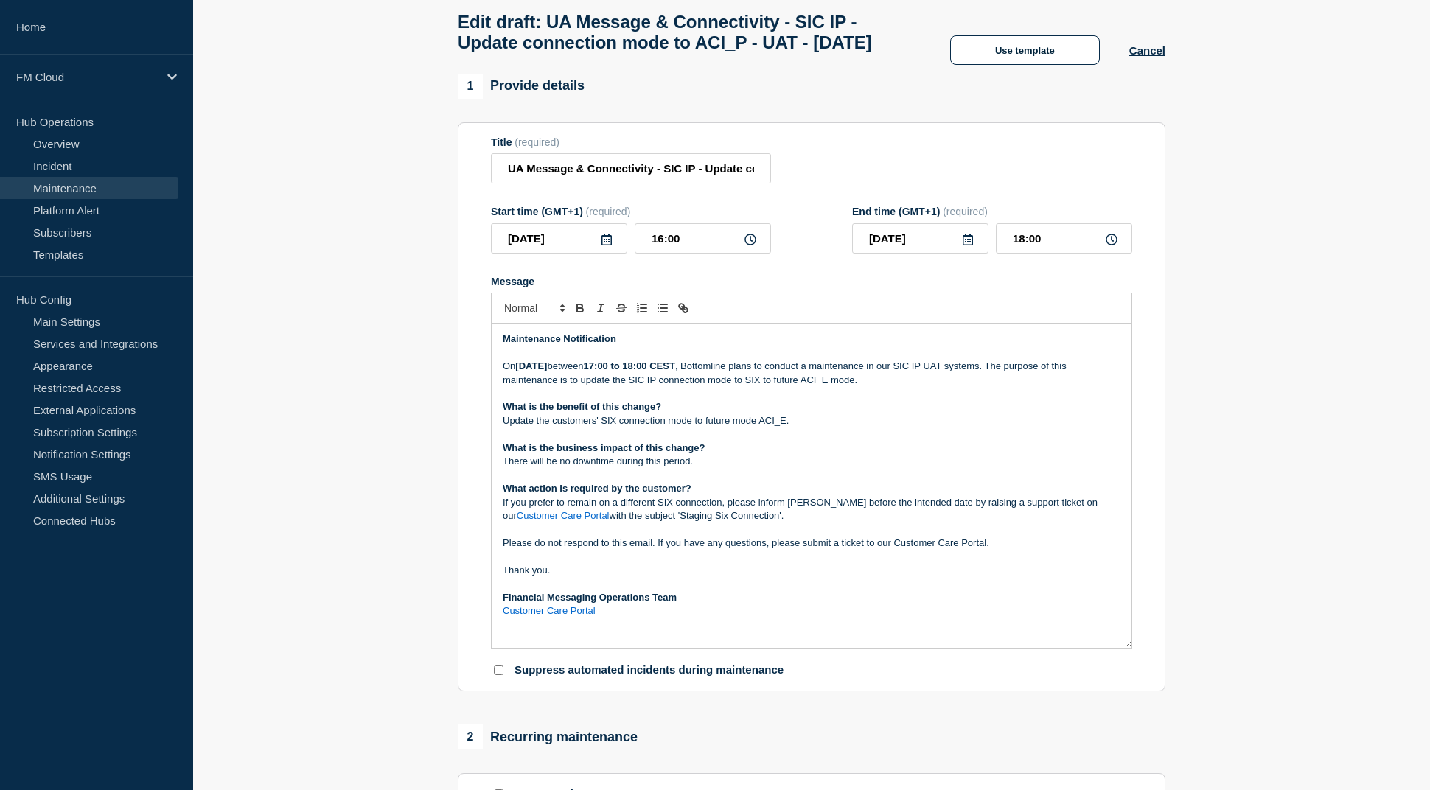
click at [651, 387] on p "[DATE][DATE] between 17:00 to 18:00 CEST , Bottomline plans to conduct a mainte…" at bounding box center [812, 373] width 618 height 27
drag, startPoint x: 651, startPoint y: 414, endPoint x: 900, endPoint y: 419, distance: 249.3
click at [900, 387] on p "[DATE][DATE] between 17:00 to 18:00 CEST , Bottomline plans to conduct a mainte…" at bounding box center [812, 373] width 618 height 27
click at [943, 387] on p "[DATE][DATE] between 17:00 to 18:00 CEST , Bottomline plans to conduct a mainte…" at bounding box center [812, 373] width 618 height 27
drag, startPoint x: 943, startPoint y: 406, endPoint x: 854, endPoint y: 402, distance: 89.3
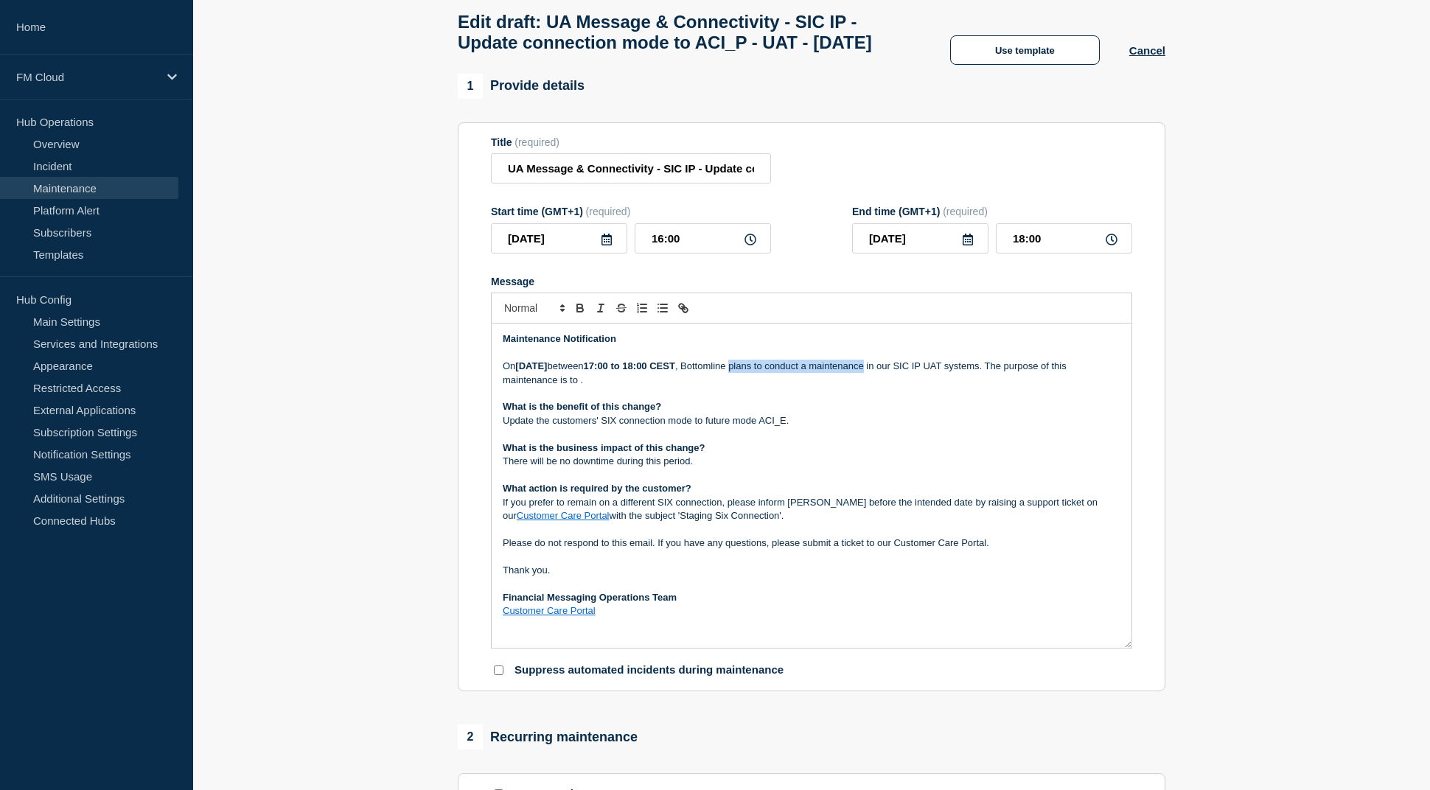
click at [854, 387] on p "[DATE][DATE] between 17:00 to 18:00 CEST , Bottomline plans to conduct a mainte…" at bounding box center [812, 373] width 618 height 27
click at [1035, 387] on p "[DATE][DATE] between 17:00 to 18:00 CEST , Bottomline will update the SIC IP co…" at bounding box center [812, 373] width 618 height 27
drag, startPoint x: 1035, startPoint y: 403, endPoint x: 1085, endPoint y: 378, distance: 55.7
click at [1034, 387] on p "[DATE][DATE] between 17:00 to 18:00 CEST , Bottomline will update the SIC IP co…" at bounding box center [812, 373] width 618 height 27
click at [513, 387] on p "[DATE][DATE] between 17:00 to 18:00 CEST , Bottomline will update the SIC IP co…" at bounding box center [812, 373] width 618 height 27
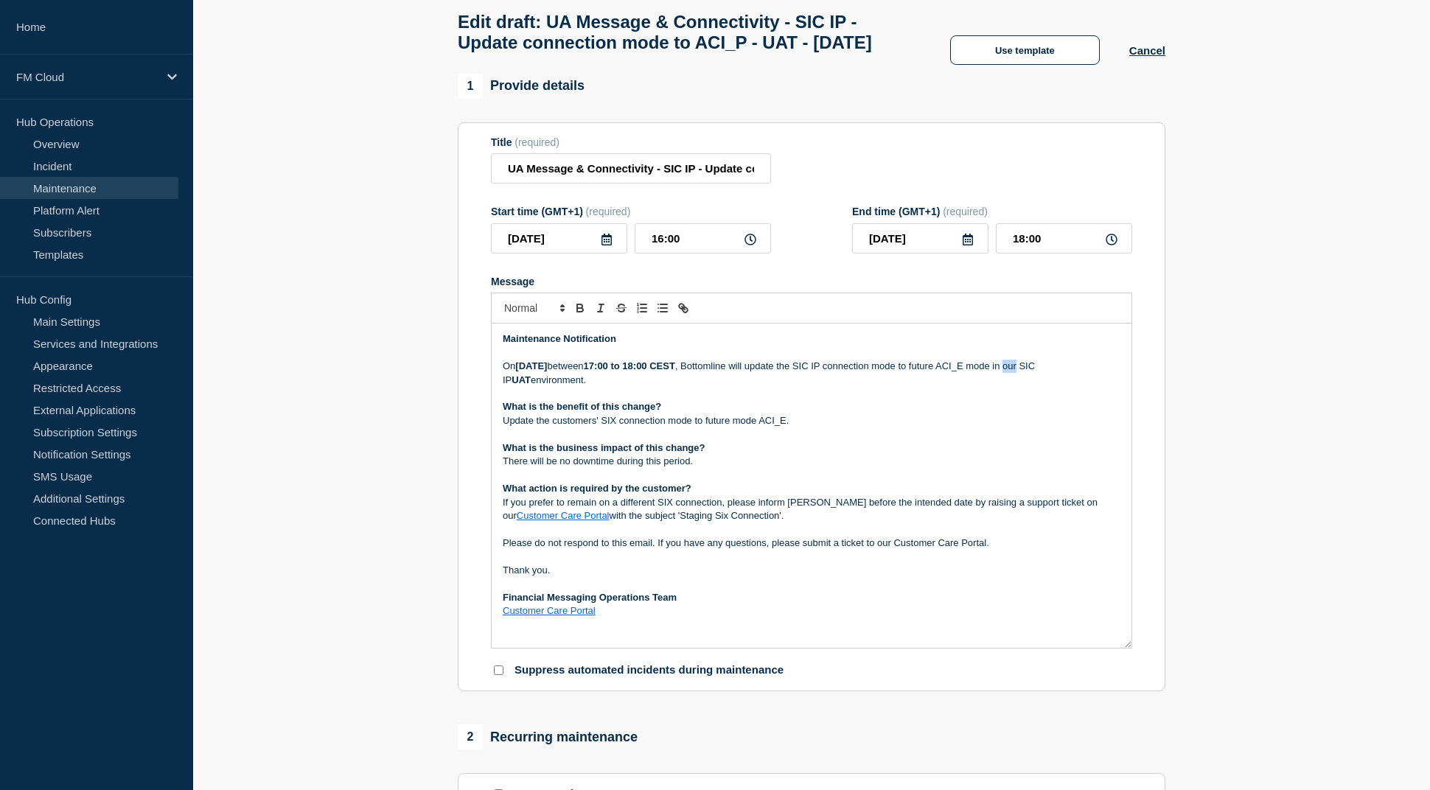
drag, startPoint x: 513, startPoint y: 413, endPoint x: 522, endPoint y: 413, distance: 8.8
click at [514, 387] on p "[DATE][DATE] between 17:00 to 18:00 CEST , Bottomline will update the SIC IP co…" at bounding box center [812, 373] width 618 height 27
click at [522, 387] on p "[DATE][DATE] between 17:00 to 18:00 CEST , Bottomline will update the SIC IP co…" at bounding box center [812, 373] width 618 height 27
drag, startPoint x: 522, startPoint y: 413, endPoint x: 537, endPoint y: 414, distance: 14.8
click at [537, 387] on p "[DATE][DATE] between 17:00 to 18:00 CEST , Bottomline will update the SIC IP co…" at bounding box center [812, 373] width 618 height 27
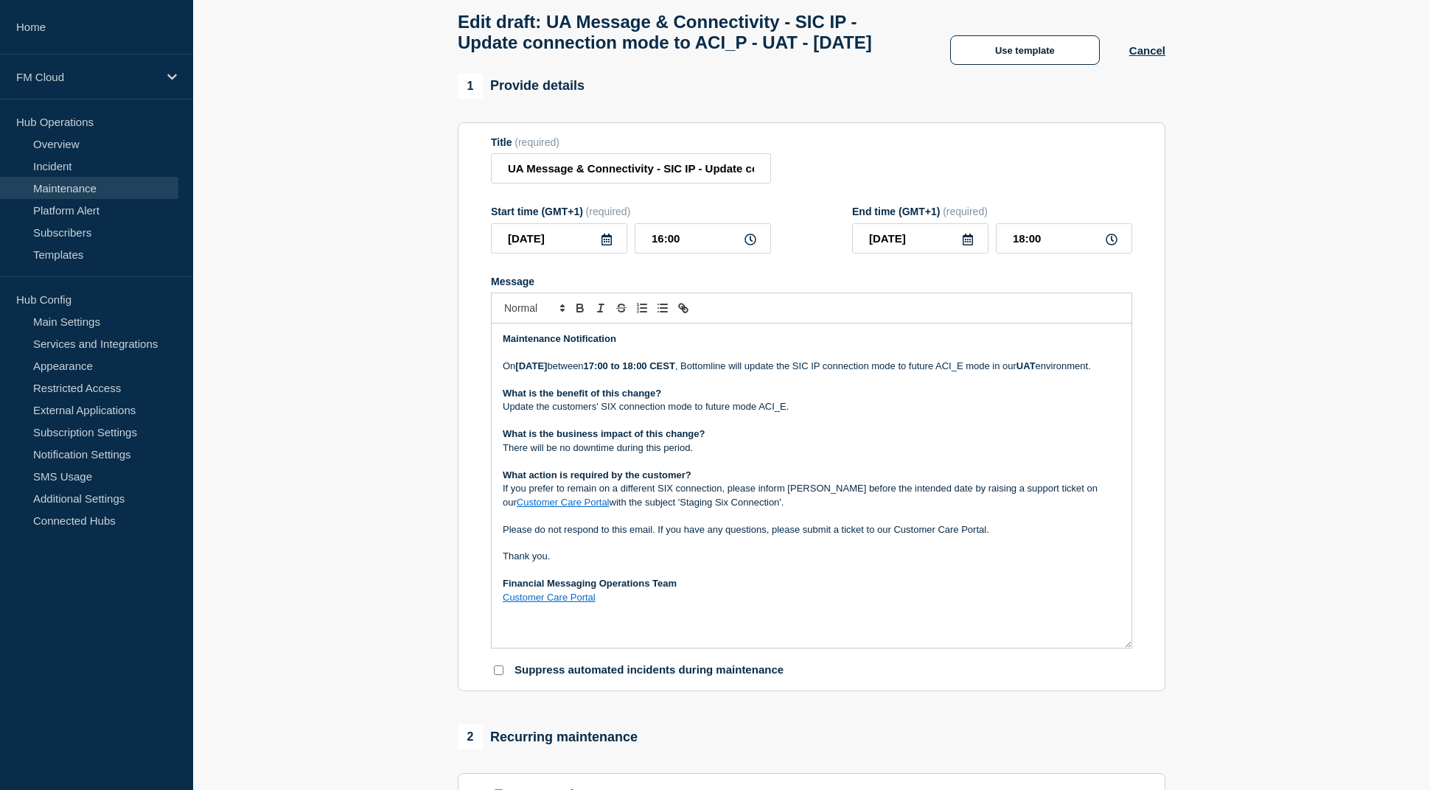
click at [661, 414] on p "Update the customers' SIX connection mode to future mode ACI_E." at bounding box center [812, 406] width 618 height 13
click at [630, 455] on p "There will be no downtime during this period." at bounding box center [812, 448] width 618 height 13
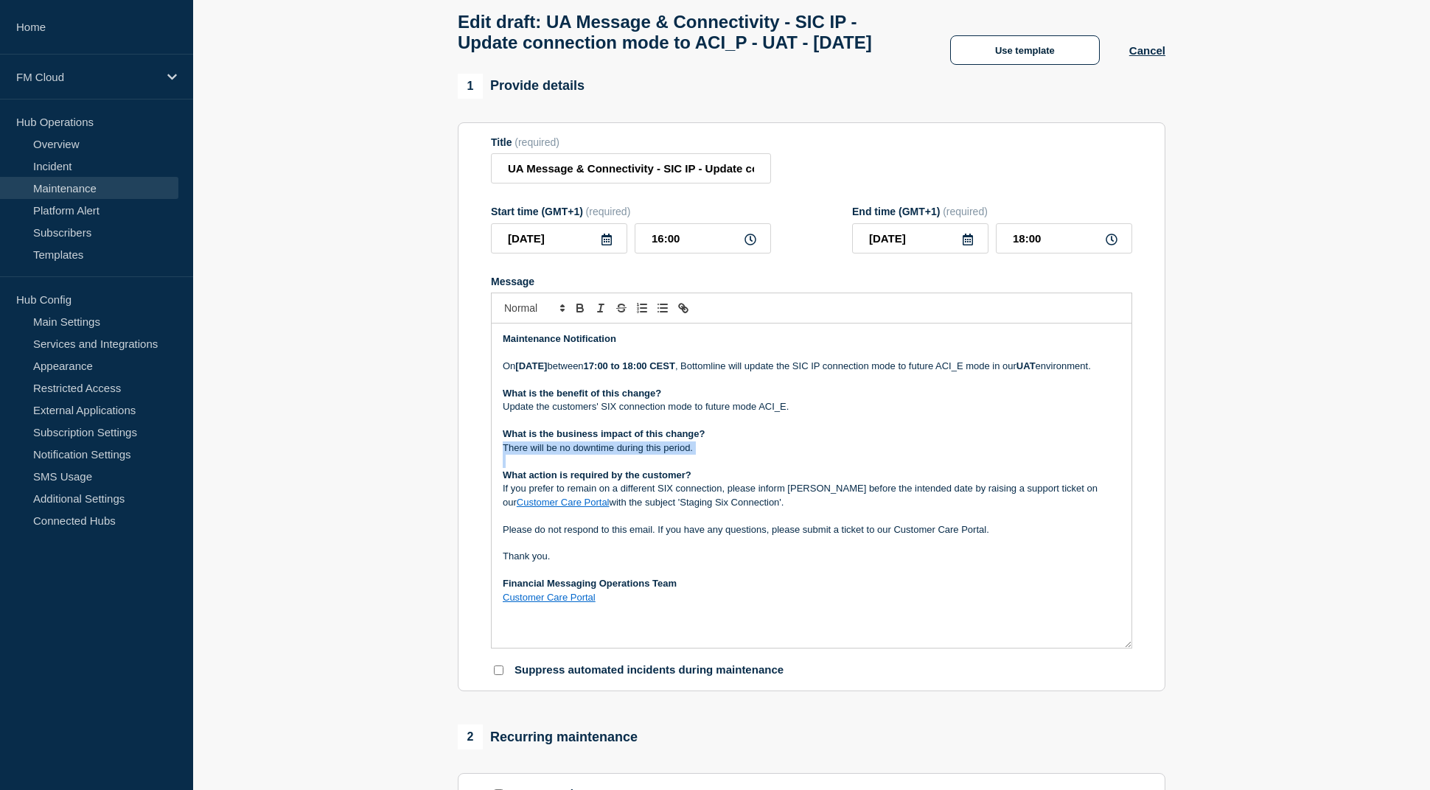
click at [630, 455] on p "There will be no downtime during this period." at bounding box center [812, 448] width 618 height 13
click at [705, 509] on p "If you prefer to remain on a different SIX connection, please inform [PERSON_NA…" at bounding box center [812, 495] width 618 height 27
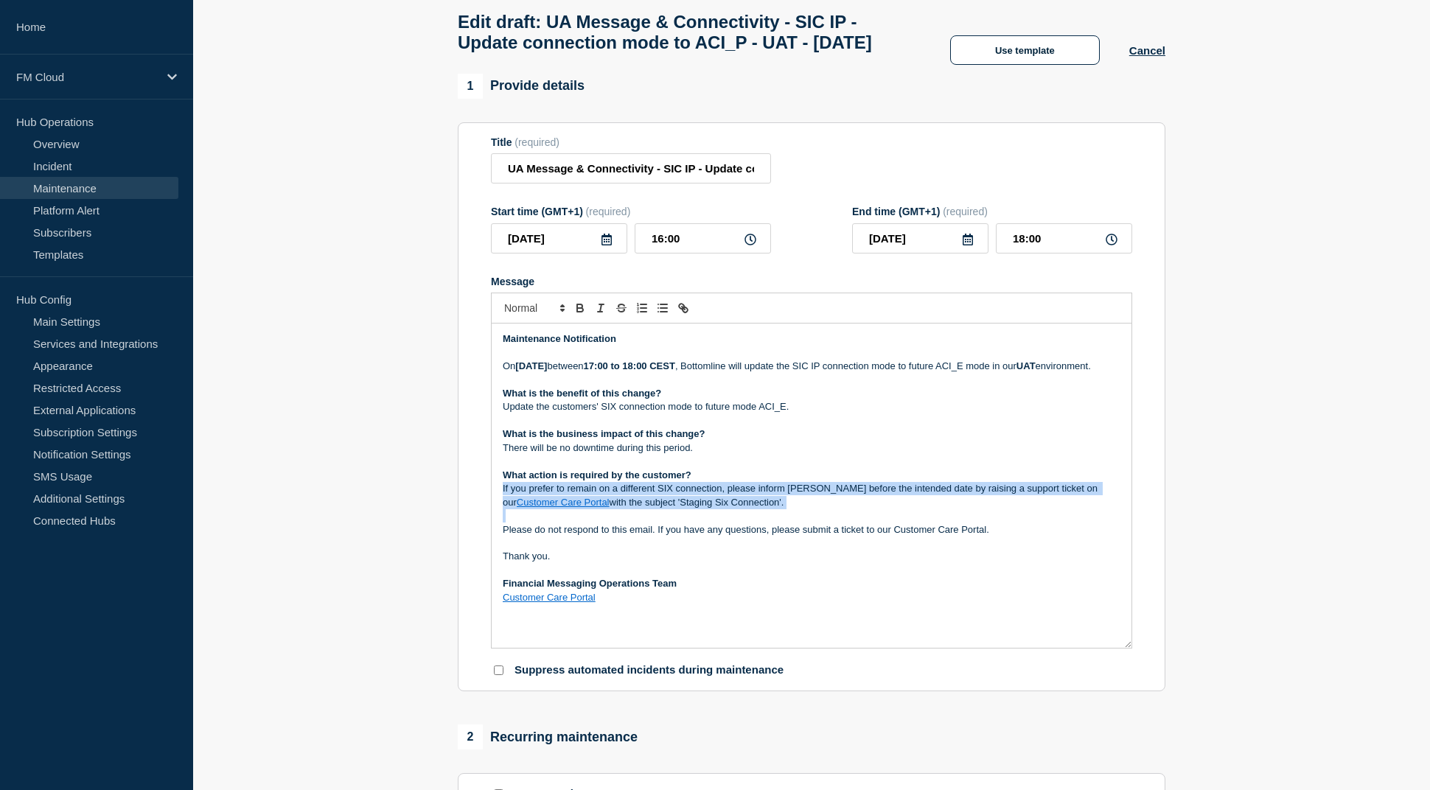
click at [705, 509] on p "If you prefer to remain on a different SIX connection, please inform [PERSON_NA…" at bounding box center [812, 495] width 618 height 27
click at [1017, 509] on p "If you prefer to remain on a different SIX connection, please inform [PERSON_NA…" at bounding box center [812, 495] width 618 height 27
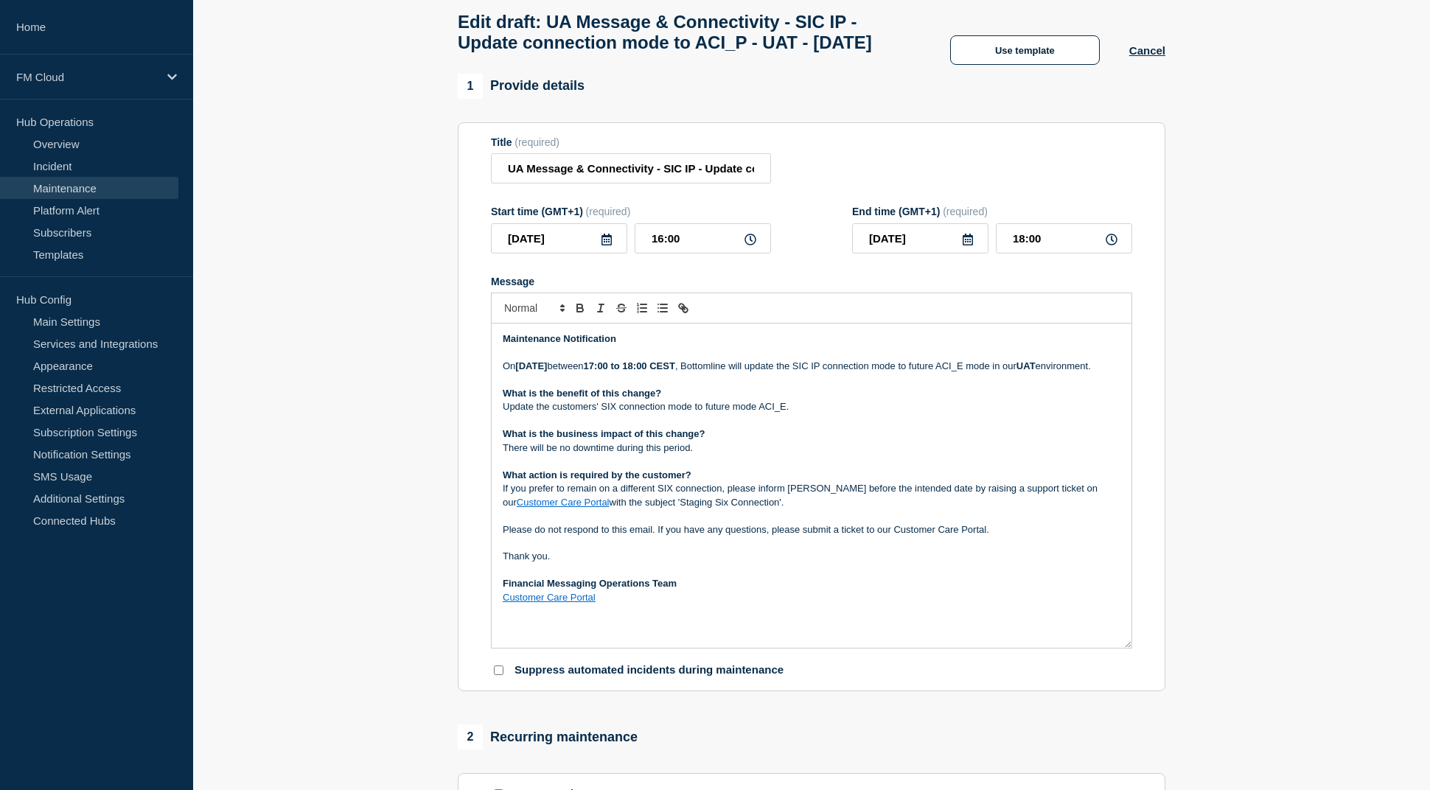
click at [591, 509] on p "If you prefer to remain on a different SIX connection, please inform [PERSON_NA…" at bounding box center [812, 495] width 618 height 27
click at [584, 508] on link "Customer Care Portal" at bounding box center [563, 502] width 93 height 11
click at [647, 548] on link at bounding box center [626, 542] width 41 height 11
click at [639, 509] on p "If you prefer to remain on a different SIX connection, please inform [PERSON_NA…" at bounding box center [812, 495] width 618 height 27
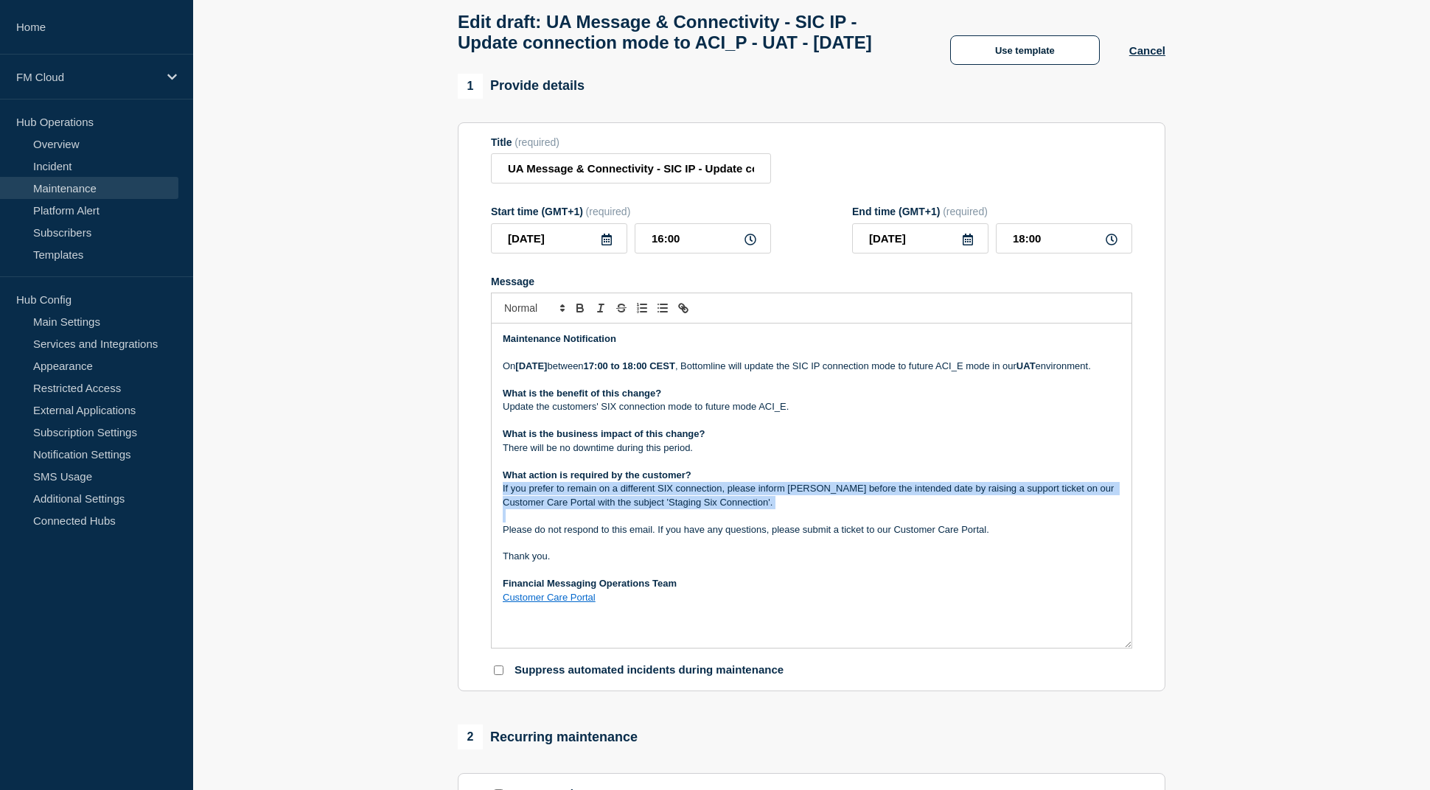
click at [639, 509] on p "If you prefer to remain on a different SIX connection, please inform [PERSON_NA…" at bounding box center [812, 495] width 618 height 27
click at [711, 509] on p "If you prefer to remain on a different SIX connection, please inform [PERSON_NA…" at bounding box center [812, 495] width 618 height 27
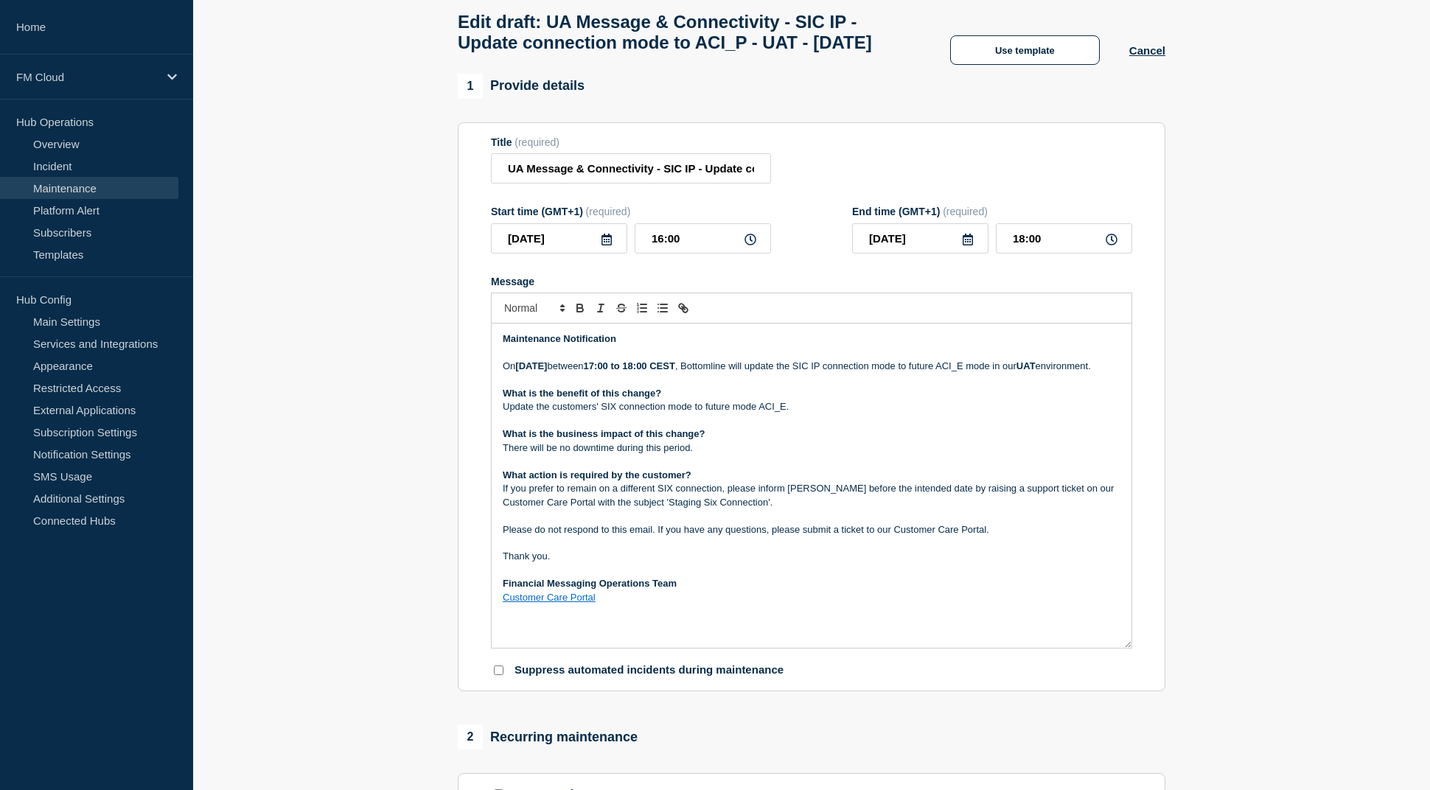
click at [673, 509] on p "If you prefer to remain on a different SIX connection, please inform [PERSON_NA…" at bounding box center [812, 495] width 618 height 27
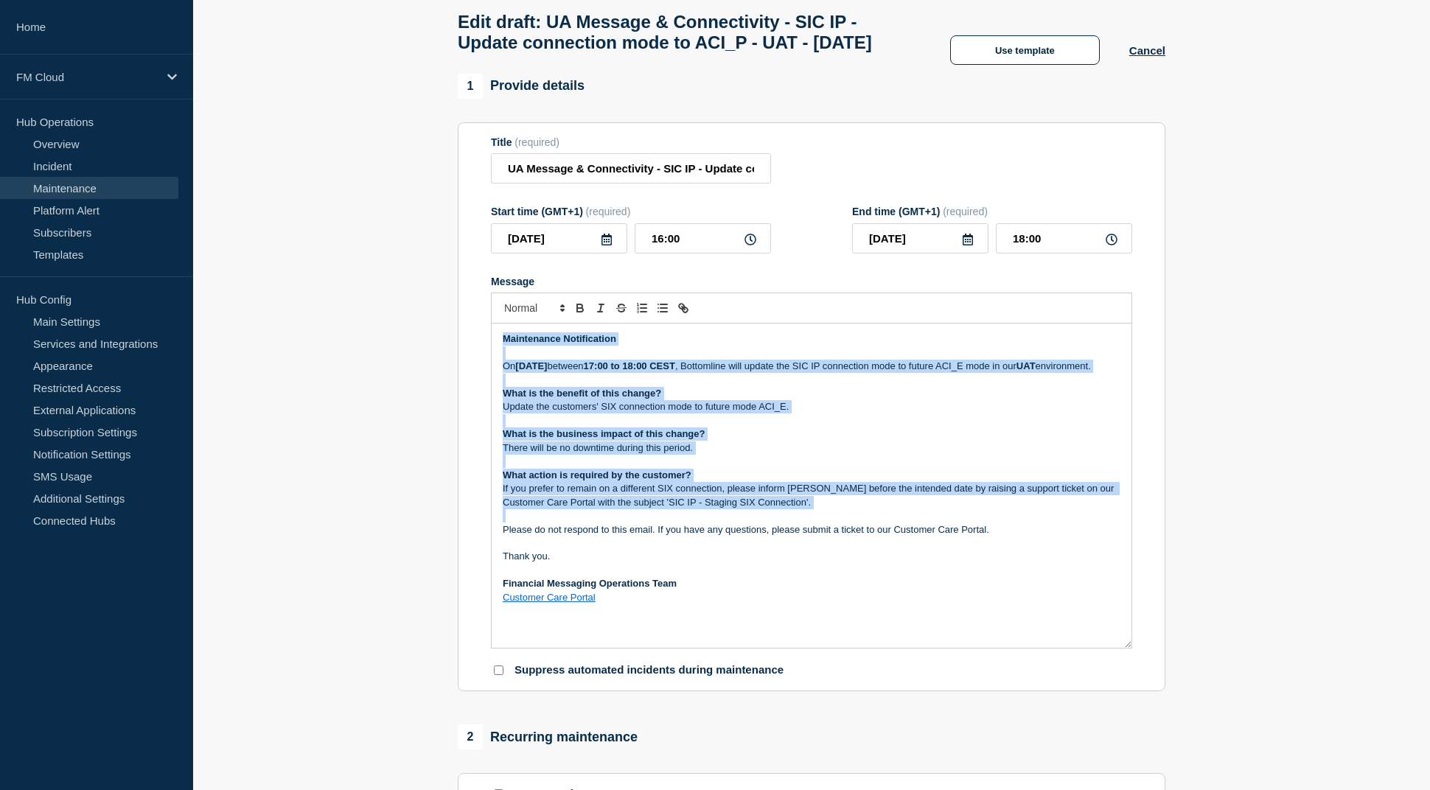
drag, startPoint x: 941, startPoint y: 559, endPoint x: 436, endPoint y: 310, distance: 563.1
click at [436, 310] on section "1 Provide details Title (required) UA Message & Connectivity - SIC IP - Update …" at bounding box center [811, 745] width 1237 height 1343
copy div "Maintenance Notification [DATE][DATE] between 17:00 to 18:00 CEST , Bottomline …"
click at [656, 428] on p "Message" at bounding box center [812, 420] width 618 height 13
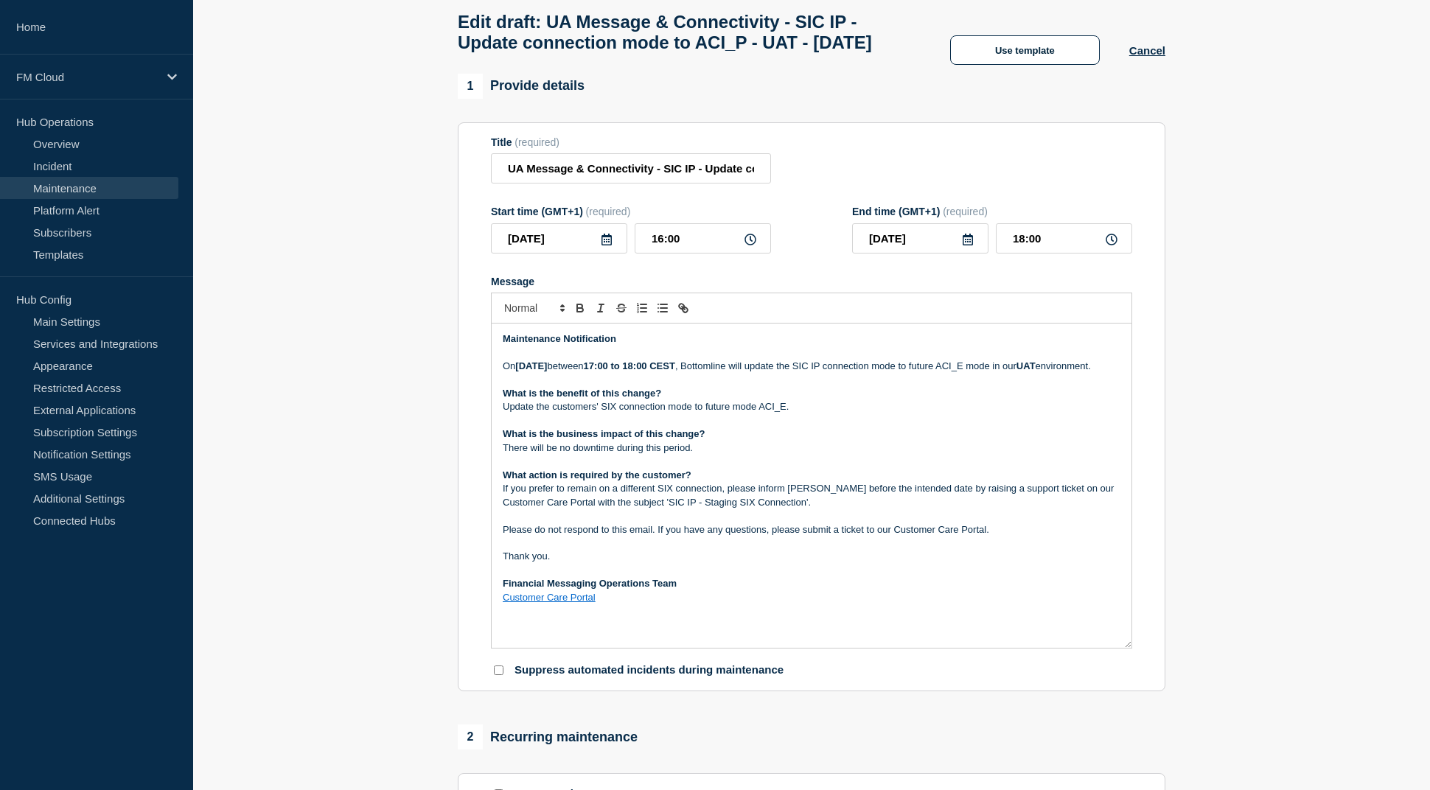
click at [652, 414] on p "Update the customers' SIX connection mode to future mode ACI_E." at bounding box center [812, 406] width 618 height 13
click at [563, 412] on span "This update transitions customers'" at bounding box center [575, 406] width 145 height 11
click at [726, 412] on span "to the future" at bounding box center [731, 406] width 51 height 11
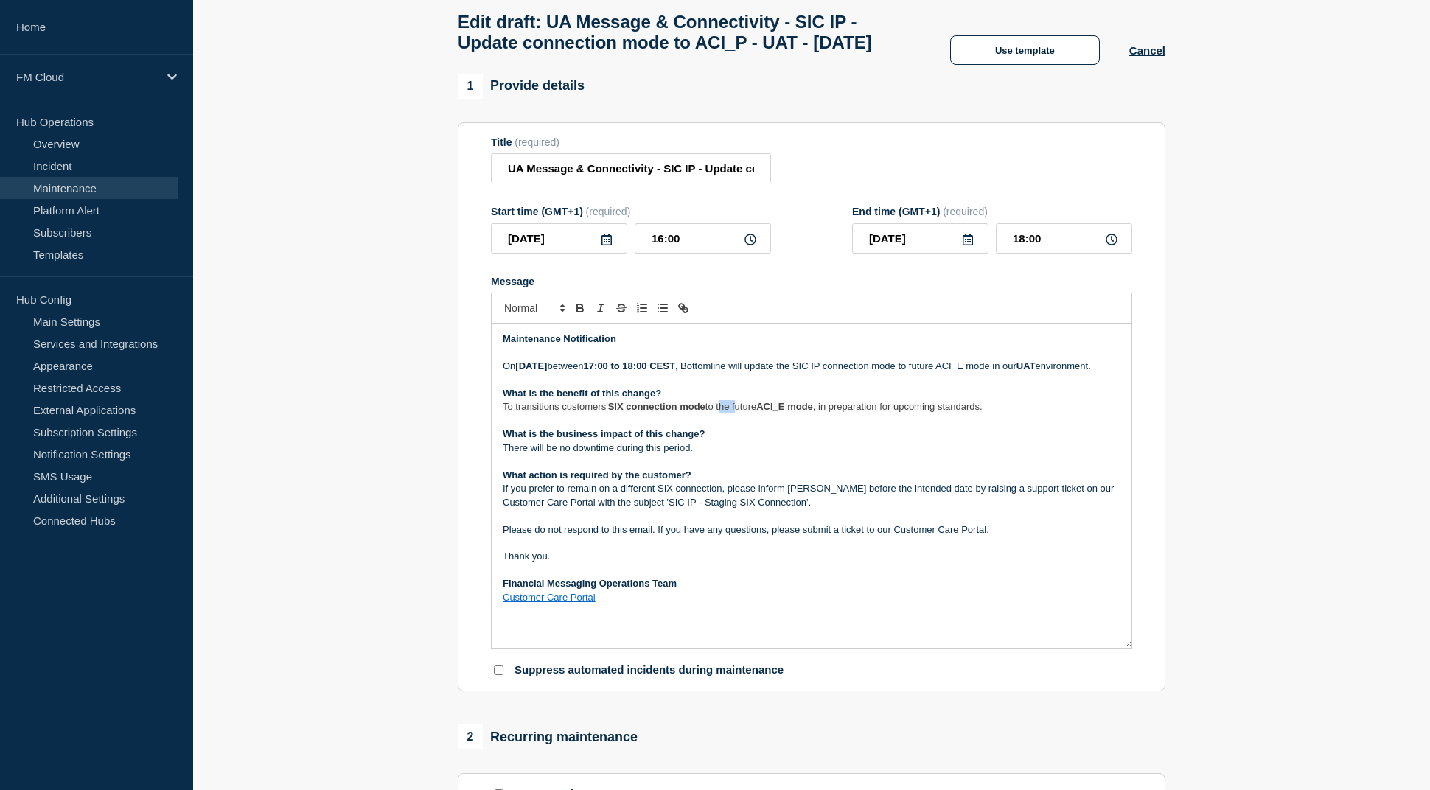
click at [726, 412] on span "to the future" at bounding box center [731, 406] width 51 height 11
click at [798, 509] on p "If you prefer to remain on a different SIX connection, please inform [PERSON_NA…" at bounding box center [812, 495] width 618 height 27
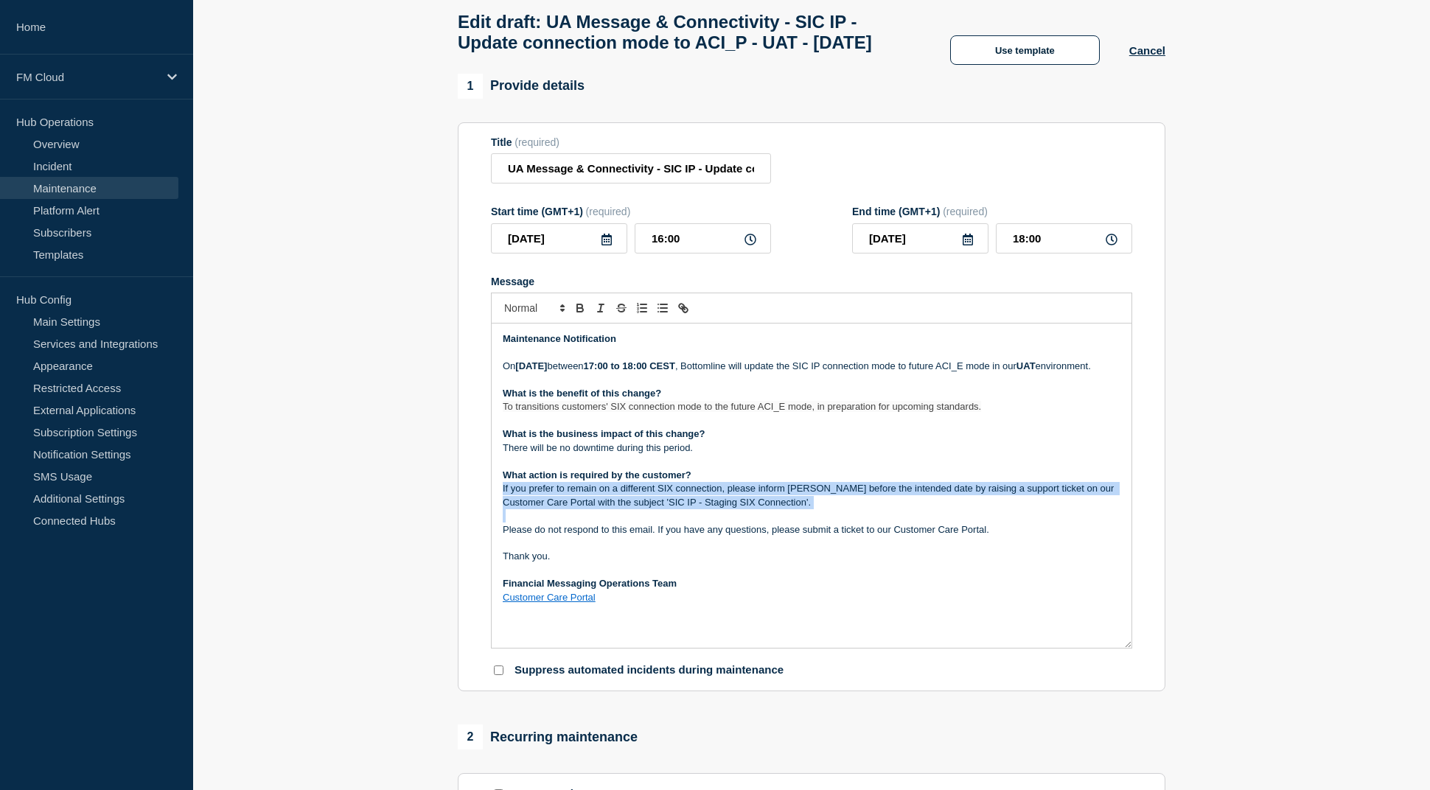
click at [798, 509] on p "If you prefer to remain on a different SIX connection, please inform [PERSON_NA…" at bounding box center [812, 495] width 618 height 27
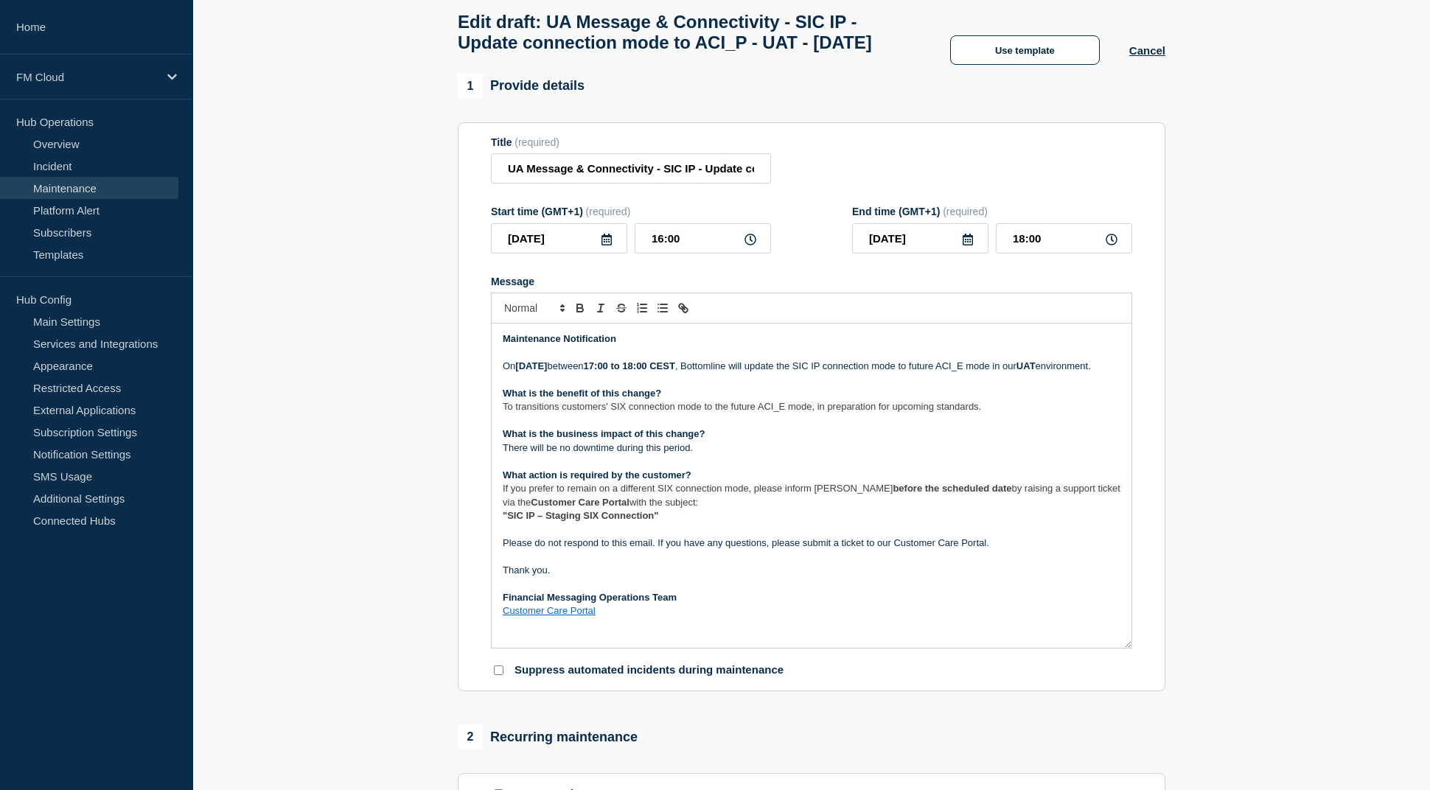
click at [725, 509] on p "If you prefer to remain on a different SIX connection mode, please inform [PERS…" at bounding box center [812, 495] width 618 height 27
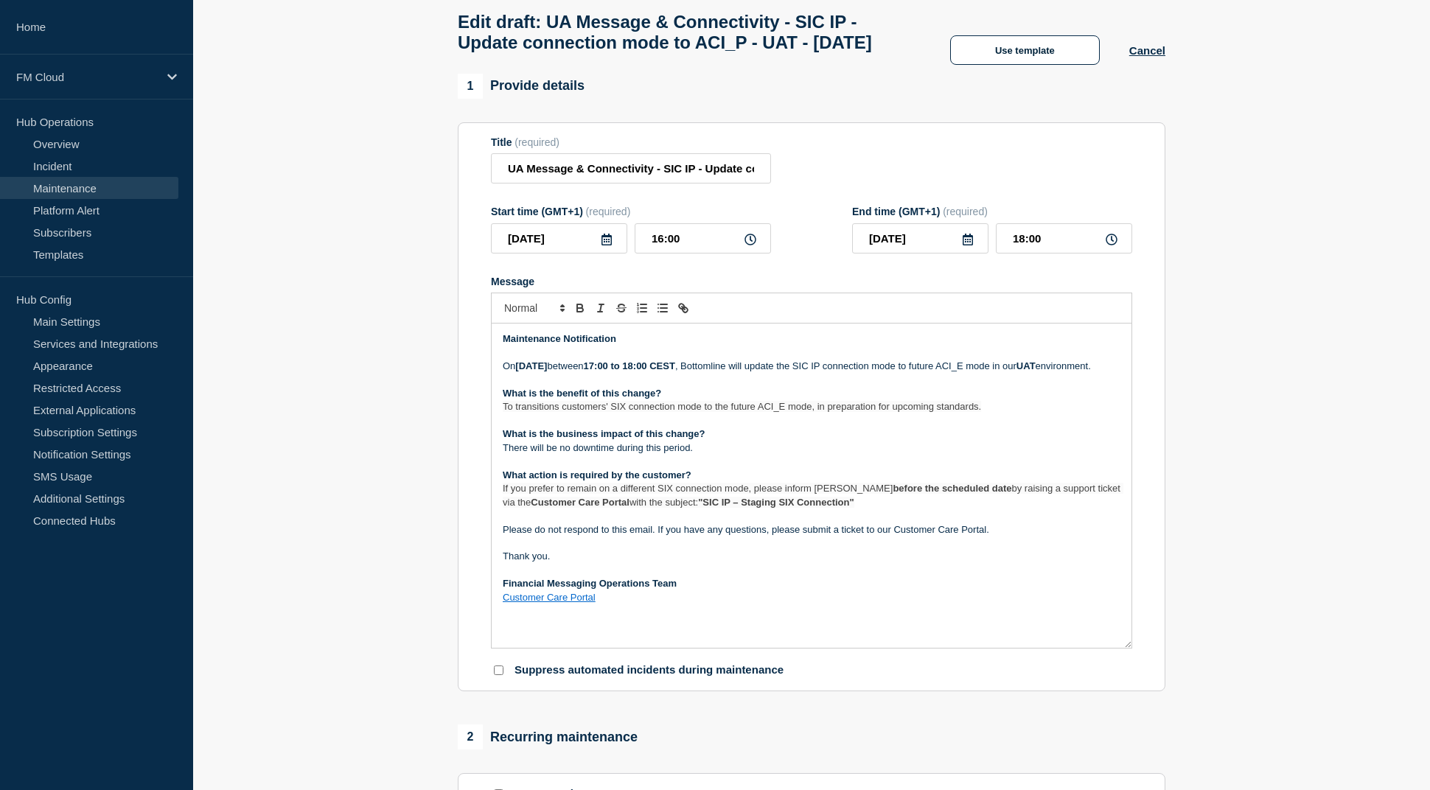
click at [879, 537] on p "Please do not respond to this email. If you have any questions, please submit a…" at bounding box center [812, 529] width 618 height 13
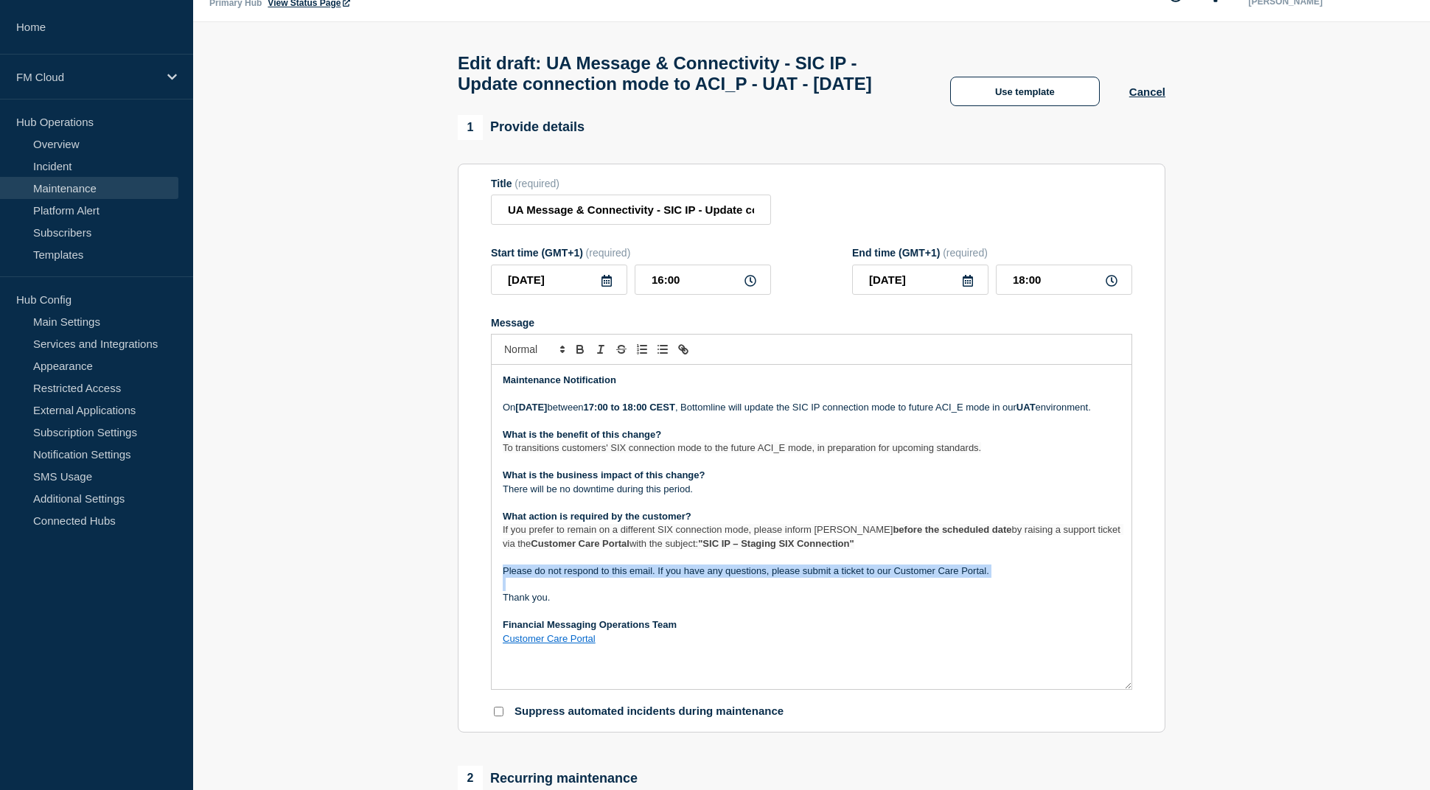
scroll to position [0, 0]
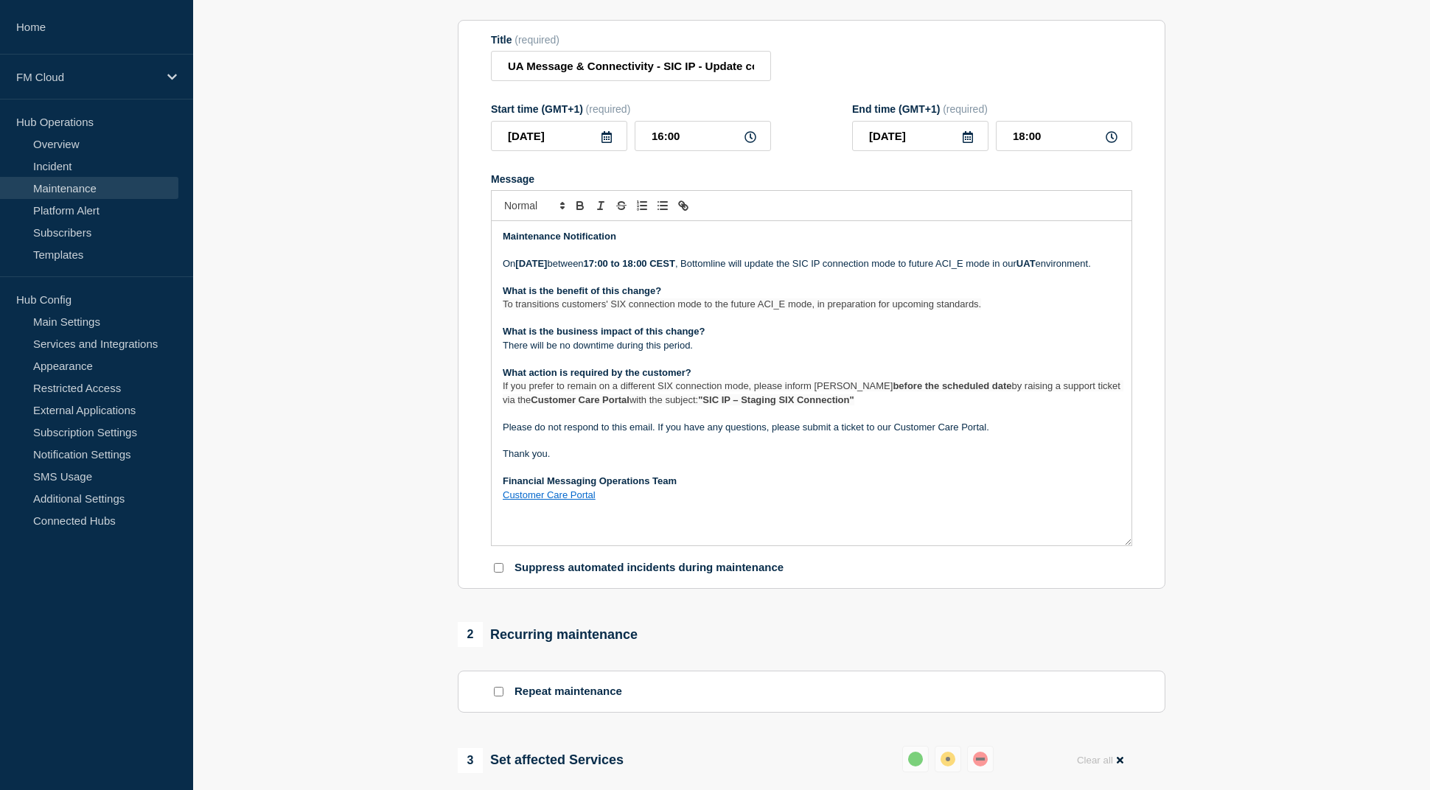
scroll to position [795, 0]
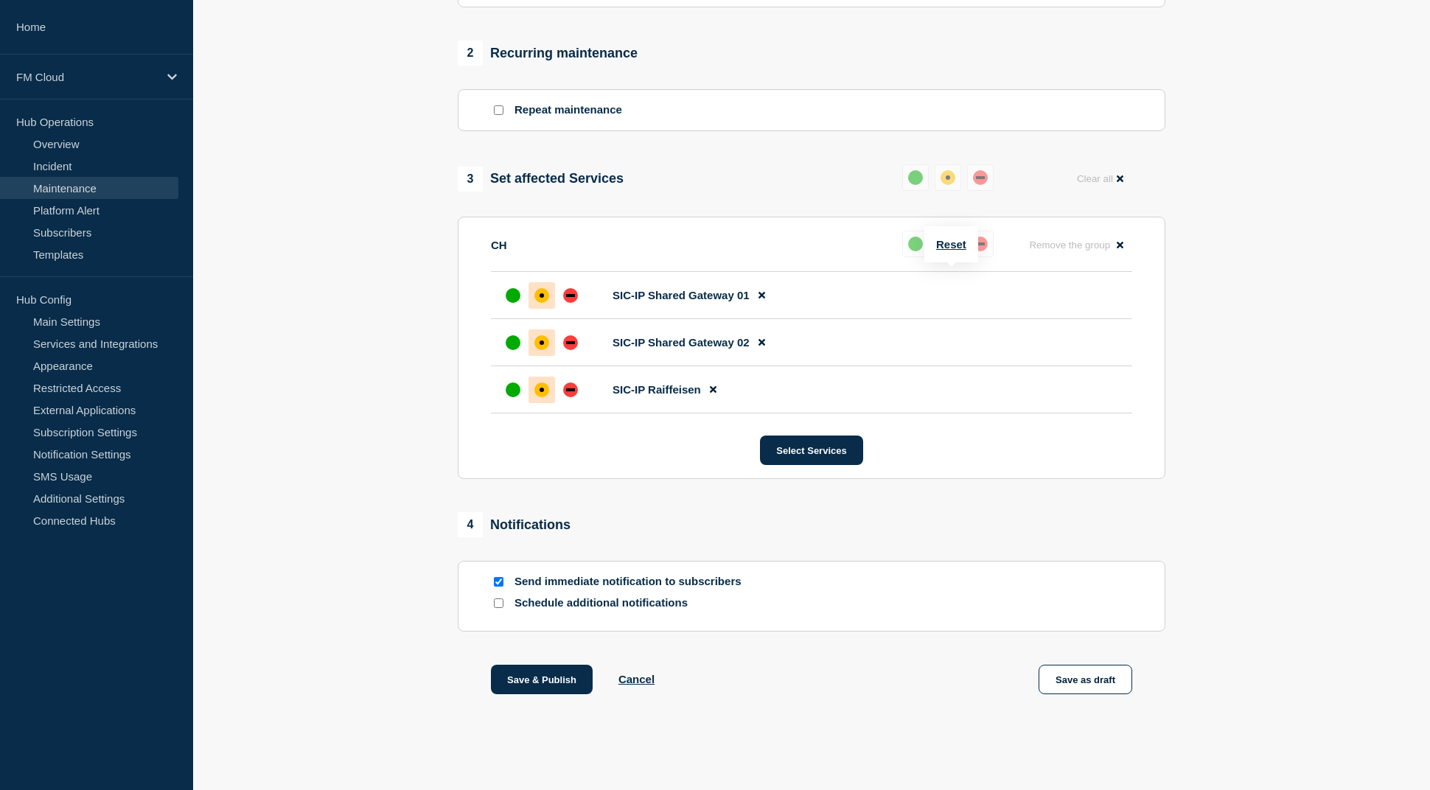
drag, startPoint x: 1082, startPoint y: 677, endPoint x: 939, endPoint y: 238, distance: 461.4
click at [939, 238] on div "1 Provide details Title (required) UA Message & Connectivity - SIC IP - Update …" at bounding box center [812, 61] width 725 height 1343
click at [911, 247] on div "up" at bounding box center [915, 244] width 15 height 15
click at [947, 238] on button "Reset" at bounding box center [951, 244] width 30 height 13
click at [920, 243] on div "up" at bounding box center [921, 244] width 15 height 15
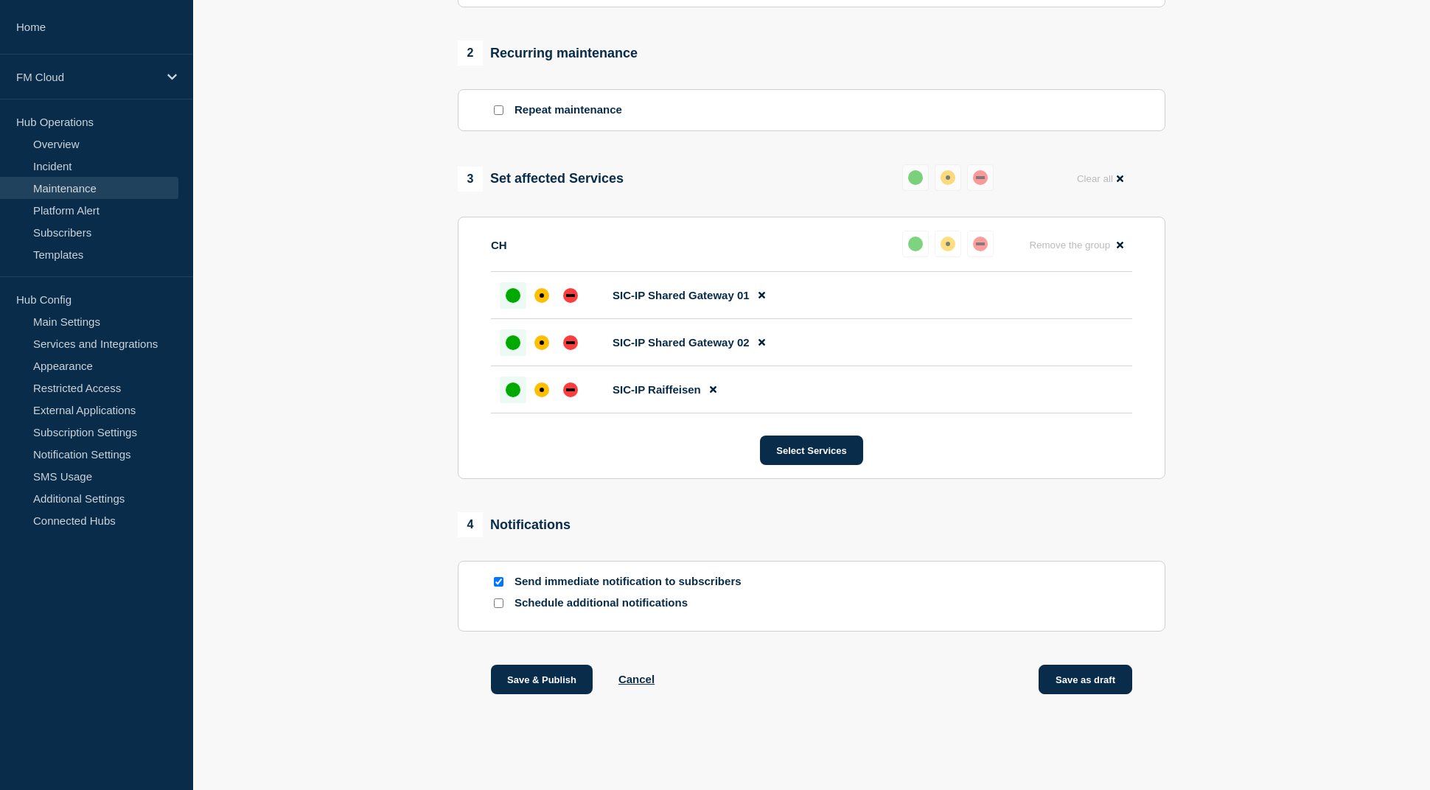
click at [1109, 678] on button "Save as draft" at bounding box center [1086, 679] width 94 height 29
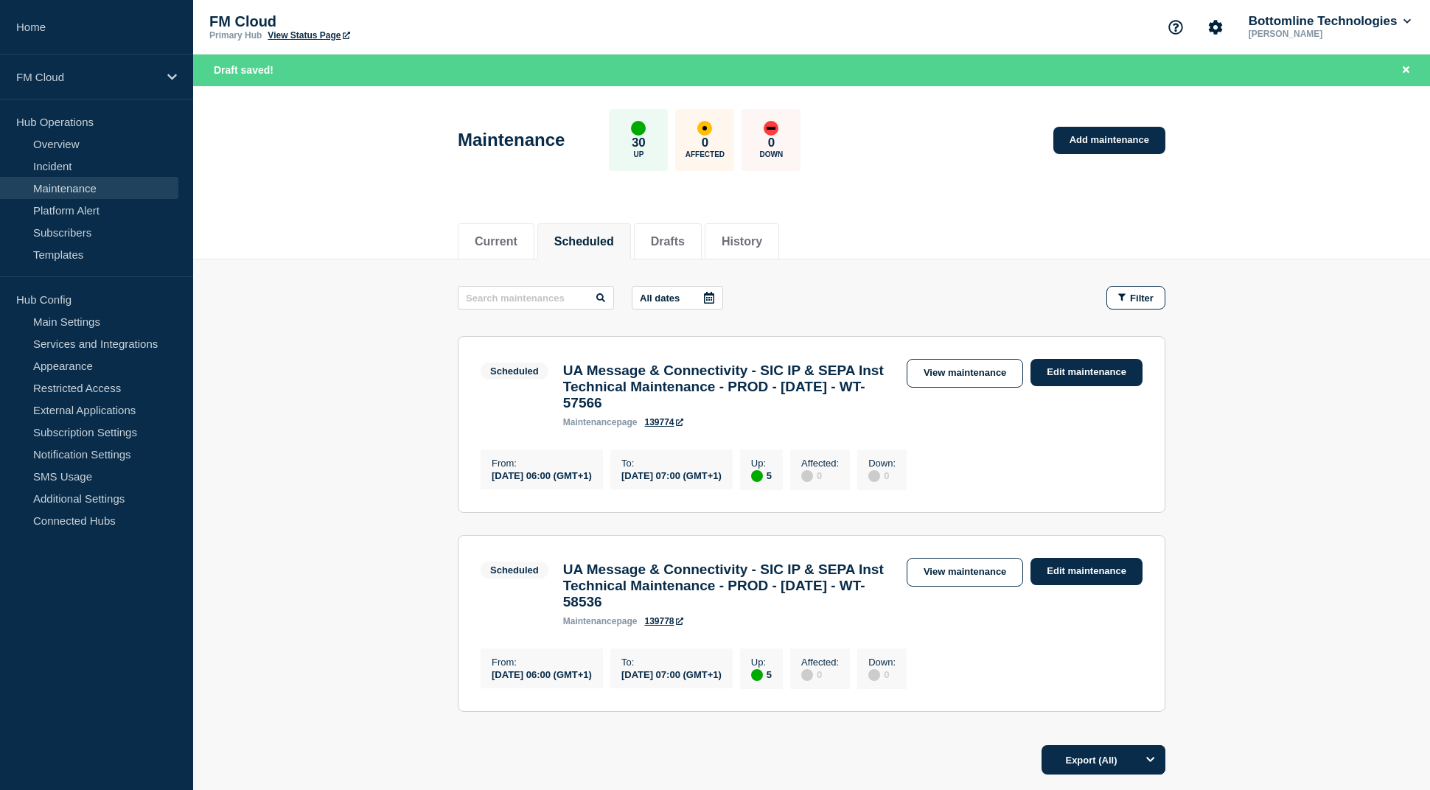
click at [383, 310] on main "All dates Filter Scheduled 5 Up UA Message & Connectivity - SIC IP & SEPA Inst …" at bounding box center [811, 497] width 1237 height 475
